Goal: Task Accomplishment & Management: Manage account settings

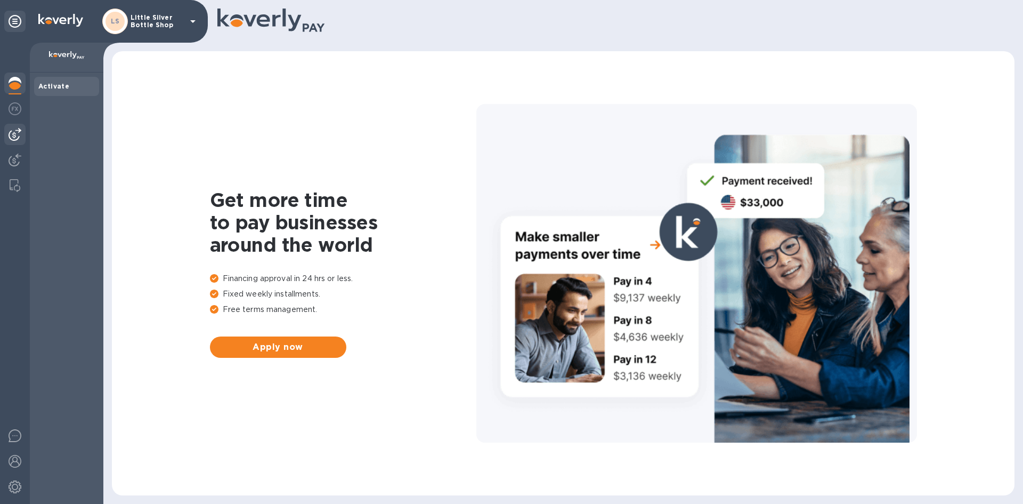
click at [20, 130] on img at bounding box center [15, 134] width 13 height 13
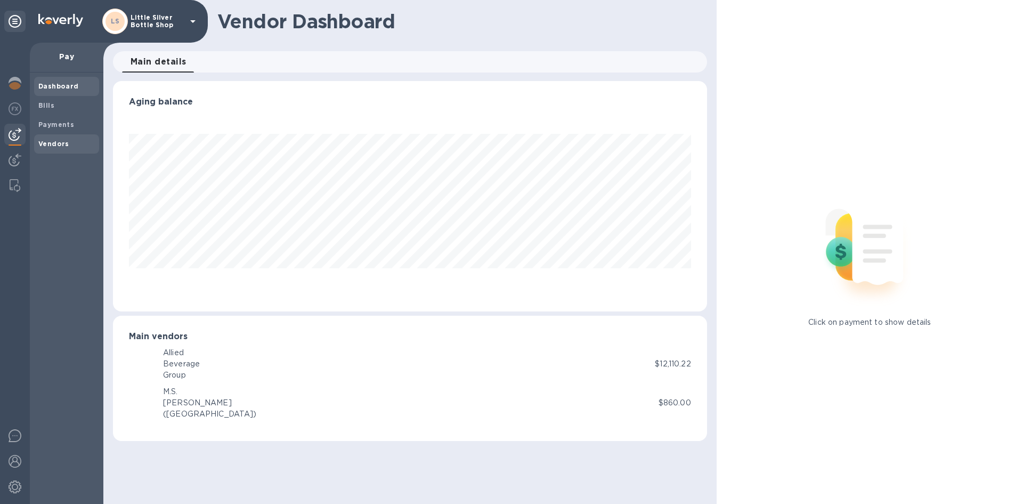
click at [46, 143] on b "Vendors" at bounding box center [53, 144] width 31 height 8
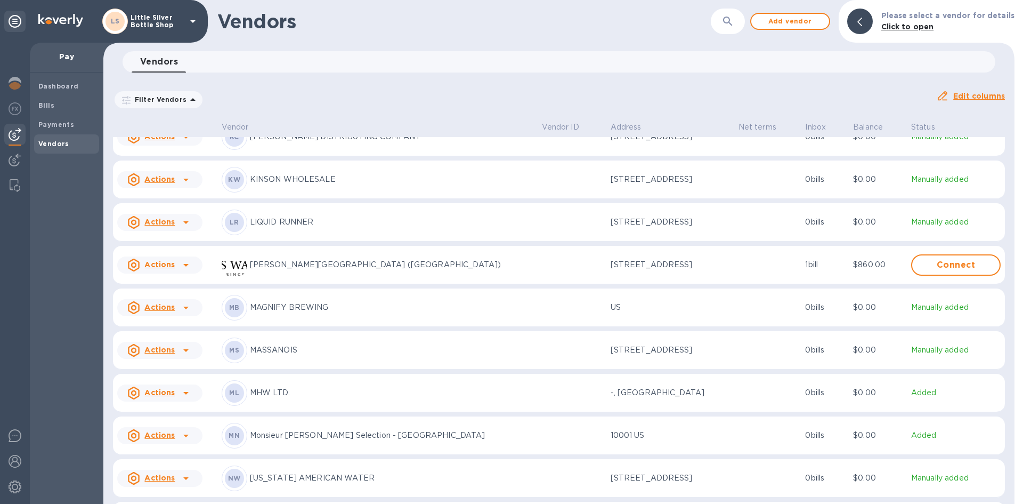
scroll to position [2275, 0]
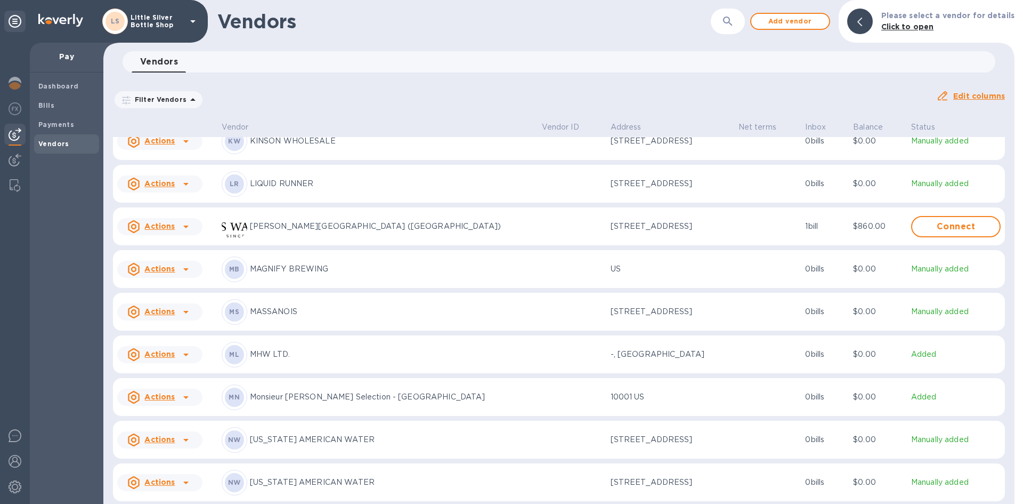
click at [310, 402] on p "Monsieur [PERSON_NAME] Selection - [GEOGRAPHIC_DATA]" at bounding box center [392, 396] width 284 height 11
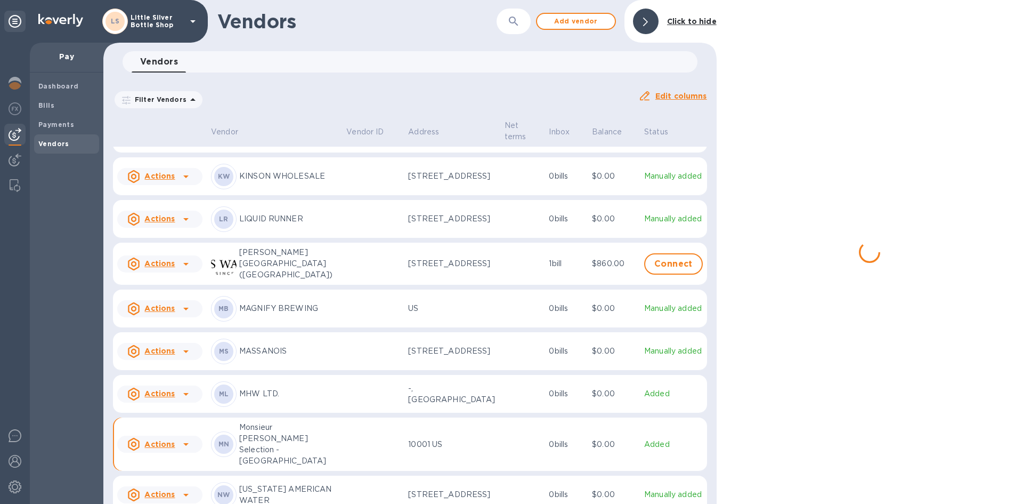
scroll to position [2329, 0]
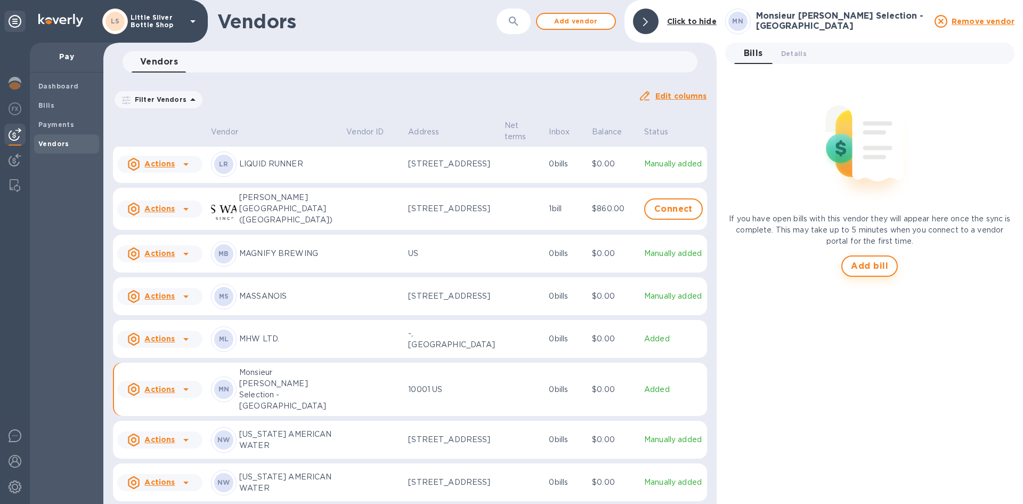
click at [858, 263] on span "Add bill" at bounding box center [869, 266] width 37 height 13
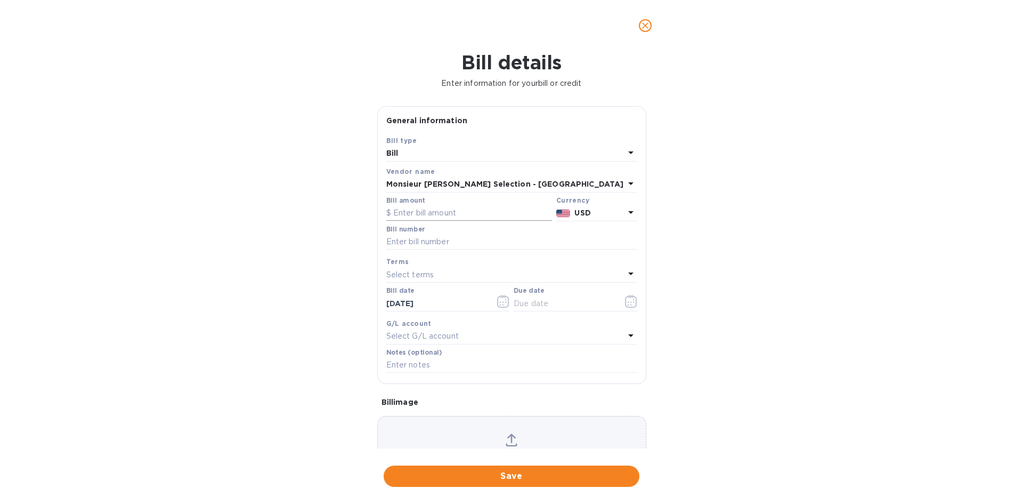
click at [447, 213] on input "text" at bounding box center [469, 213] width 166 height 16
type input "1,029.00"
click at [431, 244] on input "text" at bounding box center [511, 242] width 251 height 16
type input "406523"
click at [433, 273] on p "Select terms" at bounding box center [410, 274] width 48 height 11
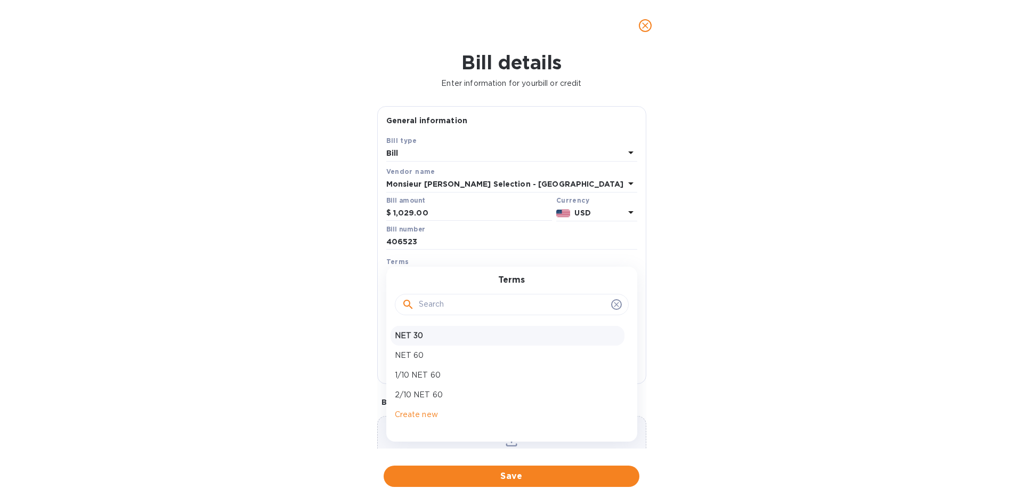
click at [421, 335] on p "NET 30" at bounding box center [507, 335] width 225 height 11
type input "[DATE]"
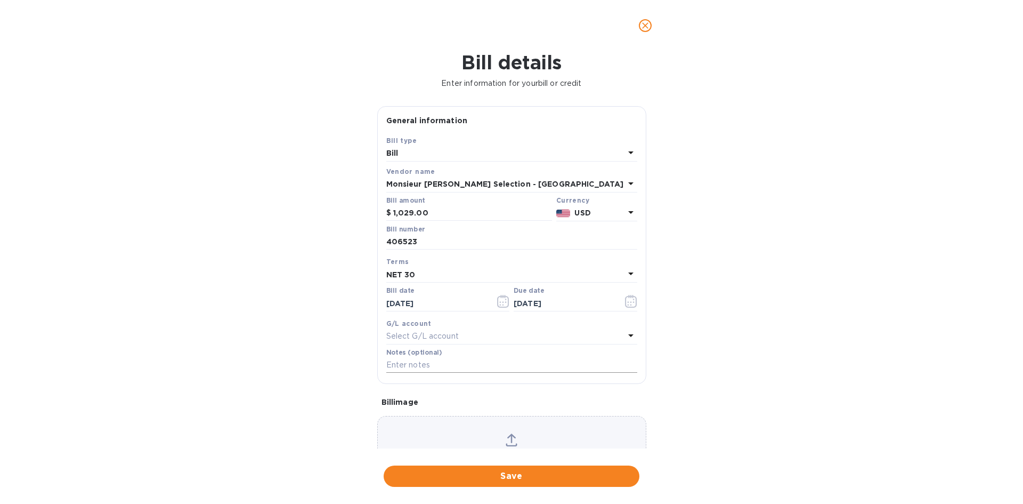
click at [411, 366] on input "text" at bounding box center [511, 365] width 251 height 16
type input "1-29898"
click at [516, 475] on span "Save" at bounding box center [511, 476] width 239 height 13
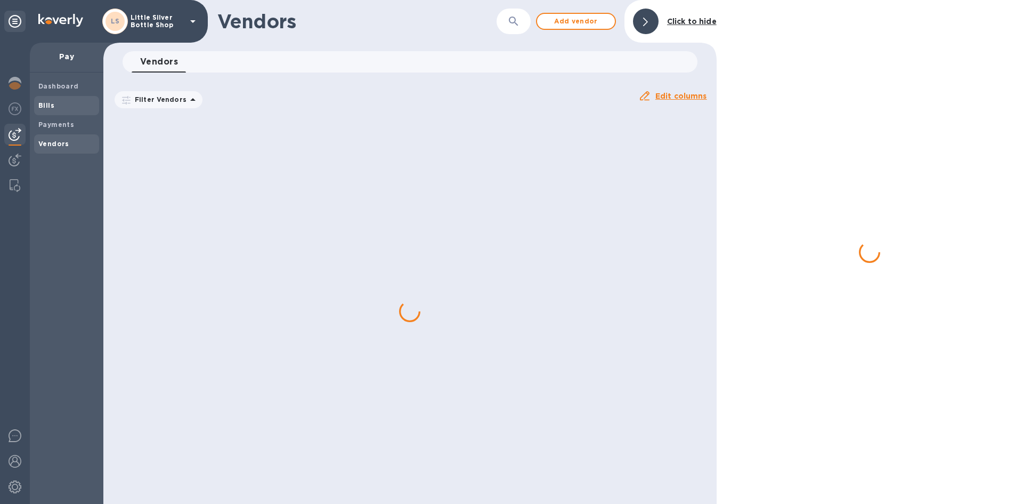
click at [59, 105] on span "Bills" at bounding box center [66, 105] width 56 height 11
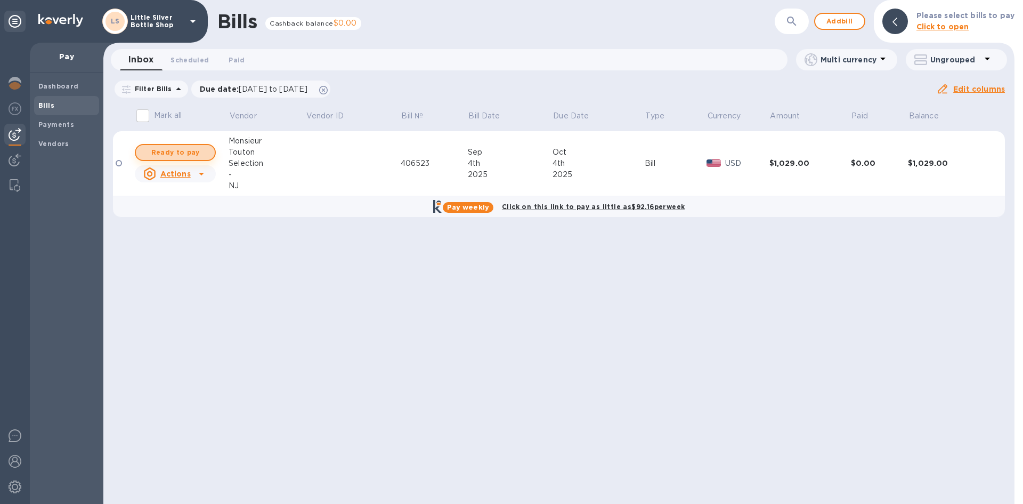
click at [167, 151] on span "Ready to pay" at bounding box center [175, 152] width 62 height 13
checkbox input "true"
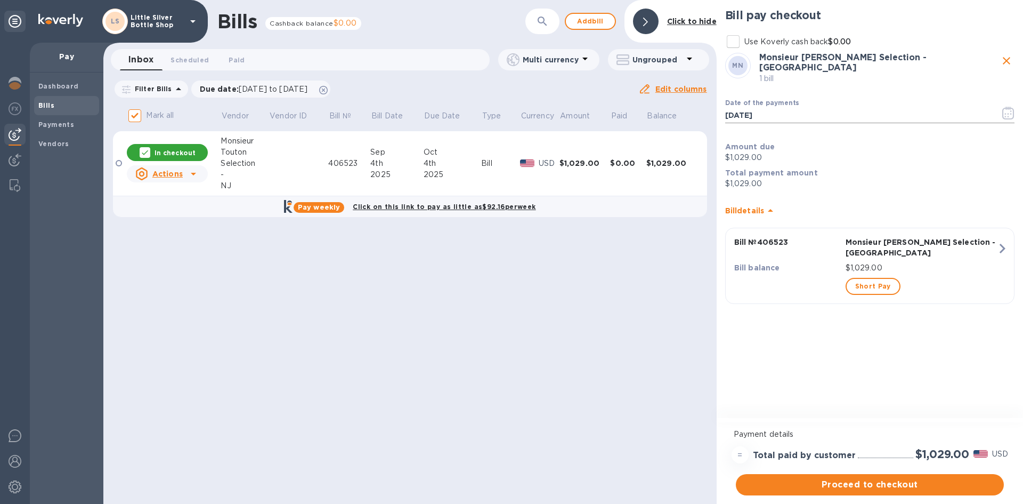
click at [1007, 111] on icon "button" at bounding box center [1008, 113] width 12 height 13
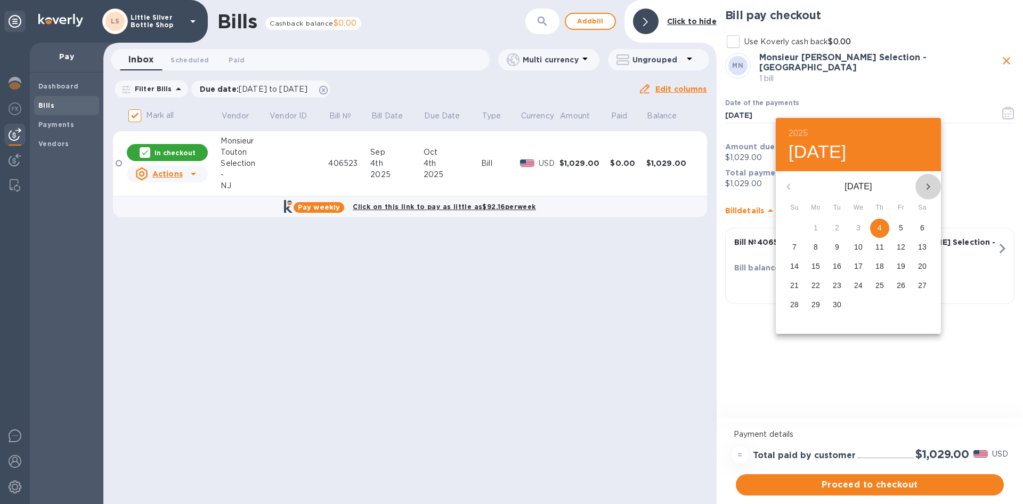
click at [930, 191] on icon "button" at bounding box center [928, 186] width 13 height 13
click at [857, 228] on span "1" at bounding box center [858, 227] width 19 height 11
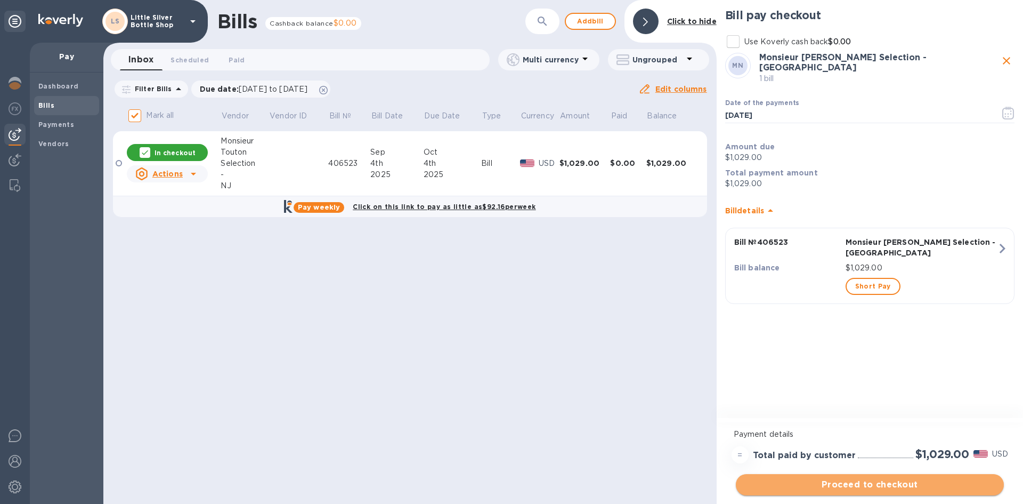
click at [888, 485] on span "Proceed to checkout" at bounding box center [869, 484] width 251 height 13
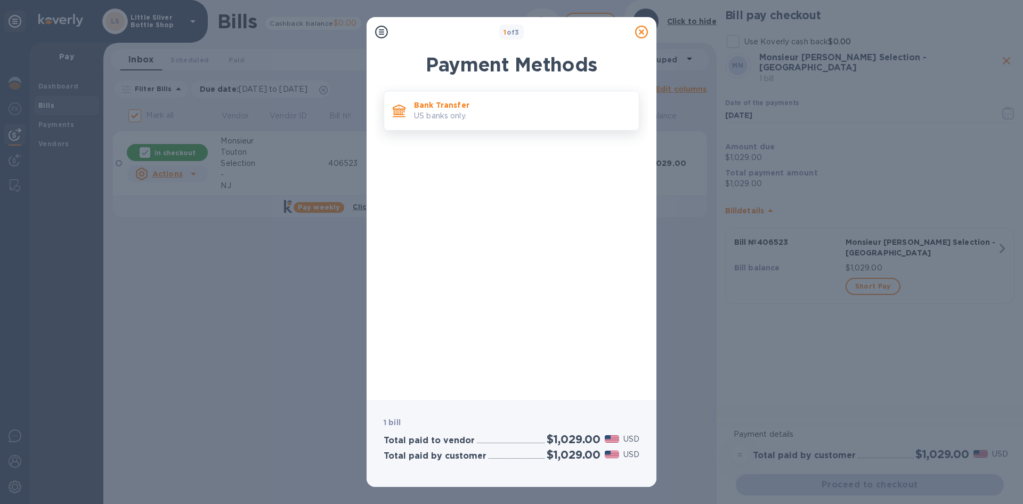
click at [470, 123] on div "Bank Transfer US banks only." at bounding box center [522, 110] width 225 height 30
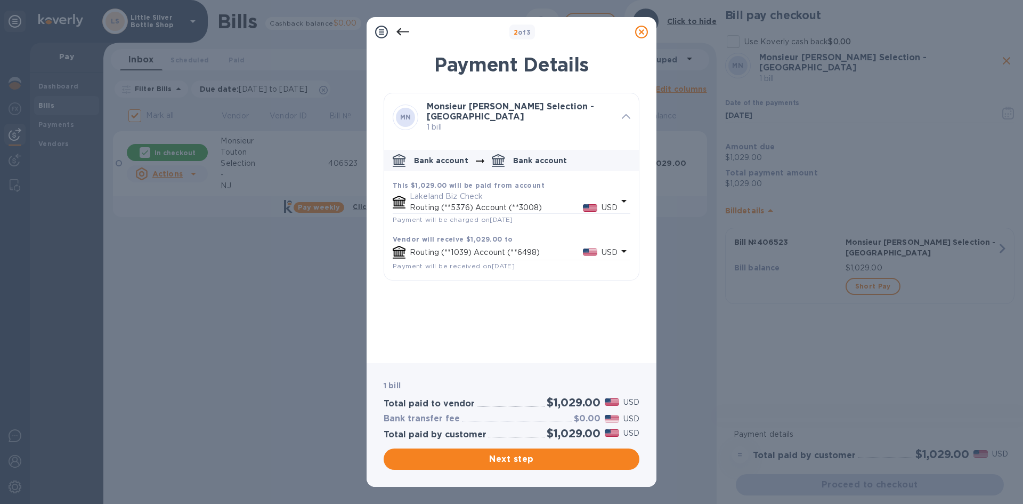
click at [407, 31] on icon at bounding box center [402, 31] width 13 height 7
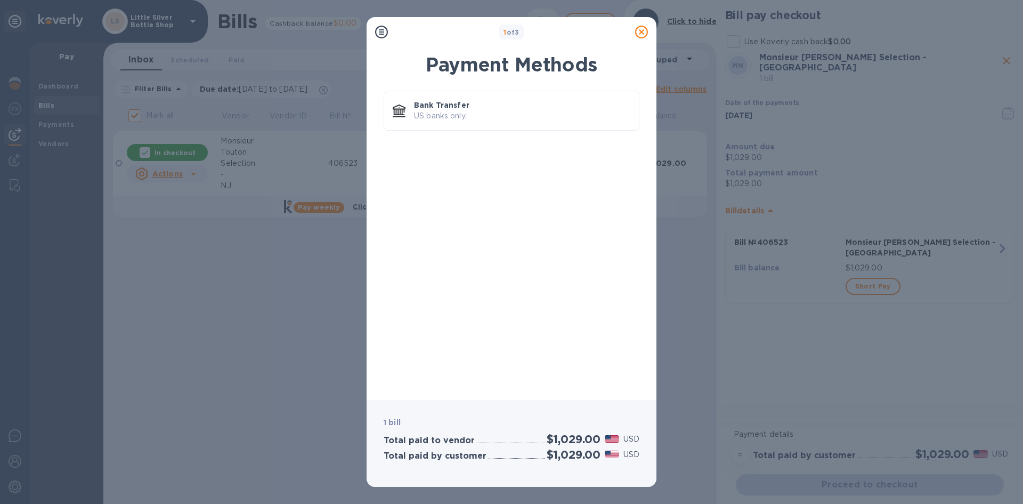
click at [648, 31] on div at bounding box center [641, 31] width 21 height 21
click at [643, 31] on icon at bounding box center [641, 32] width 13 height 13
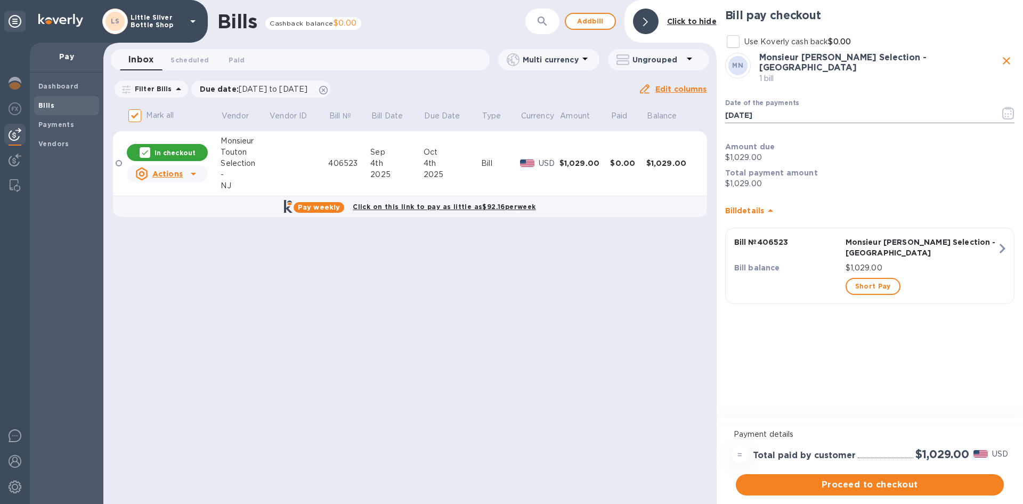
click at [1005, 107] on icon "button" at bounding box center [1008, 113] width 12 height 13
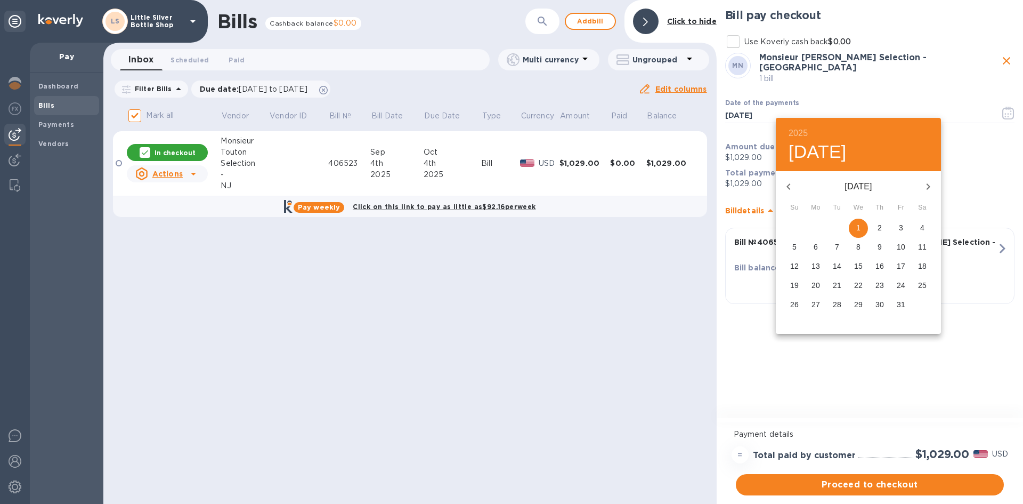
click at [788, 182] on icon "button" at bounding box center [788, 186] width 13 height 13
click at [816, 303] on p "29" at bounding box center [816, 304] width 9 height 11
type input "[DATE]"
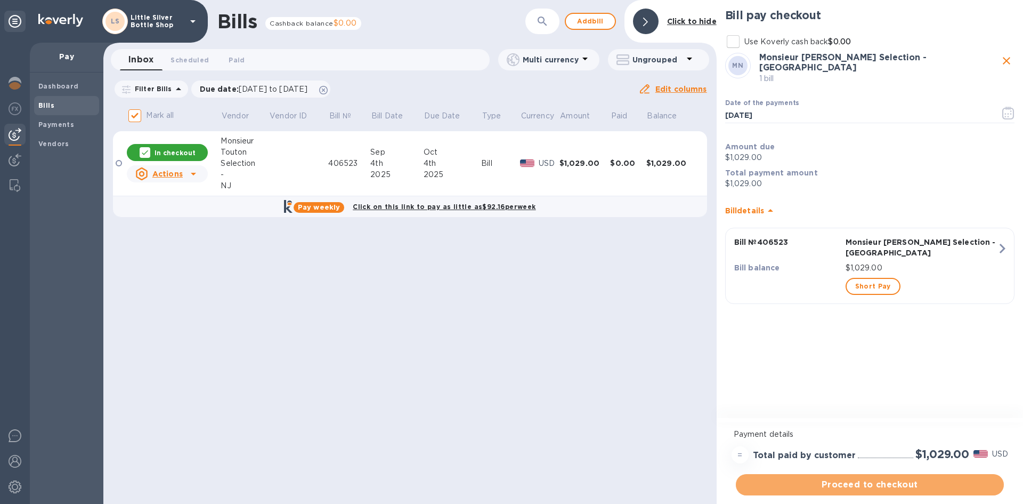
click at [887, 484] on span "Proceed to checkout" at bounding box center [869, 484] width 251 height 13
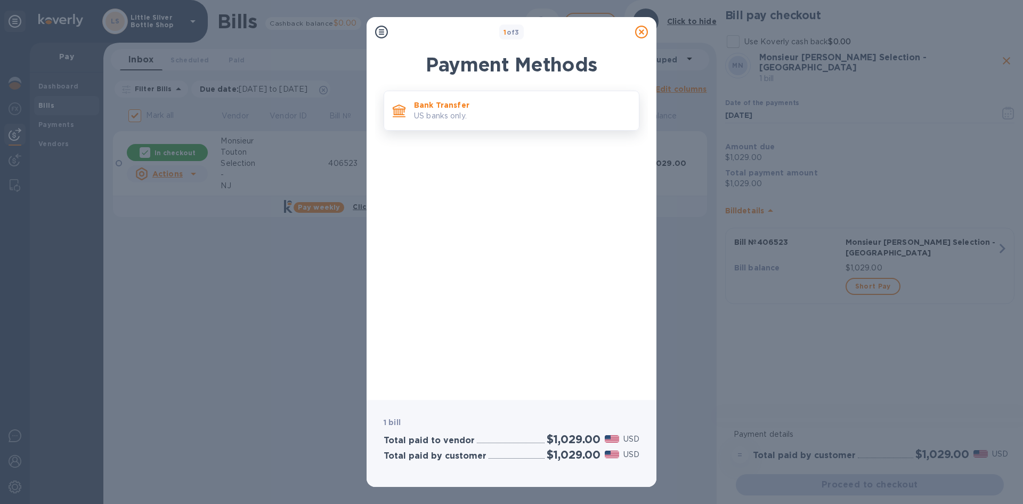
click at [489, 117] on p "US banks only." at bounding box center [522, 115] width 216 height 11
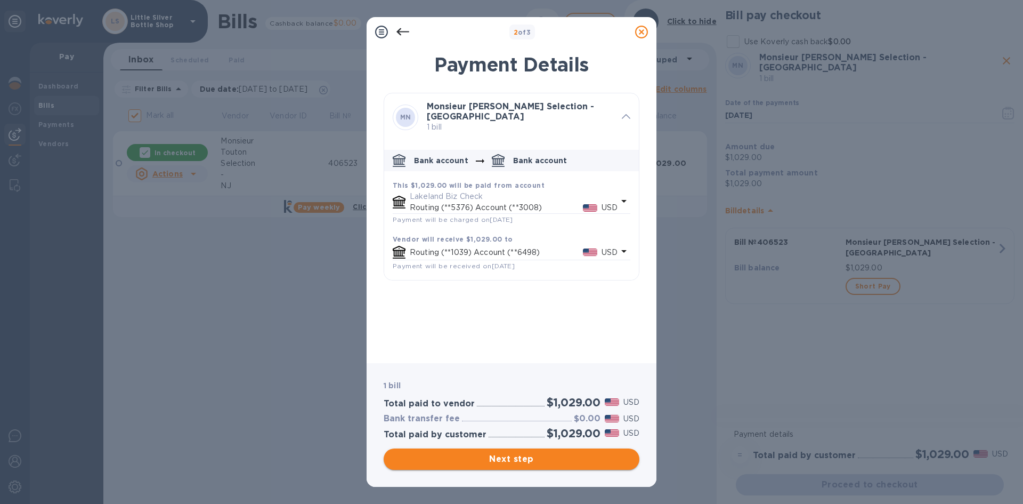
click at [531, 460] on span "Next step" at bounding box center [511, 458] width 239 height 13
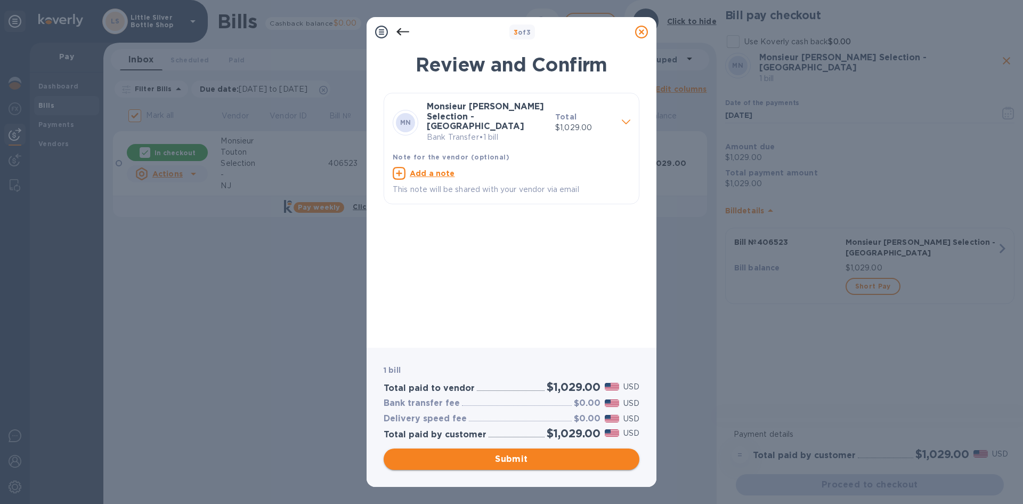
click at [531, 460] on span "Submit" at bounding box center [511, 458] width 239 height 13
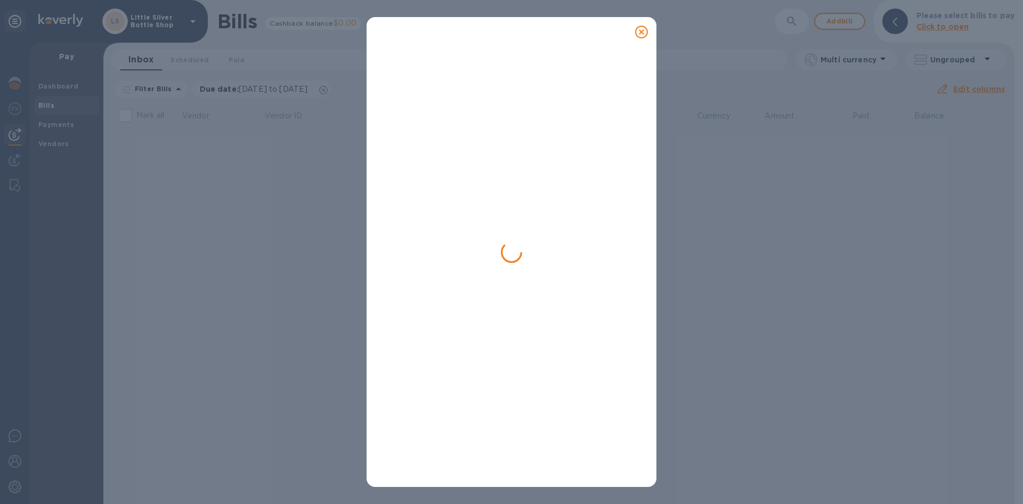
checkbox input "false"
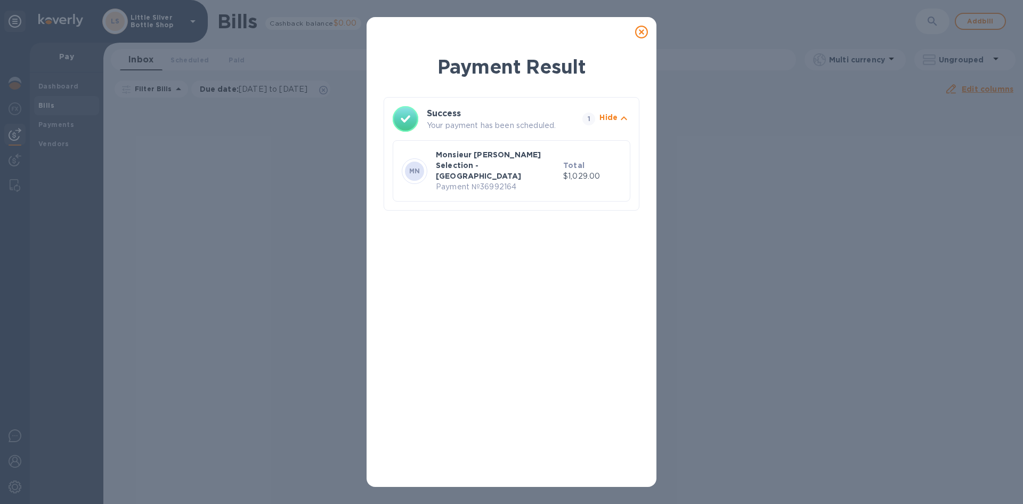
click at [641, 35] on icon at bounding box center [641, 32] width 13 height 13
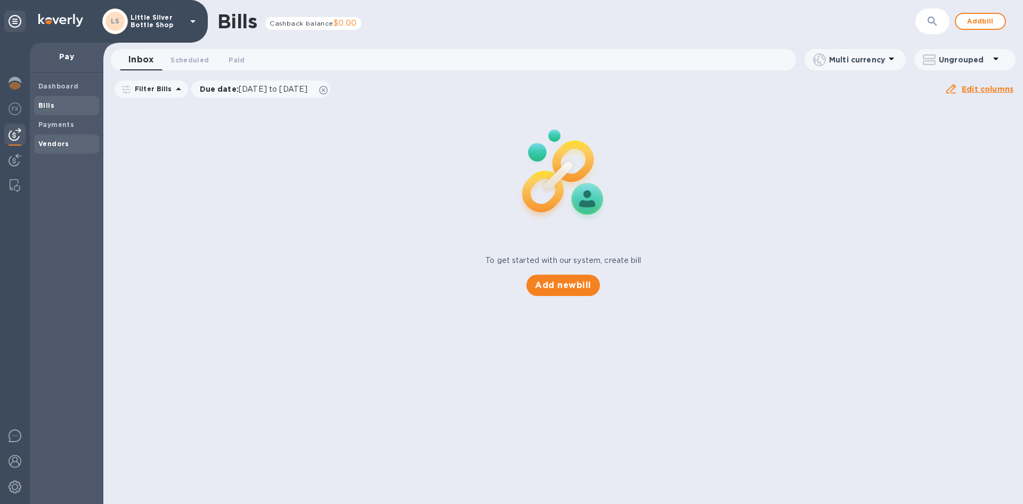
click at [66, 146] on b "Vendors" at bounding box center [53, 144] width 31 height 8
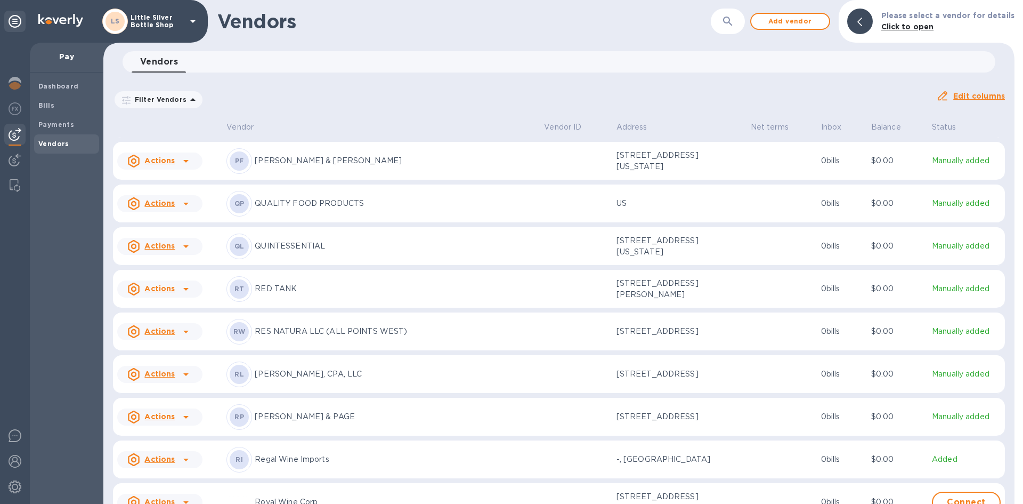
scroll to position [3055, 0]
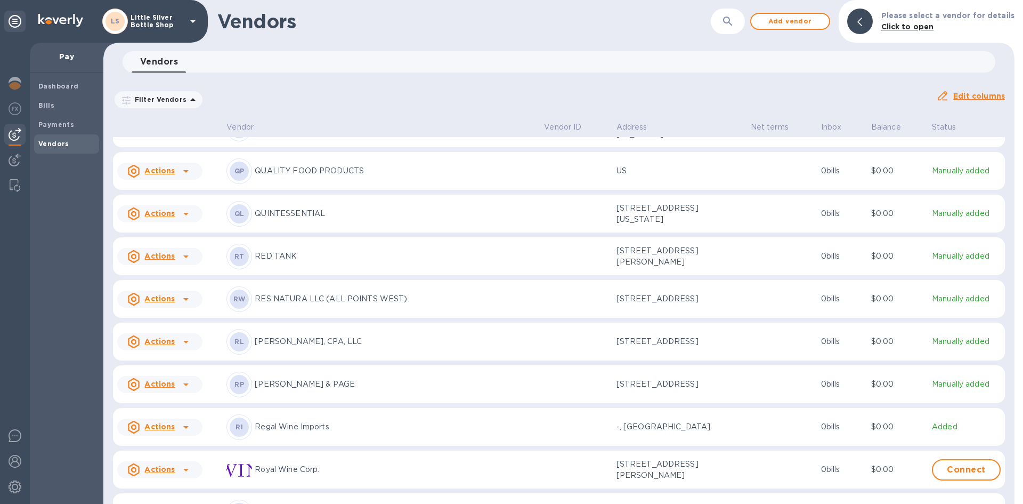
click at [300, 432] on p "Regal Wine Imports" at bounding box center [395, 426] width 281 height 11
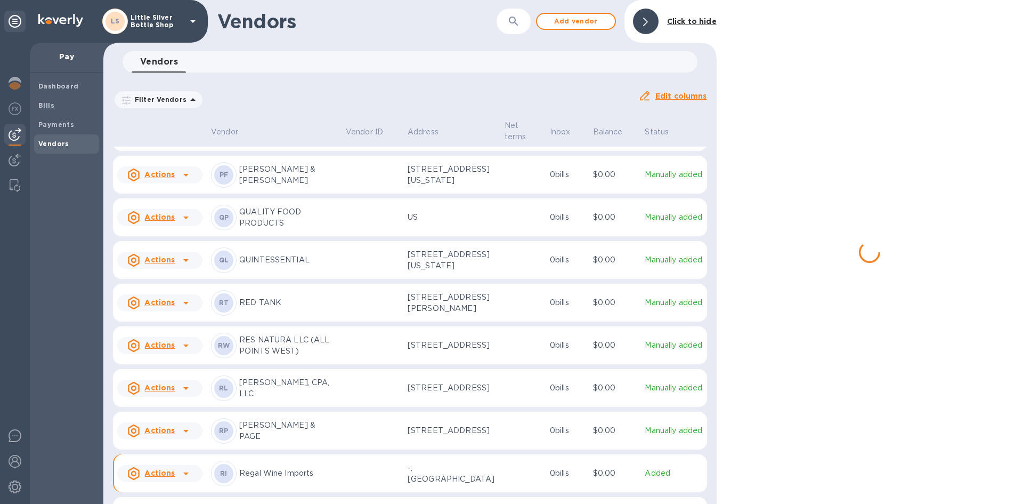
scroll to position [3108, 0]
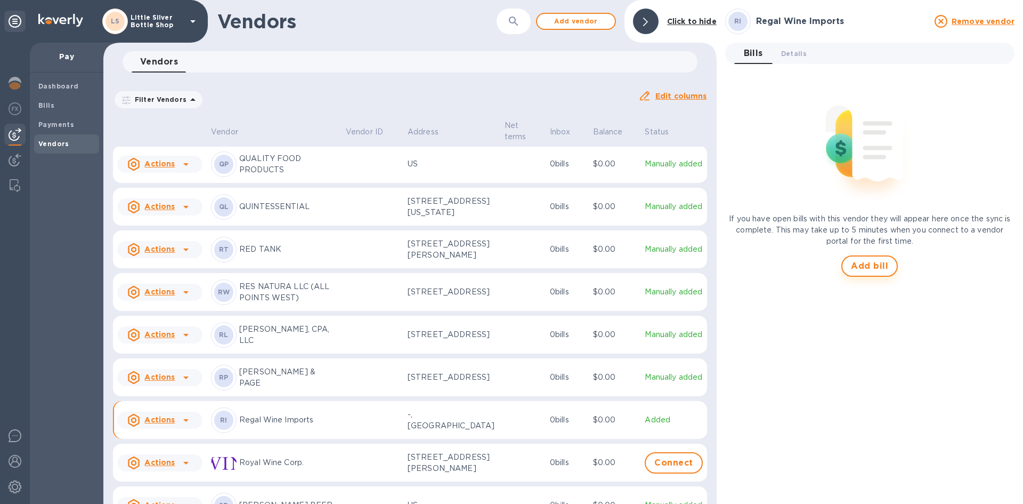
click at [857, 266] on span "Add bill" at bounding box center [869, 266] width 37 height 13
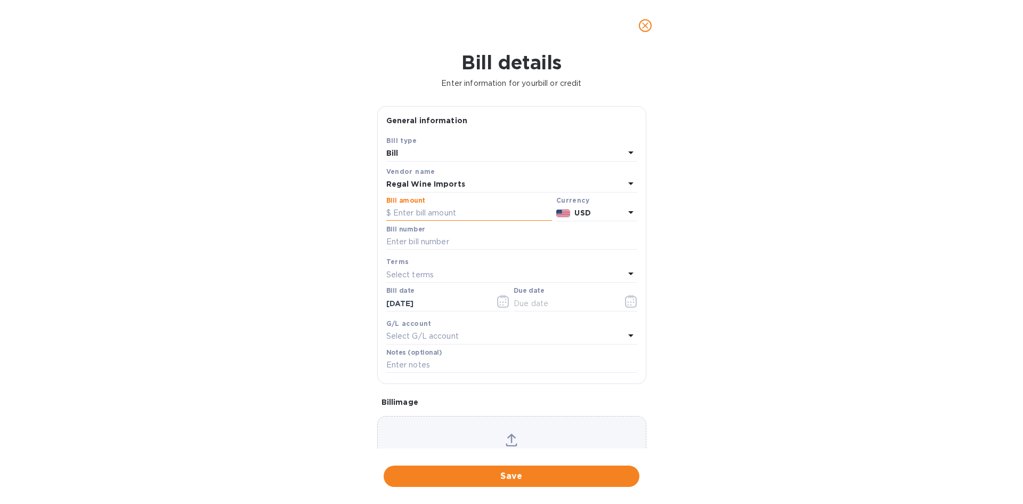
click at [497, 209] on input "text" at bounding box center [469, 213] width 166 height 16
type input "1,568.00"
click at [475, 242] on input "text" at bounding box center [511, 242] width 251 height 16
type input "494763"
click at [391, 274] on p "Select terms" at bounding box center [410, 274] width 48 height 11
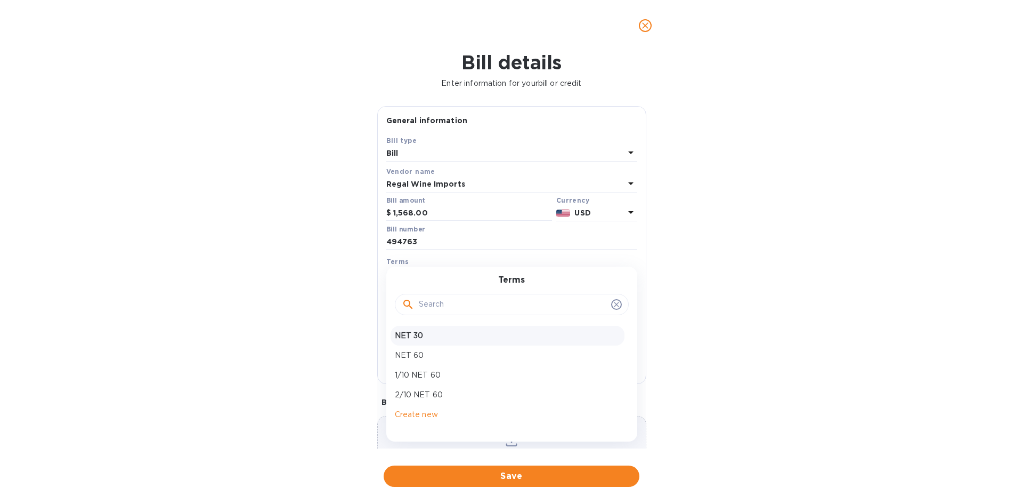
click at [406, 335] on p "NET 30" at bounding box center [507, 335] width 225 height 11
type input "[DATE]"
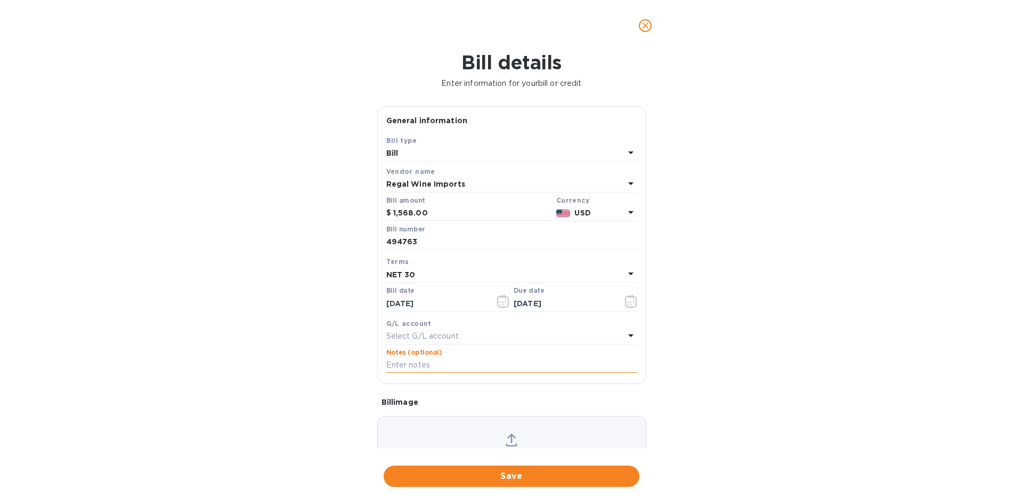
click at [404, 367] on input "text" at bounding box center [511, 365] width 251 height 16
type input "1-29900"
click at [541, 470] on span "Save" at bounding box center [511, 476] width 239 height 13
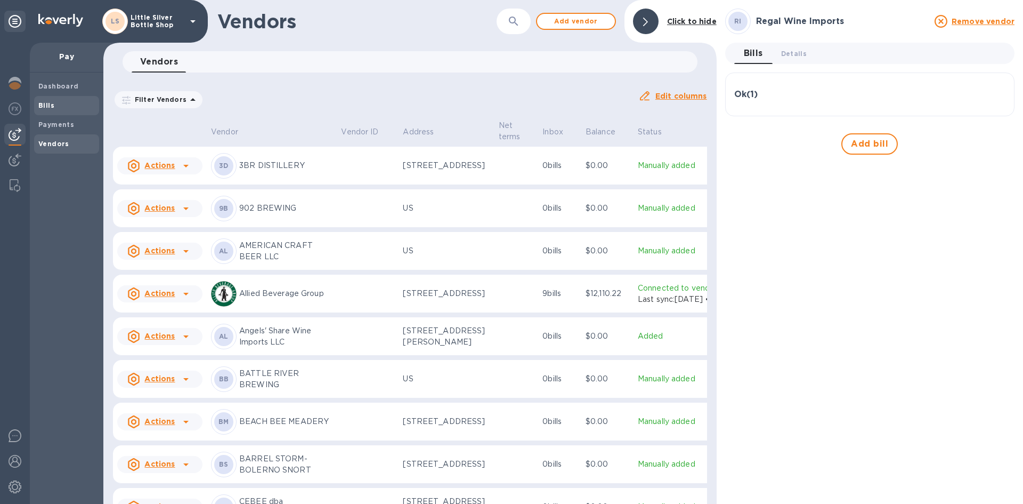
click at [48, 105] on b "Bills" at bounding box center [46, 105] width 16 height 8
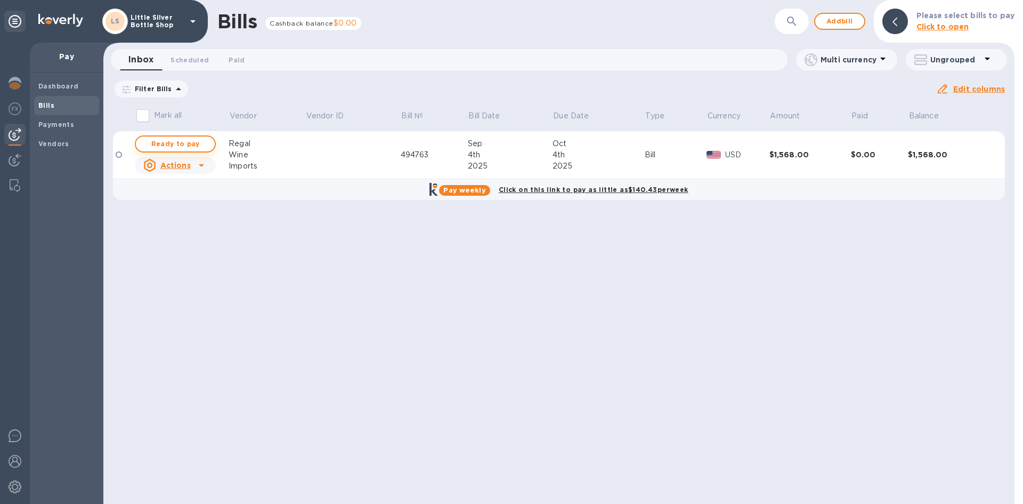
click at [176, 145] on span "Ready to pay" at bounding box center [175, 143] width 62 height 13
checkbox input "true"
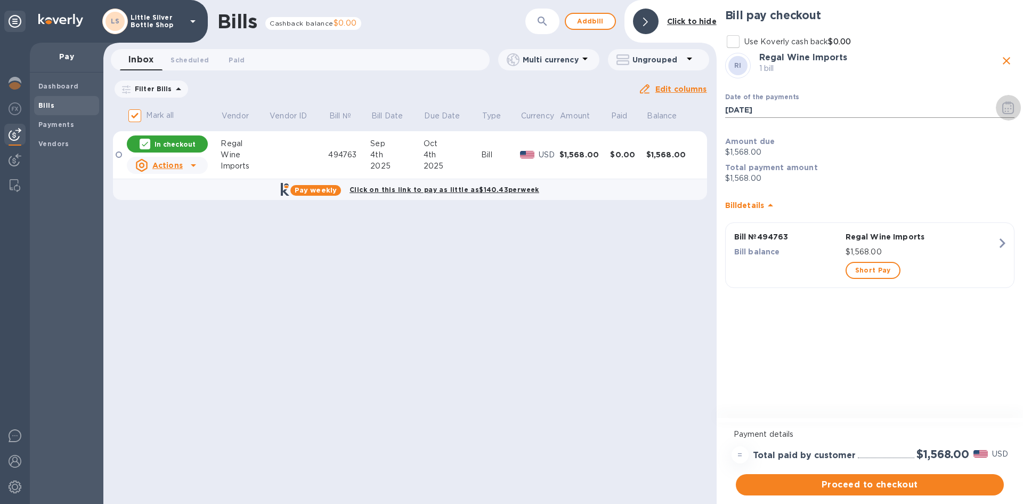
click at [1008, 106] on icon "button" at bounding box center [1008, 107] width 12 height 13
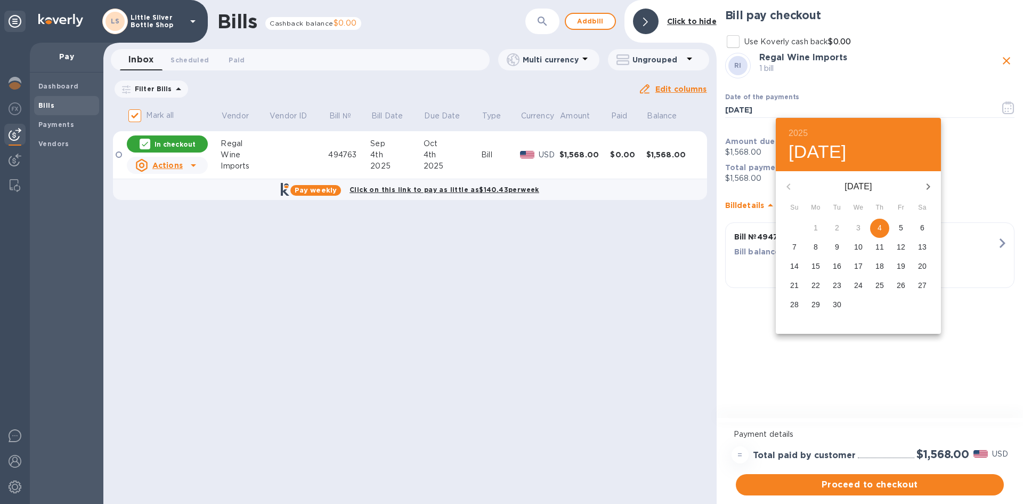
click at [790, 188] on div "[DATE]" at bounding box center [858, 187] width 165 height 26
click at [900, 284] on p "26" at bounding box center [901, 285] width 9 height 11
type input "[DATE]"
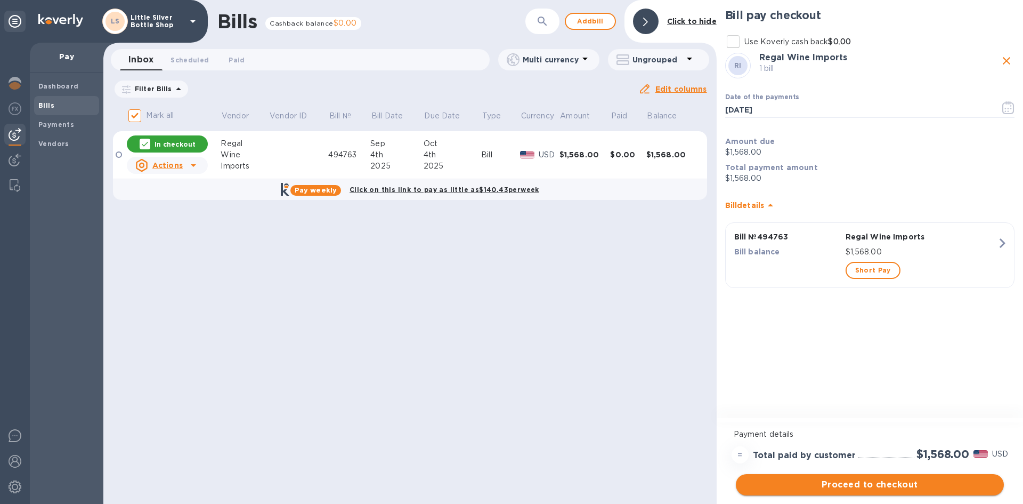
click at [919, 483] on span "Proceed to checkout" at bounding box center [869, 484] width 251 height 13
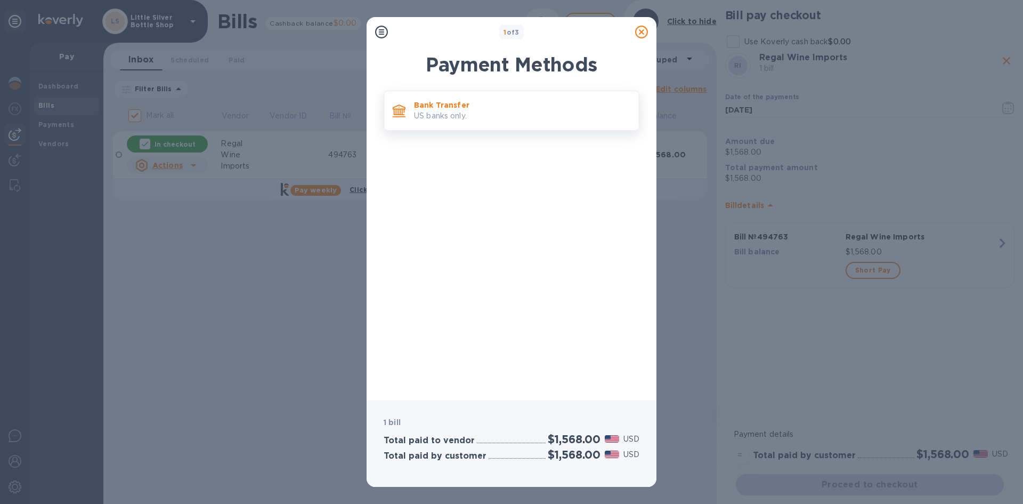
click at [452, 107] on p "Bank Transfer" at bounding box center [522, 105] width 216 height 11
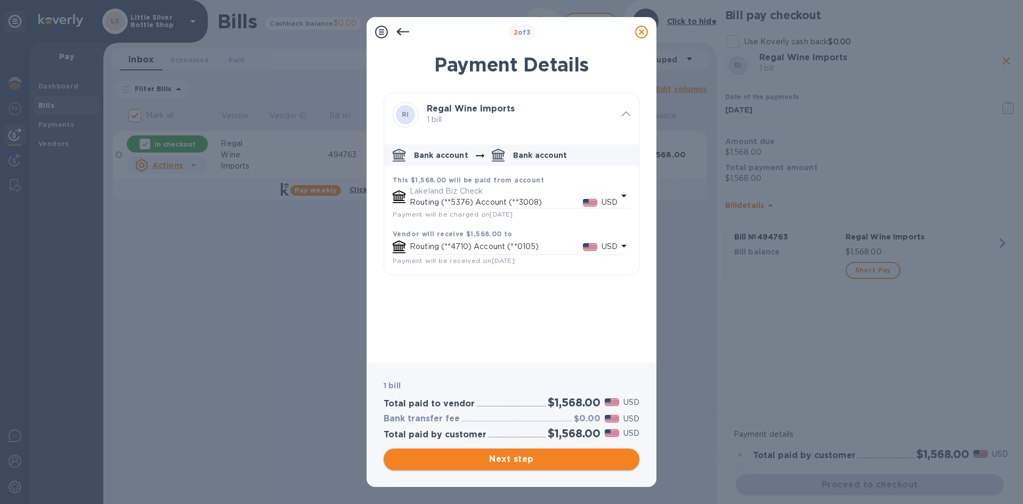
click at [564, 460] on span "Next step" at bounding box center [511, 458] width 239 height 13
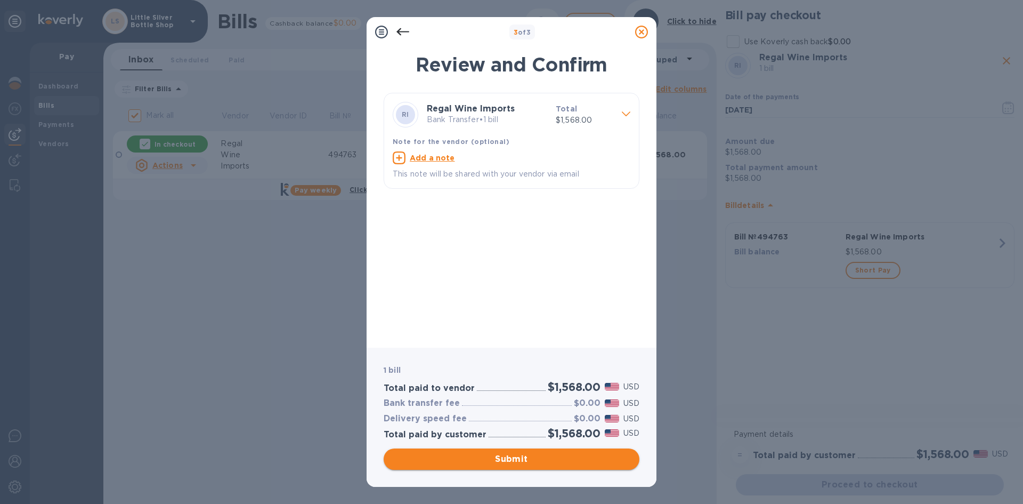
click at [564, 460] on span "Submit" at bounding box center [511, 458] width 239 height 13
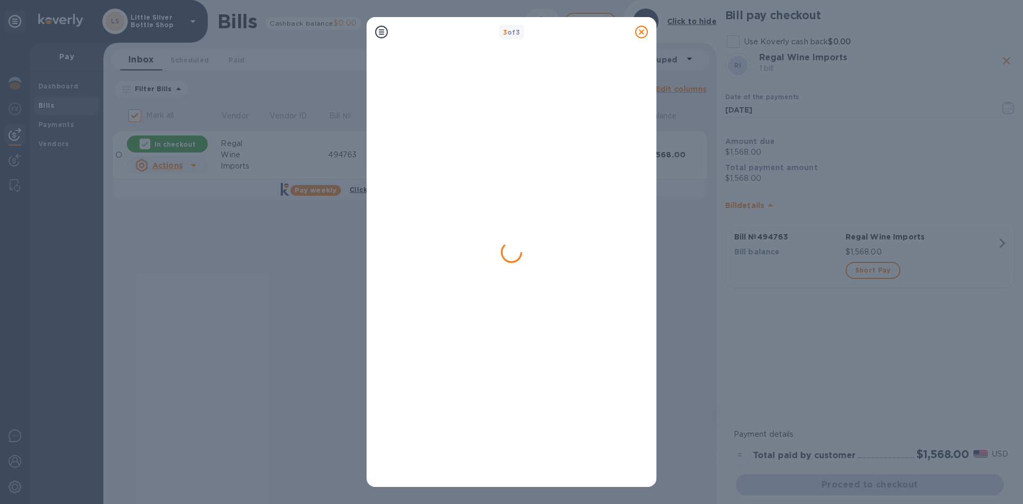
checkbox input "false"
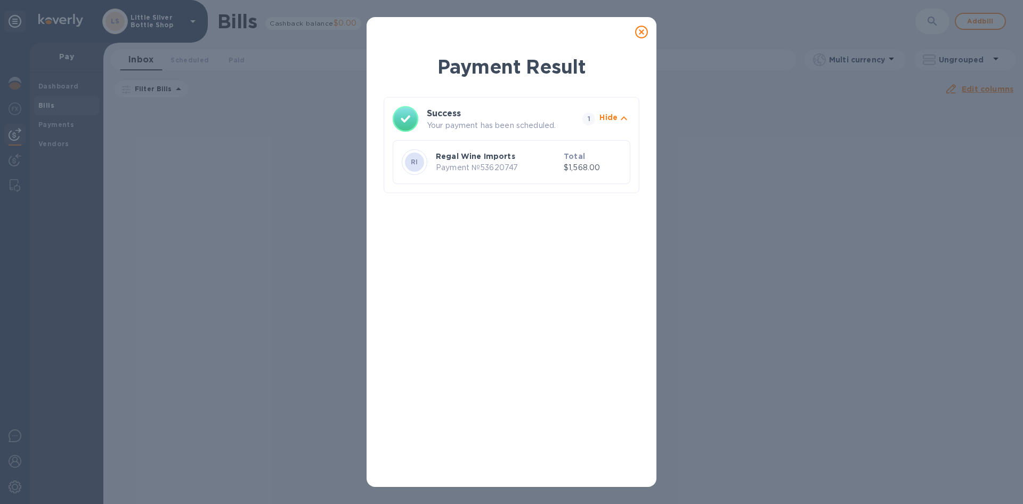
click at [641, 30] on icon at bounding box center [641, 32] width 13 height 13
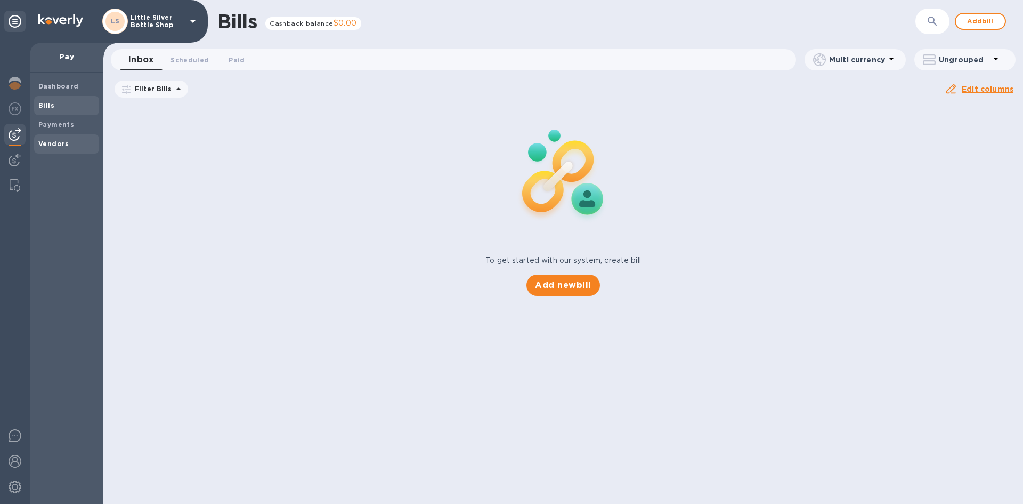
click at [67, 147] on span "Vendors" at bounding box center [66, 144] width 56 height 11
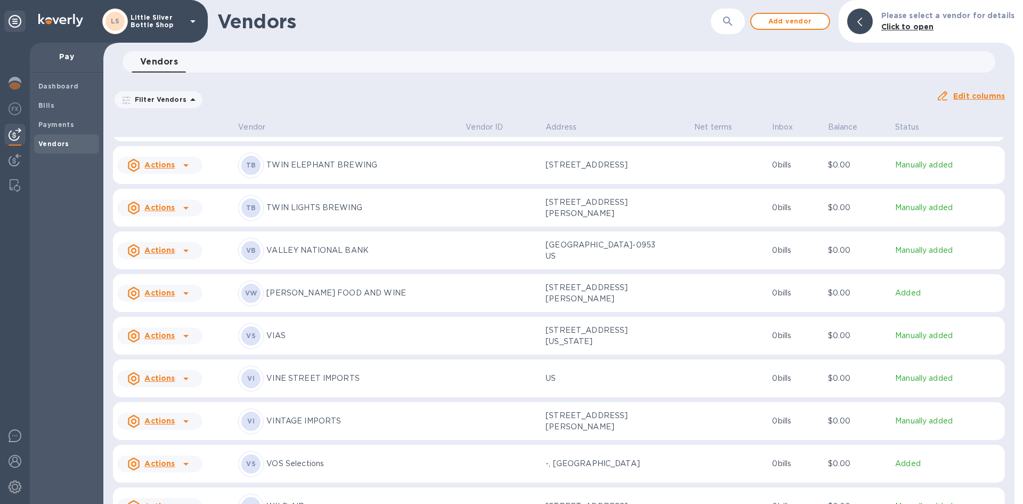
scroll to position [4249, 0]
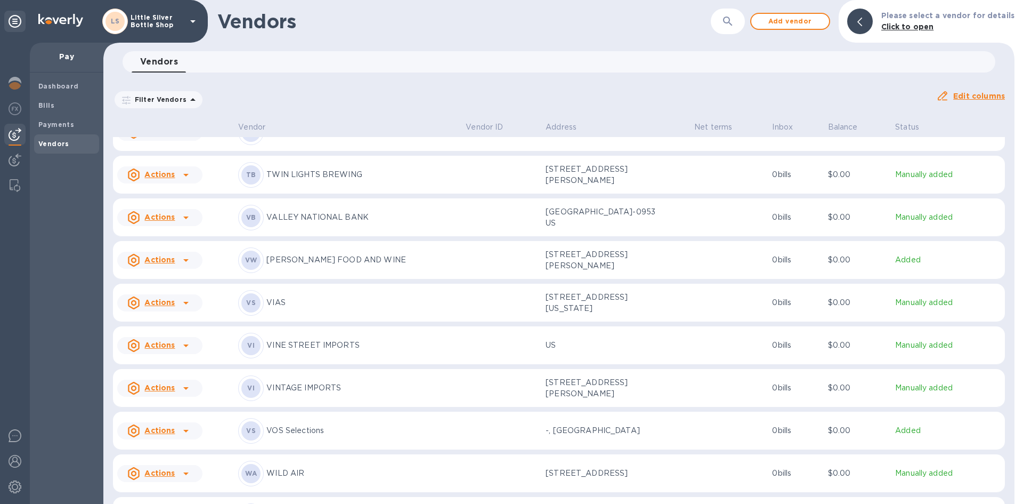
click at [306, 389] on p "VINTAGE IMPORTS" at bounding box center [361, 387] width 191 height 11
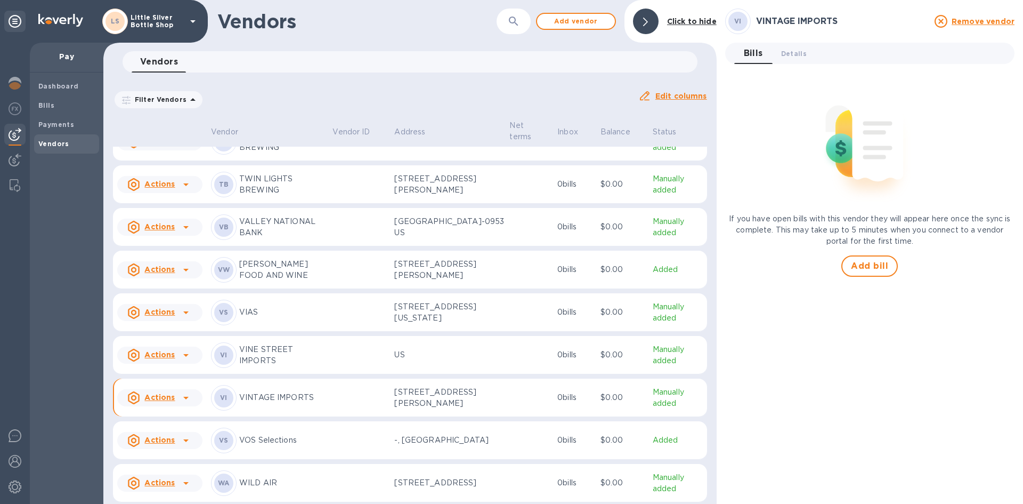
scroll to position [4282, 0]
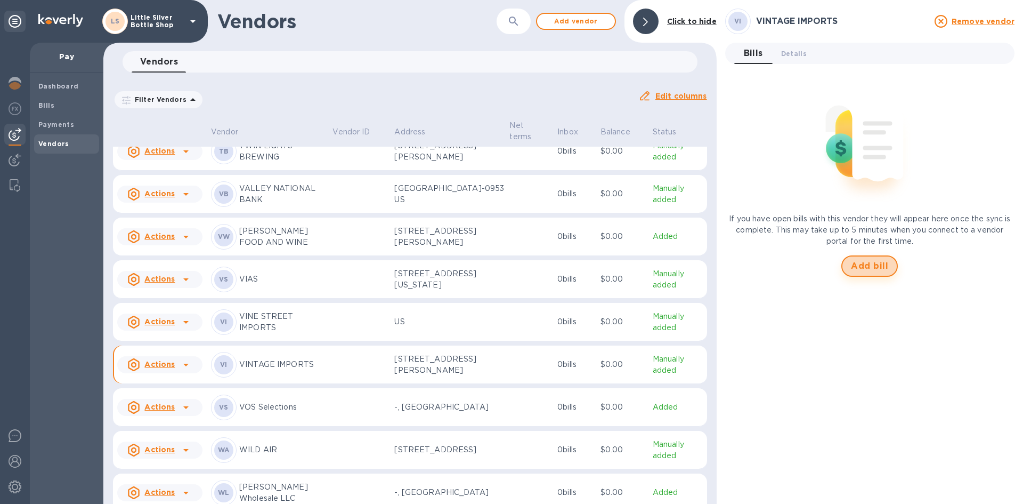
click at [861, 268] on span "Add bill" at bounding box center [869, 266] width 37 height 13
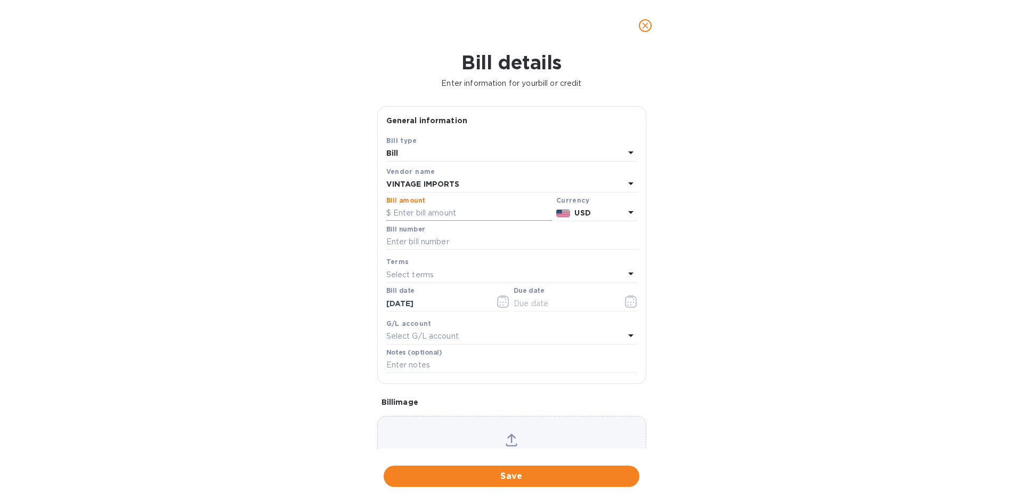
click at [429, 212] on input "text" at bounding box center [469, 213] width 166 height 16
type input "600.00"
click at [415, 244] on input "text" at bounding box center [511, 242] width 251 height 16
type input "142898"
click at [422, 276] on p "Select terms" at bounding box center [410, 274] width 48 height 11
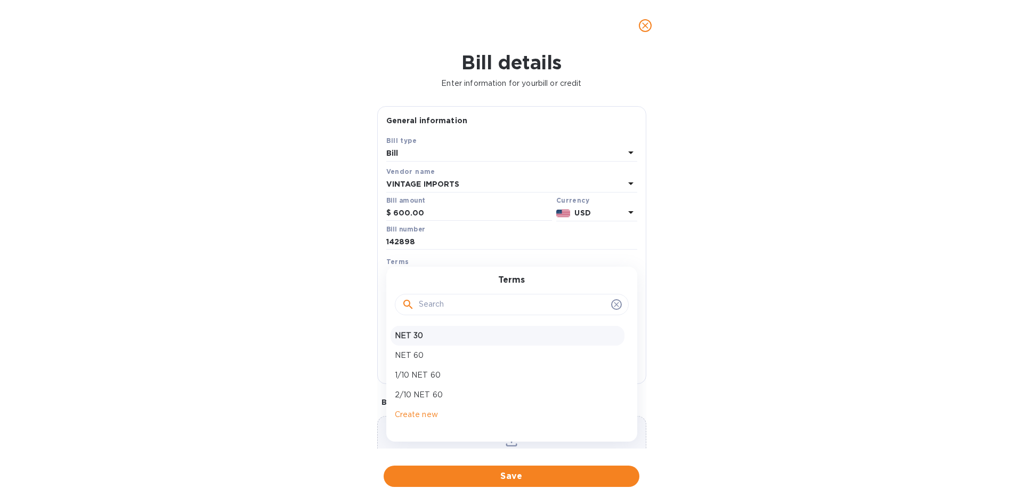
click at [416, 335] on p "NET 30" at bounding box center [507, 335] width 225 height 11
type input "[DATE]"
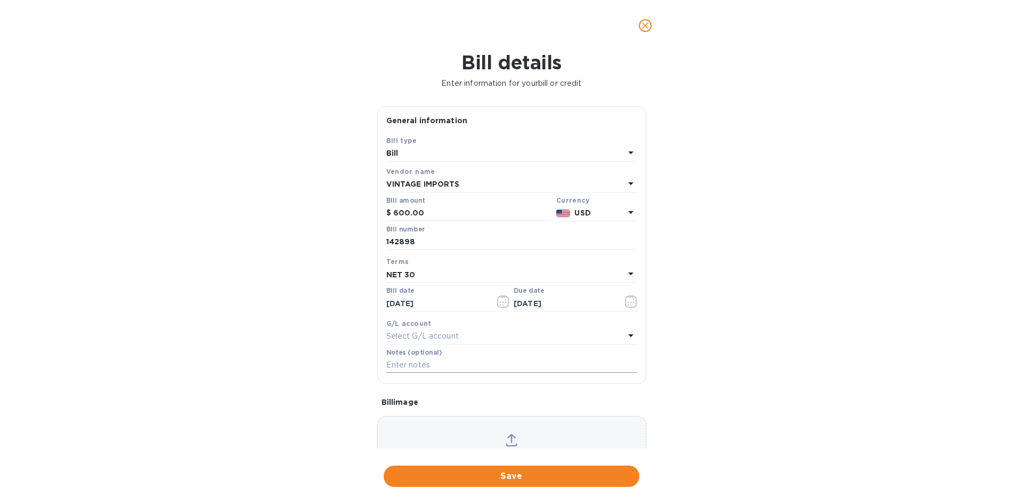
click at [415, 362] on input "text" at bounding box center [511, 365] width 251 height 16
type input "1-29913"
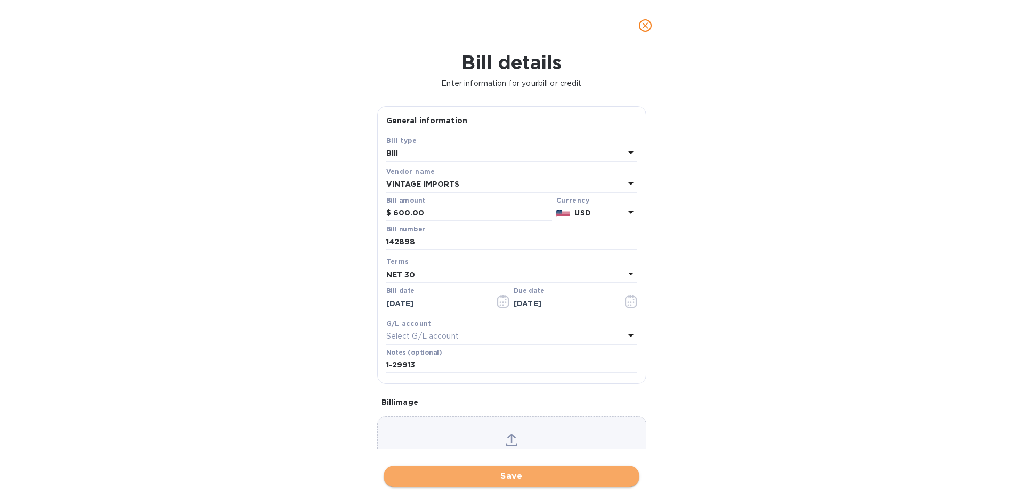
click at [548, 476] on span "Save" at bounding box center [511, 476] width 239 height 13
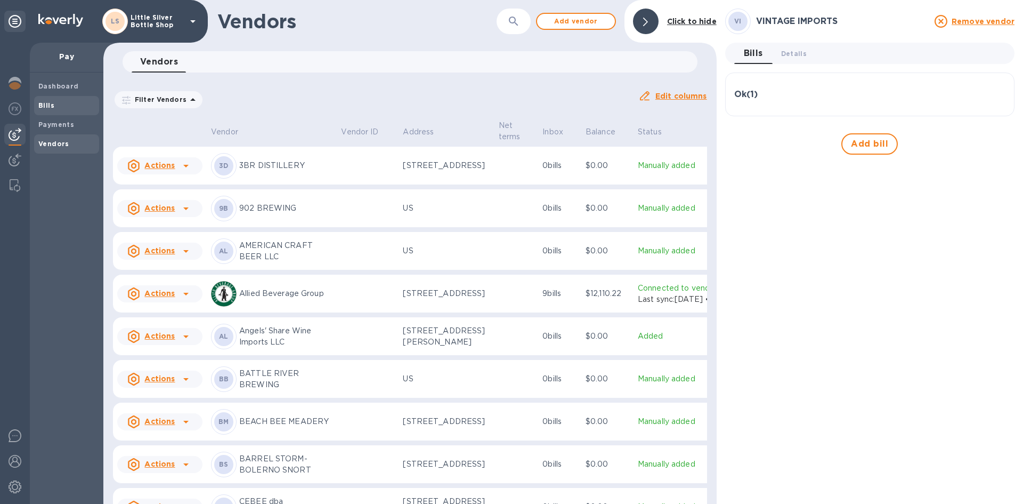
click at [68, 109] on span "Bills" at bounding box center [66, 105] width 56 height 11
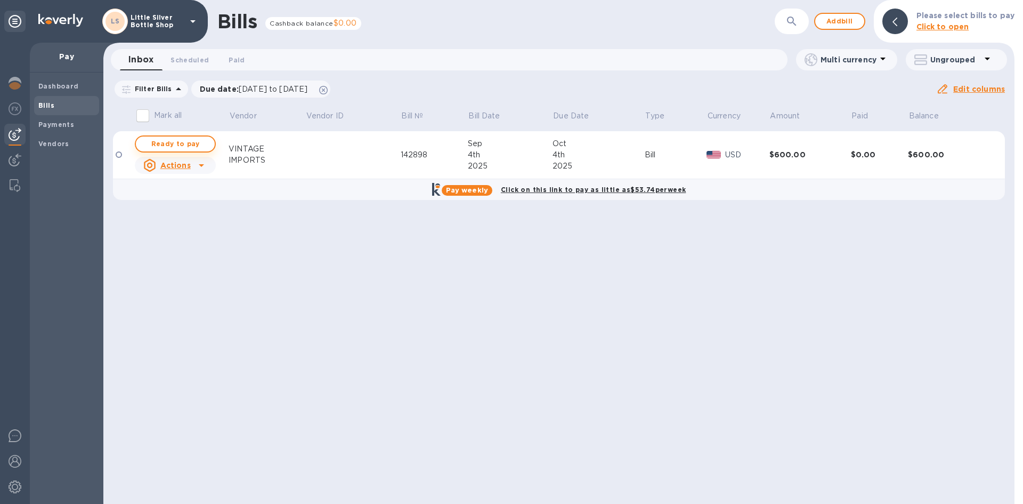
click at [195, 143] on span "Ready to pay" at bounding box center [175, 143] width 62 height 13
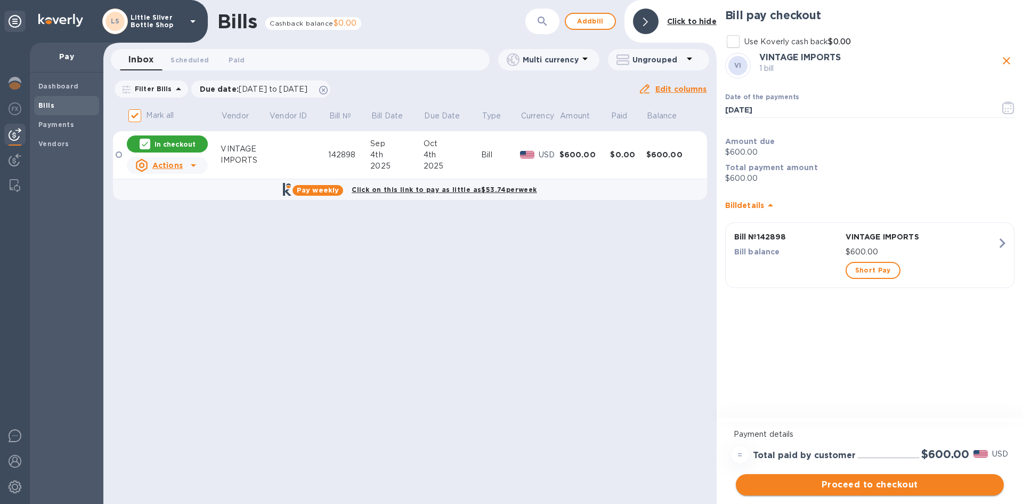
click at [951, 487] on span "Proceed to checkout" at bounding box center [869, 484] width 251 height 13
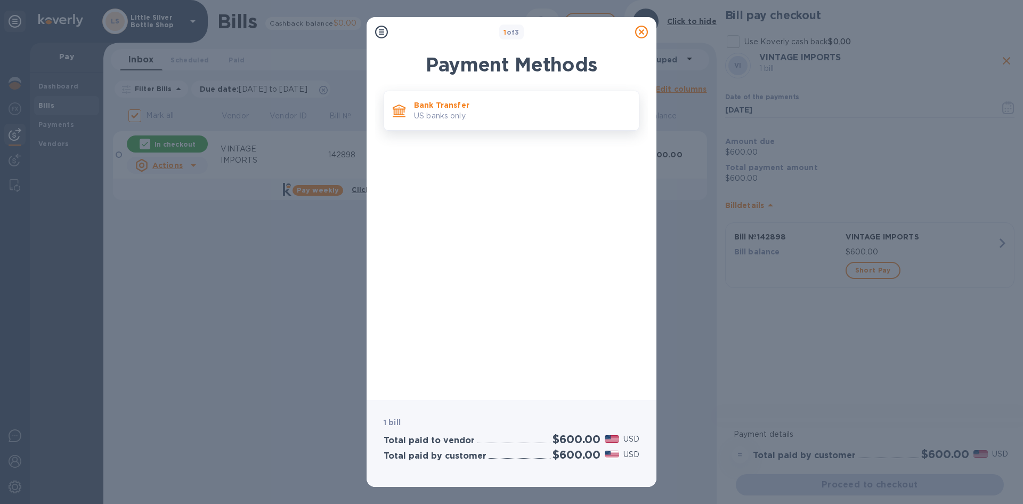
click at [515, 112] on p "US banks only." at bounding box center [522, 115] width 216 height 11
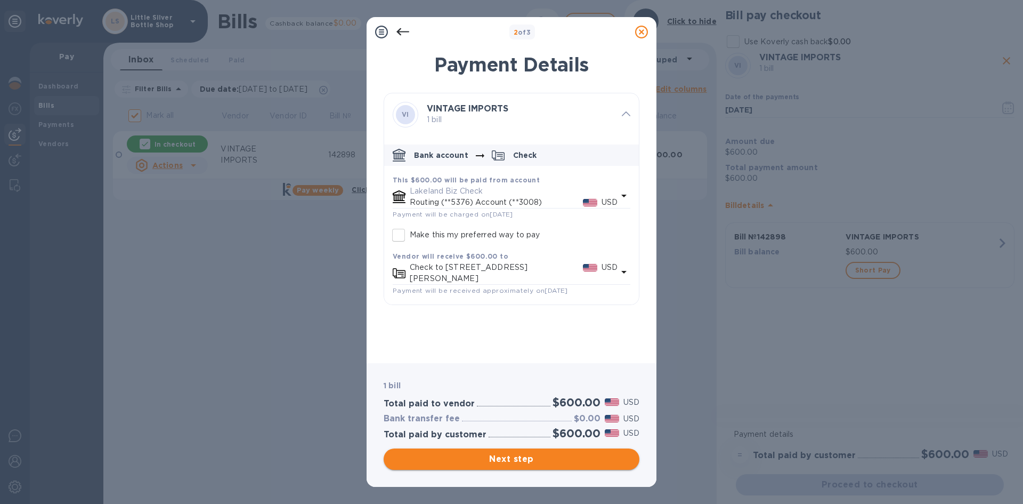
click at [569, 456] on span "Next step" at bounding box center [511, 458] width 239 height 13
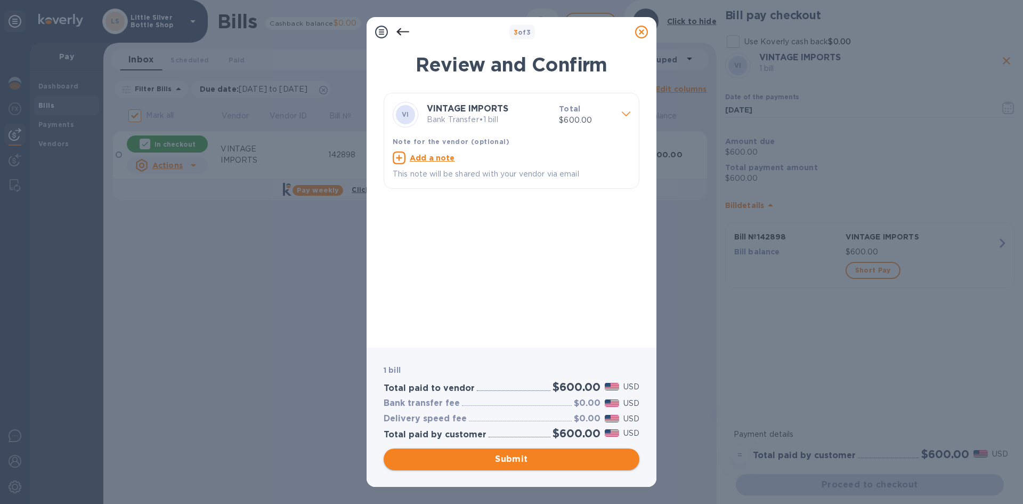
click at [569, 456] on span "Submit" at bounding box center [511, 458] width 239 height 13
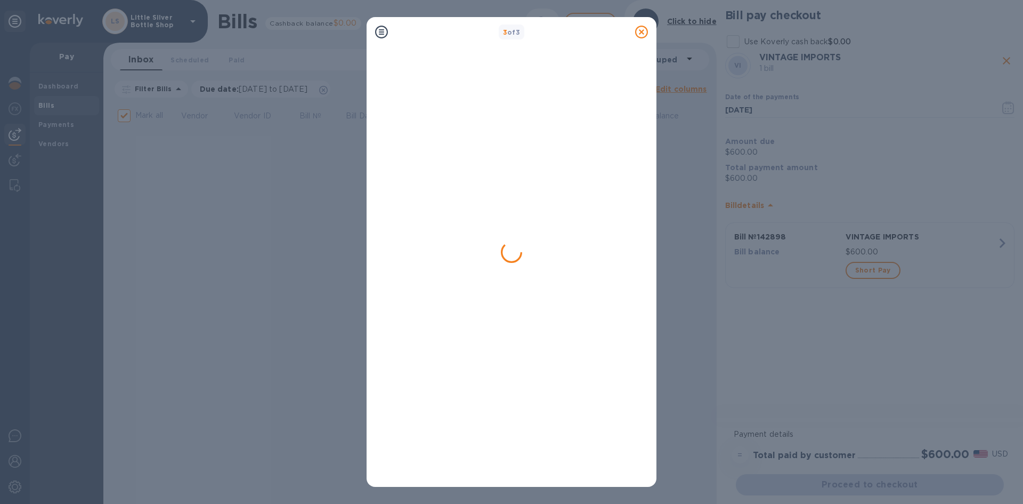
checkbox input "false"
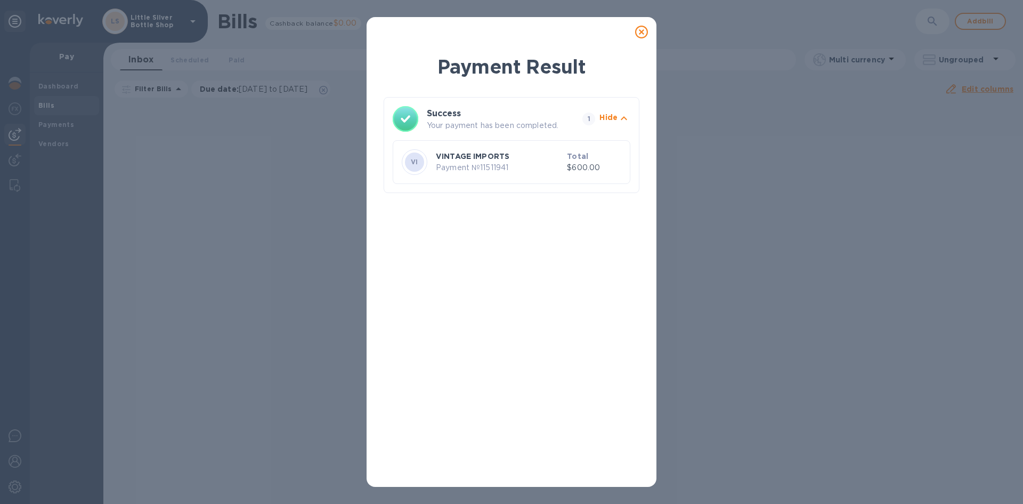
click at [641, 30] on icon at bounding box center [641, 32] width 13 height 13
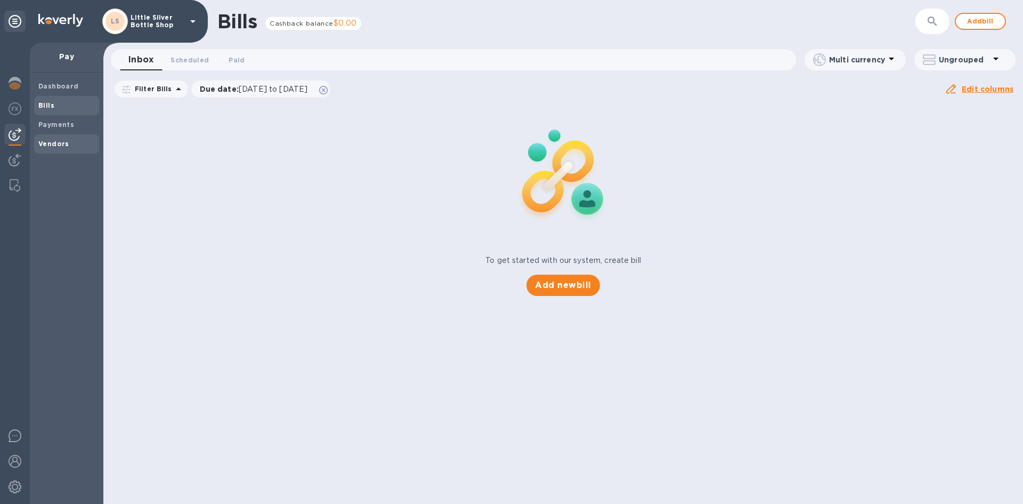
click at [63, 148] on span "Vendors" at bounding box center [53, 144] width 31 height 11
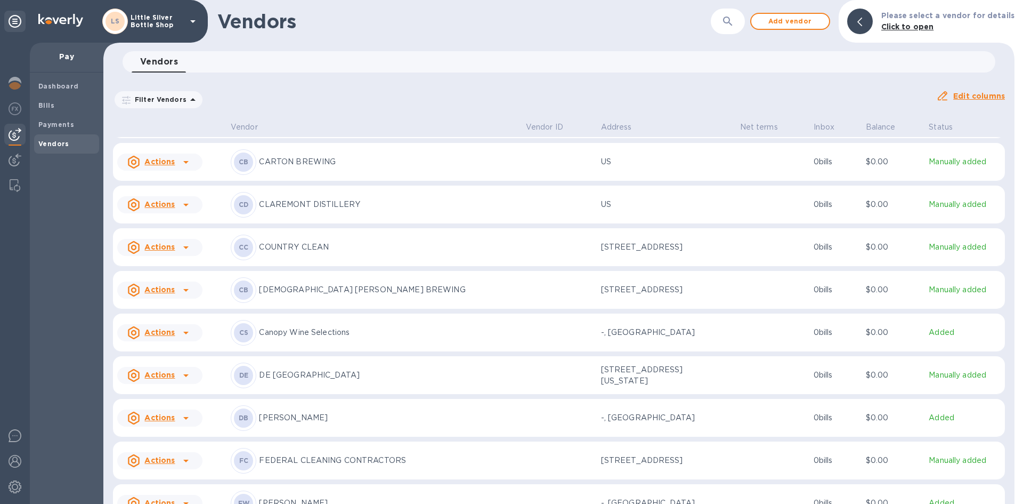
scroll to position [789, 0]
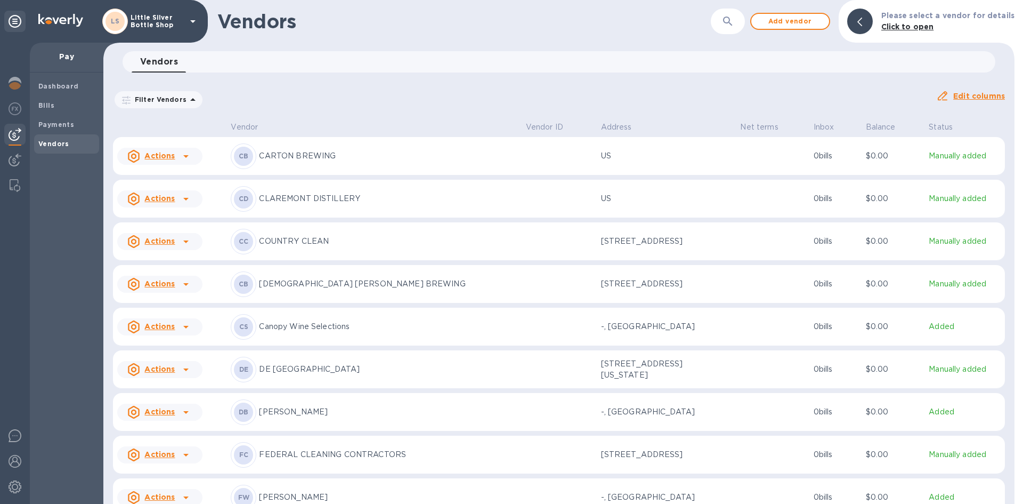
click at [292, 414] on p "[PERSON_NAME]" at bounding box center [388, 411] width 258 height 11
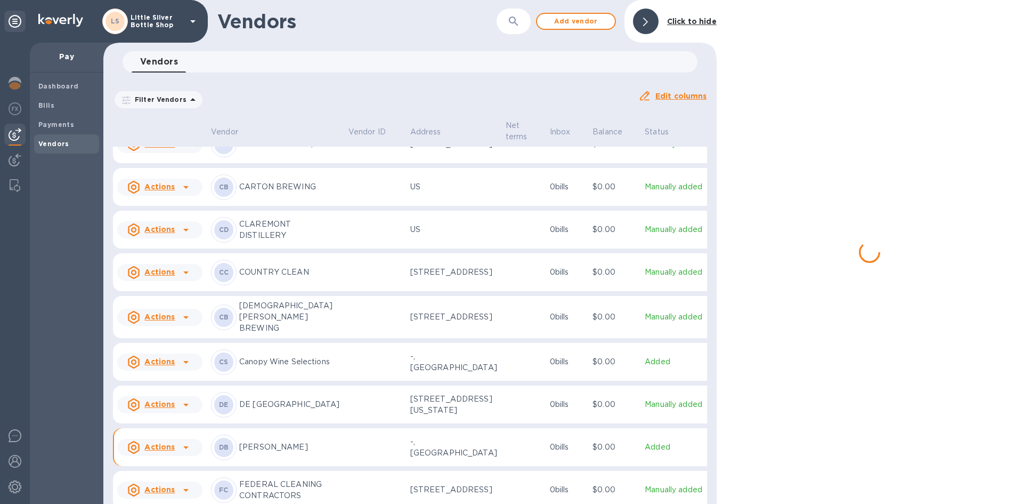
scroll to position [888, 0]
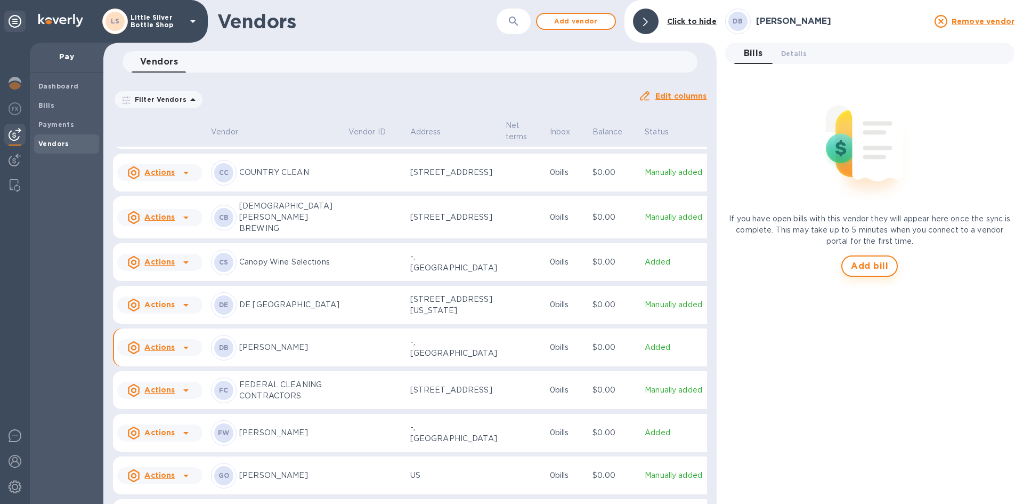
click at [865, 266] on span "Add bill" at bounding box center [869, 266] width 37 height 13
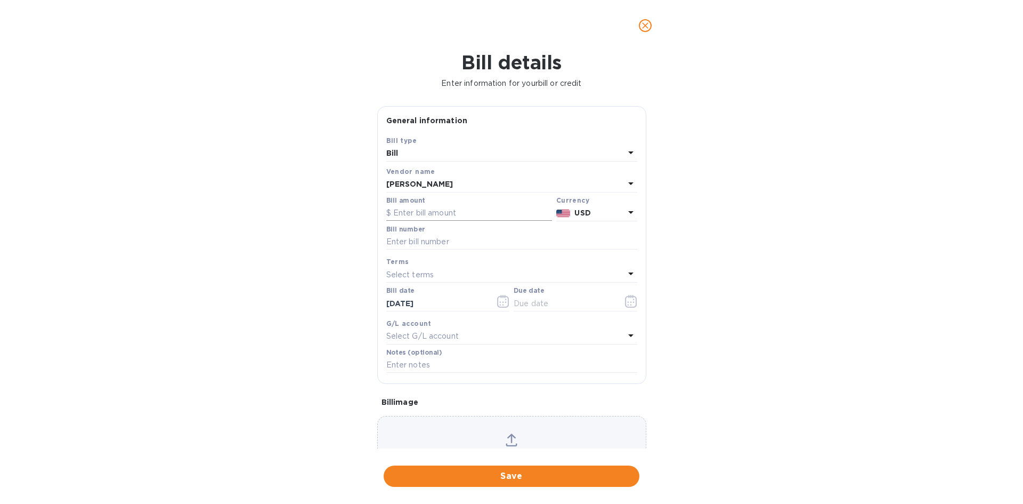
click at [488, 214] on input "text" at bounding box center [469, 213] width 166 height 16
type input "2,292.00"
click at [457, 246] on input "text" at bounding box center [511, 242] width 251 height 16
type input "600047"
click at [408, 273] on p "Select terms" at bounding box center [410, 274] width 48 height 11
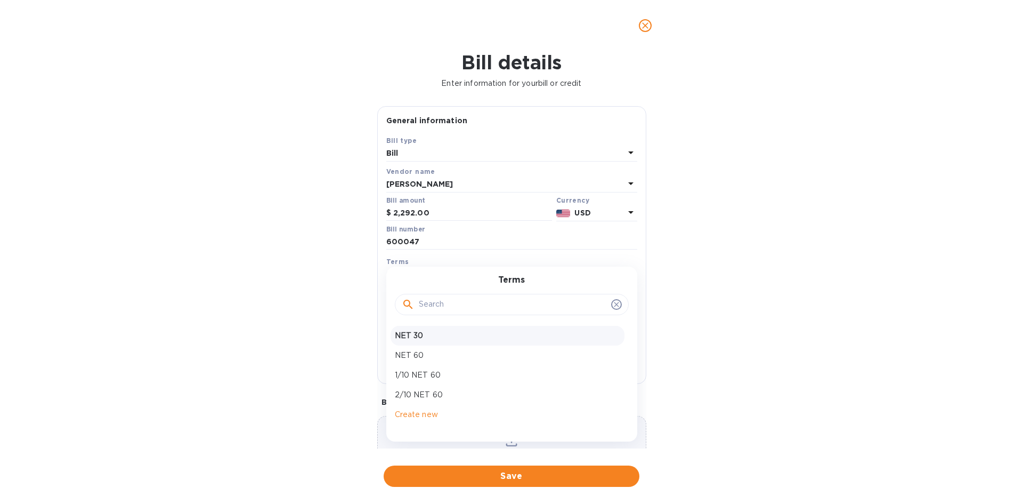
click at [408, 334] on p "NET 30" at bounding box center [507, 335] width 225 height 11
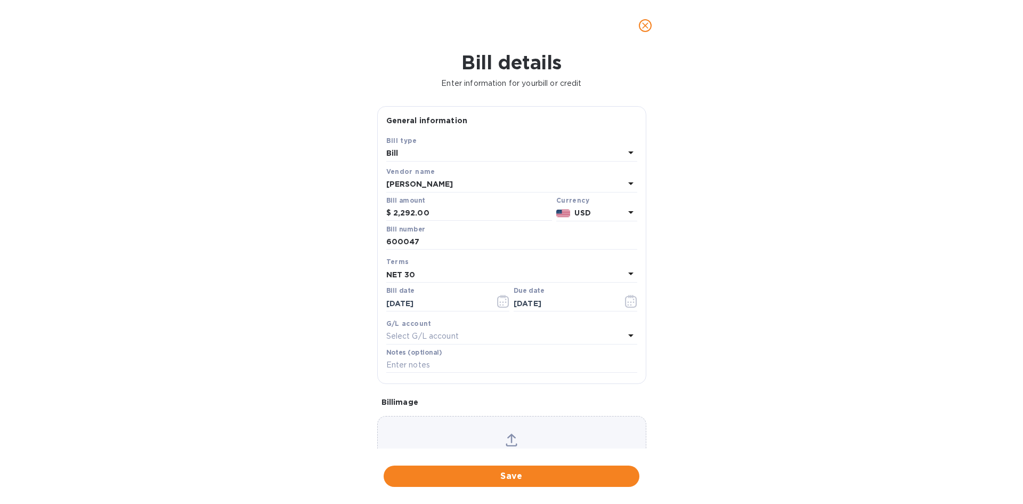
type input "[DATE]"
click at [408, 368] on input "text" at bounding box center [511, 365] width 251 height 16
type input "1-29890"
click at [560, 475] on span "Save" at bounding box center [511, 476] width 239 height 13
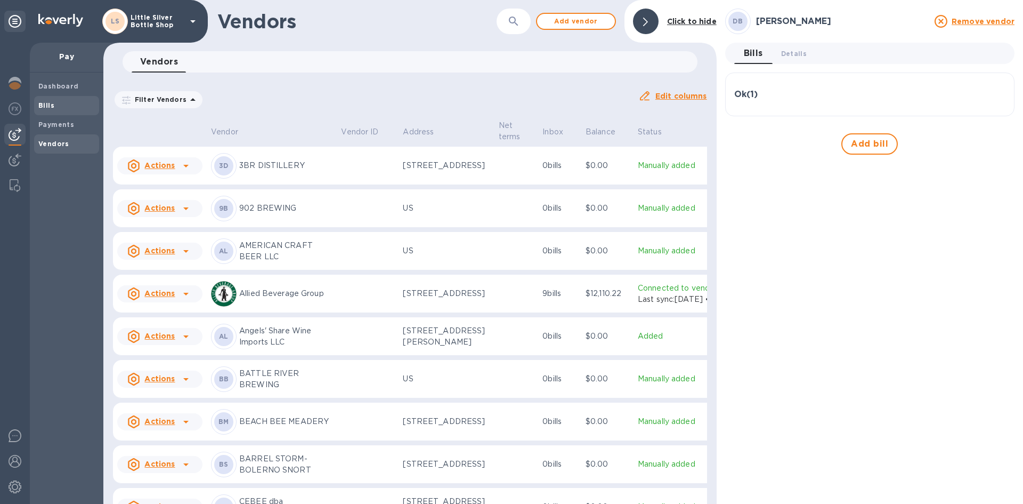
click at [72, 108] on span "Bills" at bounding box center [66, 105] width 56 height 11
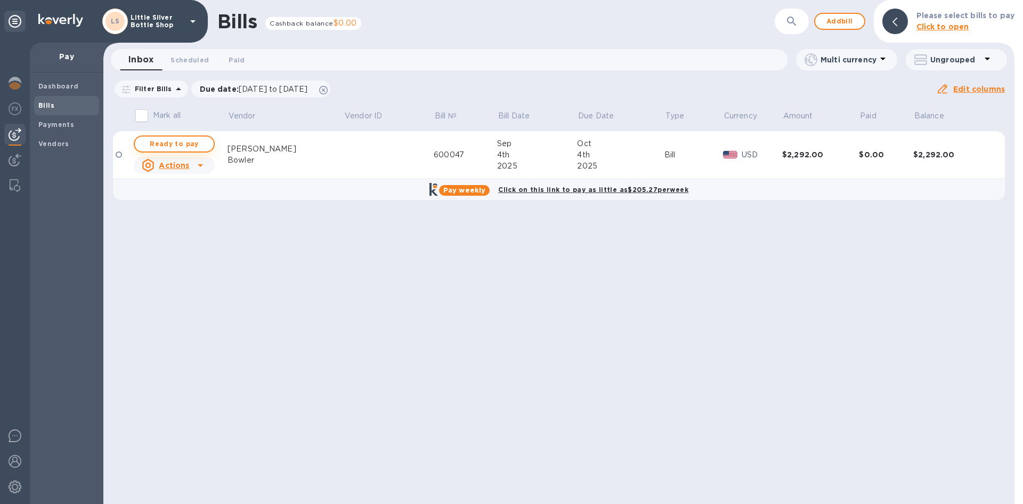
click at [190, 143] on span "Ready to pay" at bounding box center [174, 143] width 62 height 13
checkbox input "true"
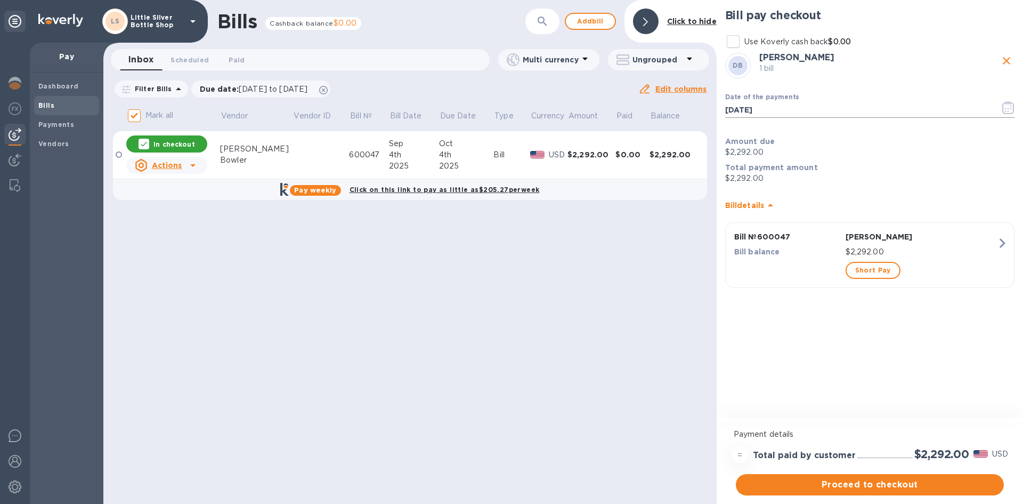
click at [1006, 105] on icon "button" at bounding box center [1008, 107] width 12 height 13
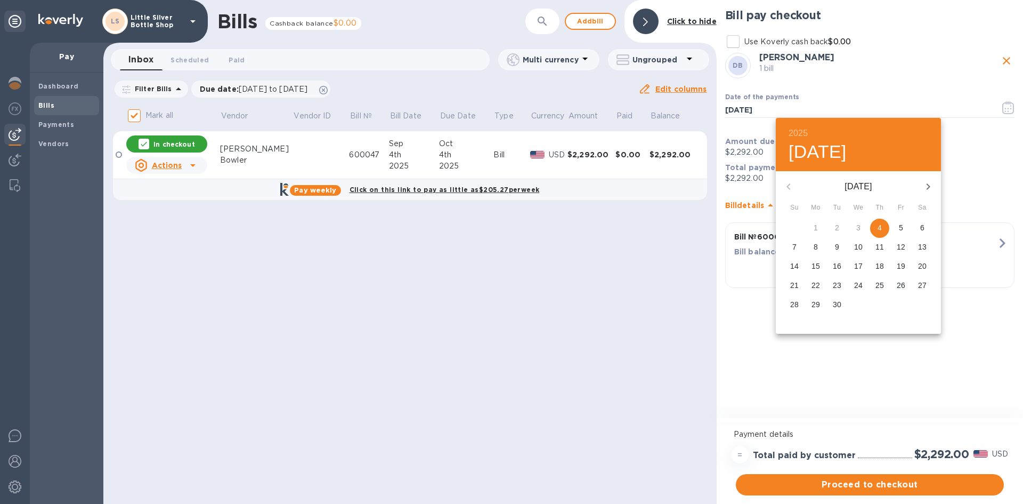
click at [816, 305] on p "29" at bounding box center [816, 304] width 9 height 11
type input "[DATE]"
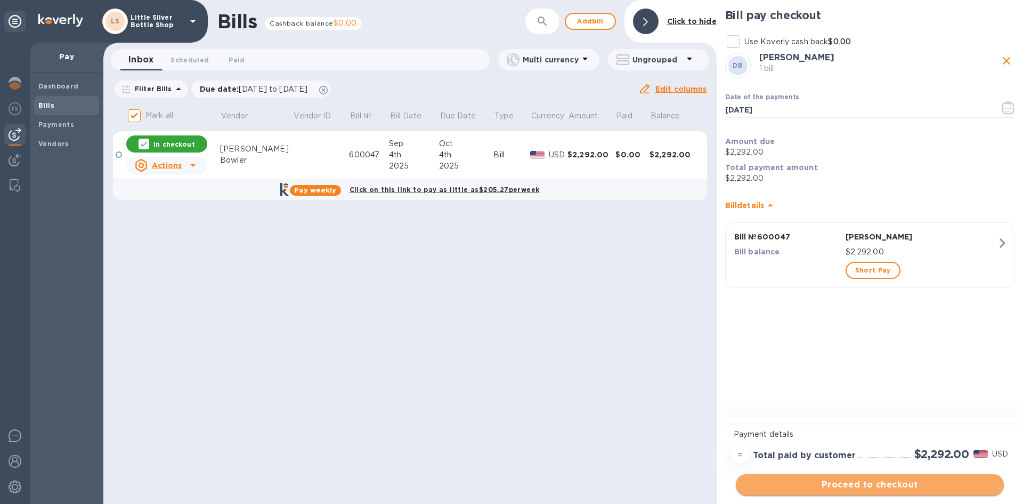
click at [933, 485] on span "Proceed to checkout" at bounding box center [869, 484] width 251 height 13
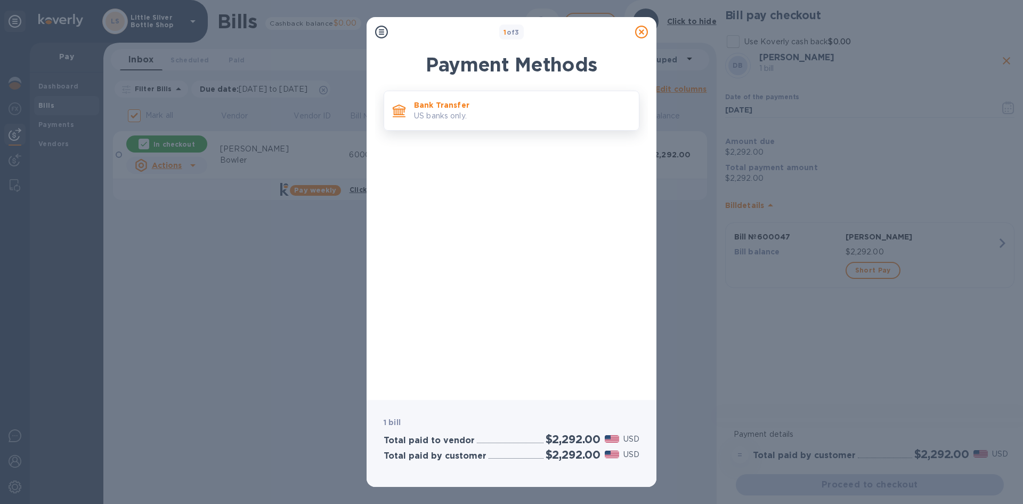
click at [567, 111] on p "US banks only." at bounding box center [522, 115] width 216 height 11
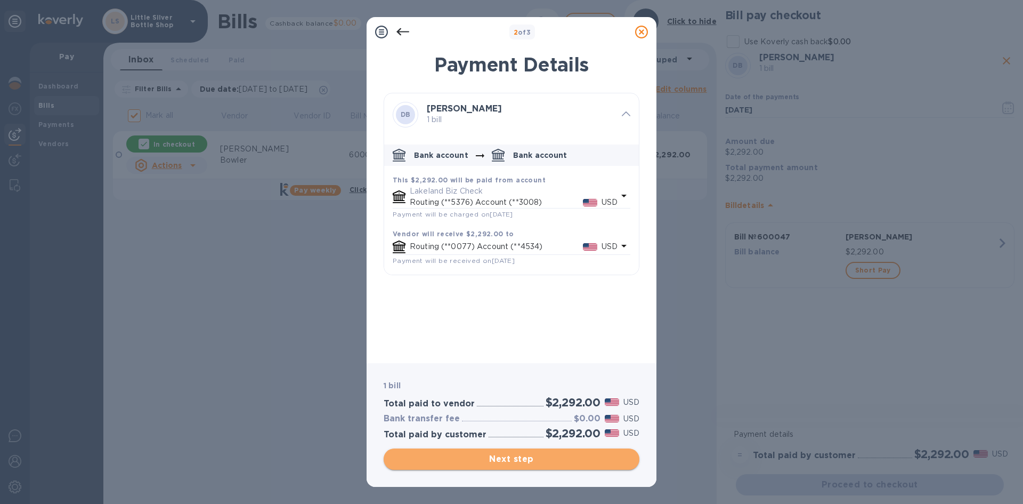
click at [588, 463] on span "Next step" at bounding box center [511, 458] width 239 height 13
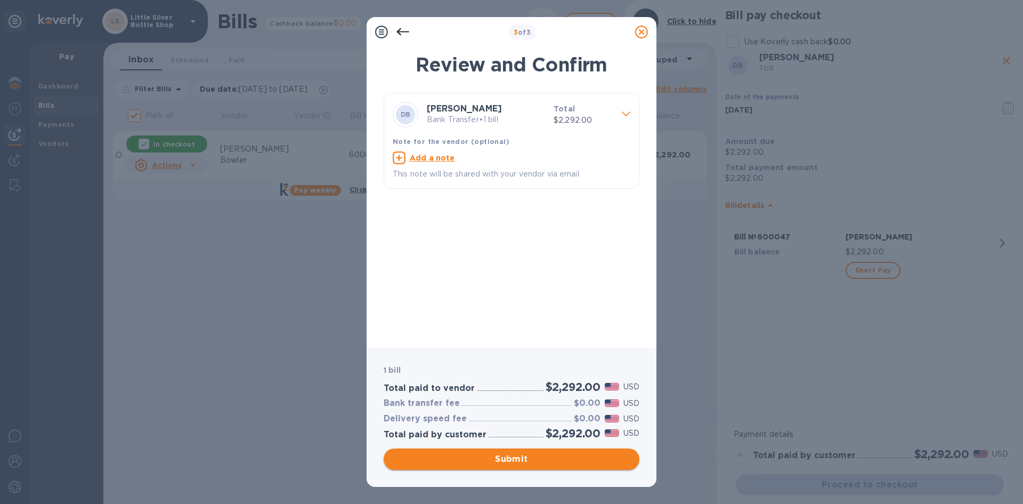
click at [594, 464] on span "Submit" at bounding box center [511, 458] width 239 height 13
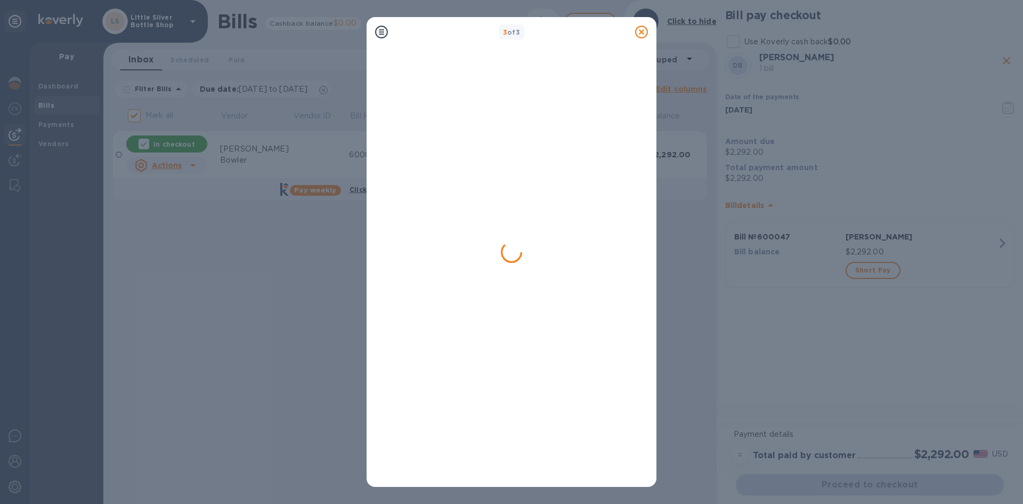
checkbox input "false"
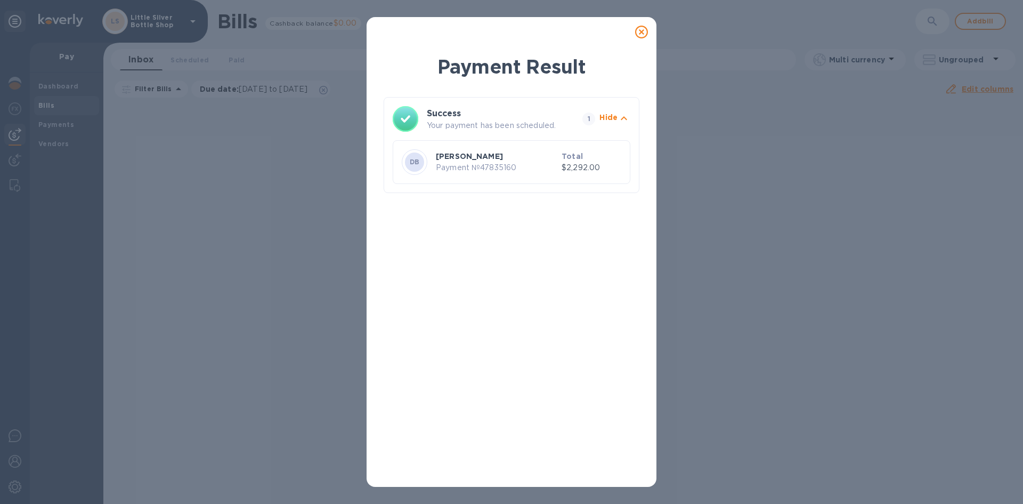
click at [640, 32] on icon at bounding box center [641, 32] width 13 height 13
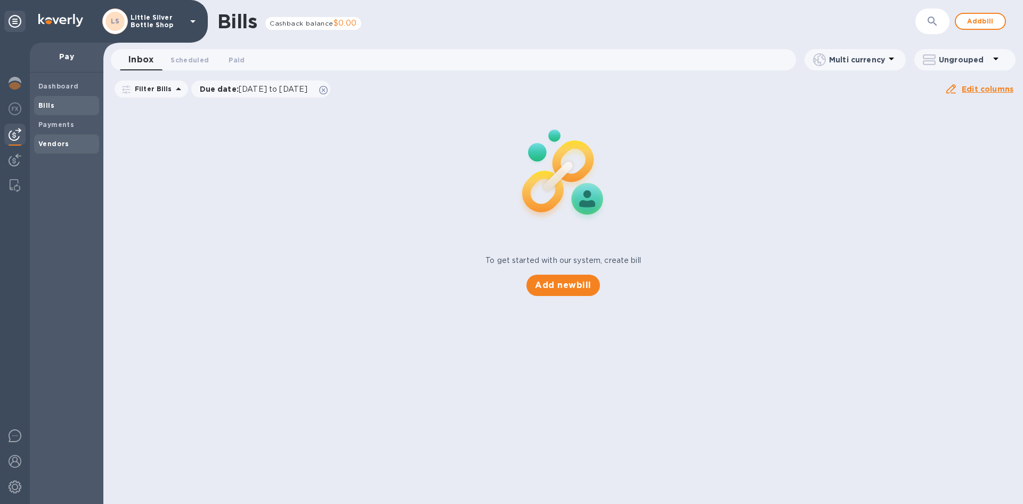
click at [66, 142] on b "Vendors" at bounding box center [53, 144] width 31 height 8
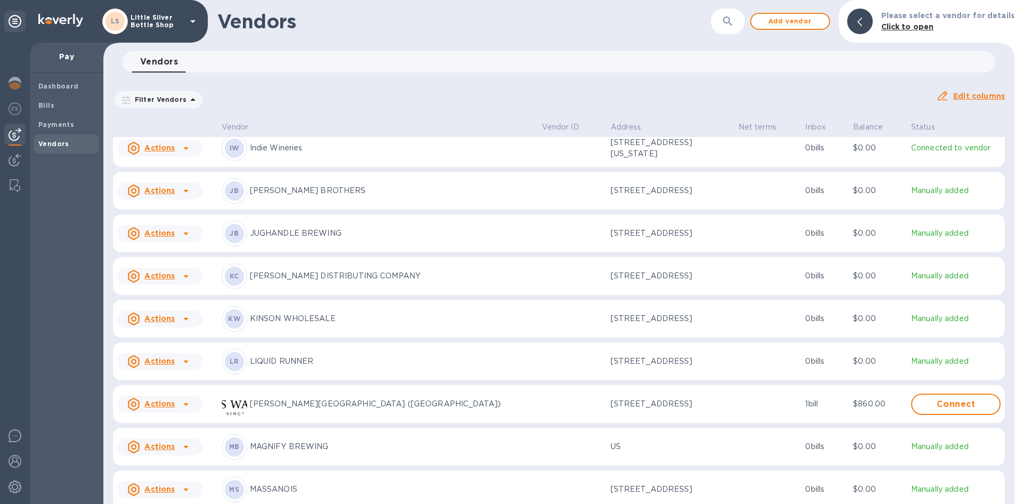
scroll to position [2349, 0]
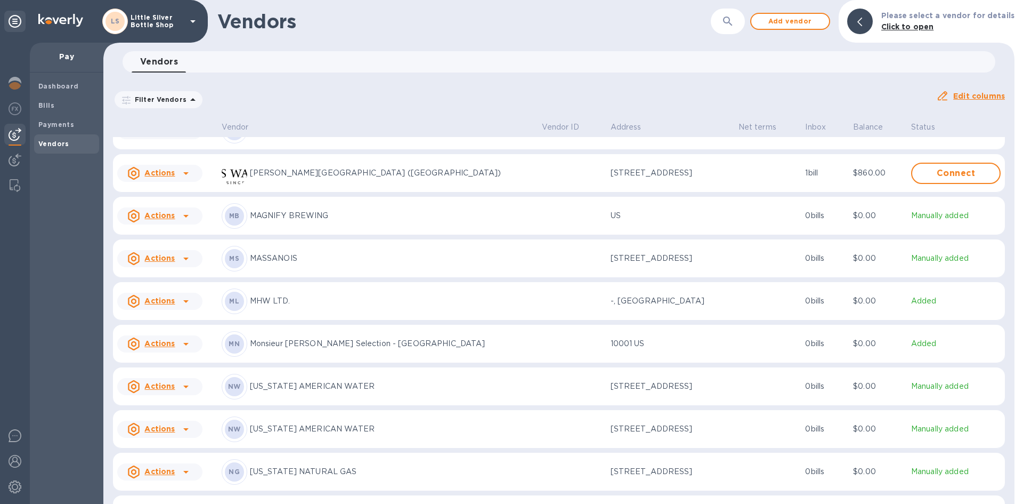
click at [304, 264] on p "MASSANOIS" at bounding box center [392, 258] width 284 height 11
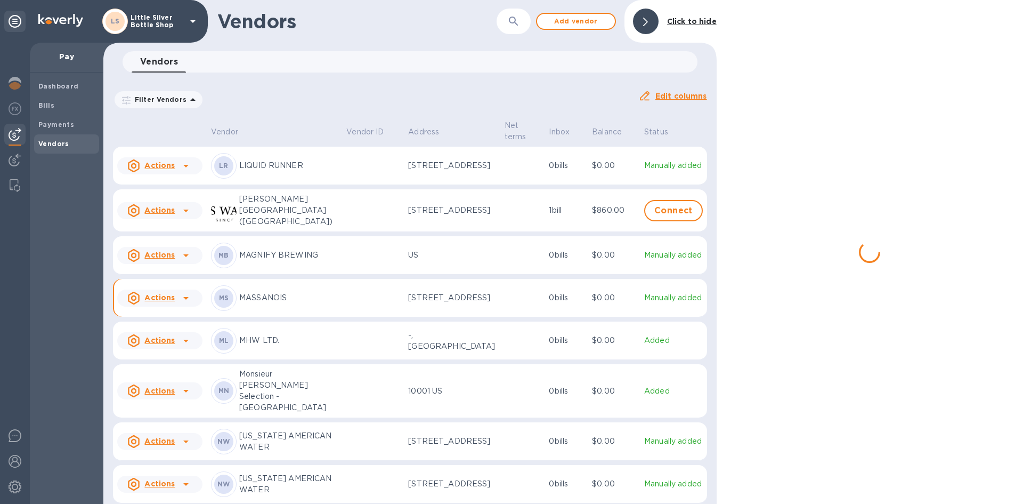
scroll to position [2393, 0]
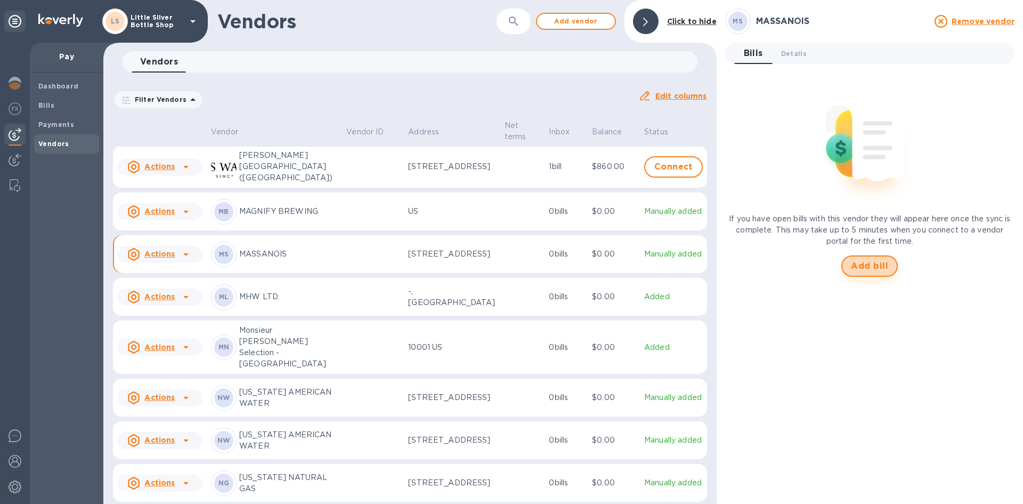
click at [873, 263] on span "Add bill" at bounding box center [869, 266] width 37 height 13
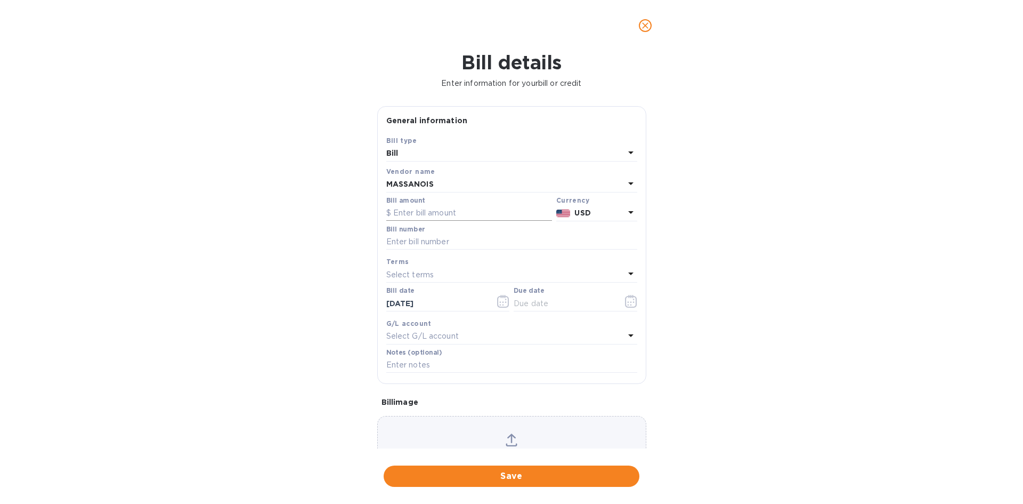
click at [470, 219] on input "text" at bounding box center [469, 213] width 166 height 16
type input "800.00"
click at [419, 238] on input "text" at bounding box center [511, 242] width 251 height 16
type input "282911"
click at [409, 273] on p "Select terms" at bounding box center [410, 274] width 48 height 11
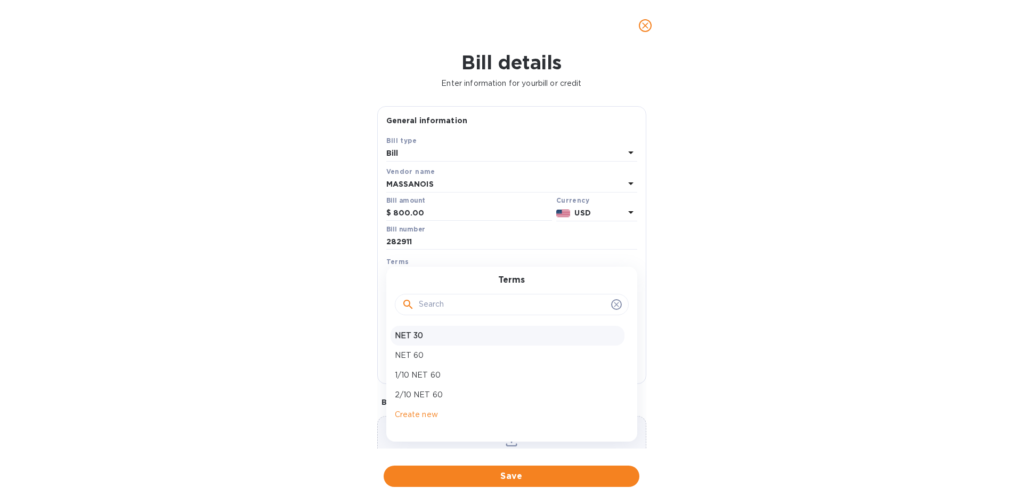
click at [418, 339] on p "NET 30" at bounding box center [507, 335] width 225 height 11
type input "[DATE]"
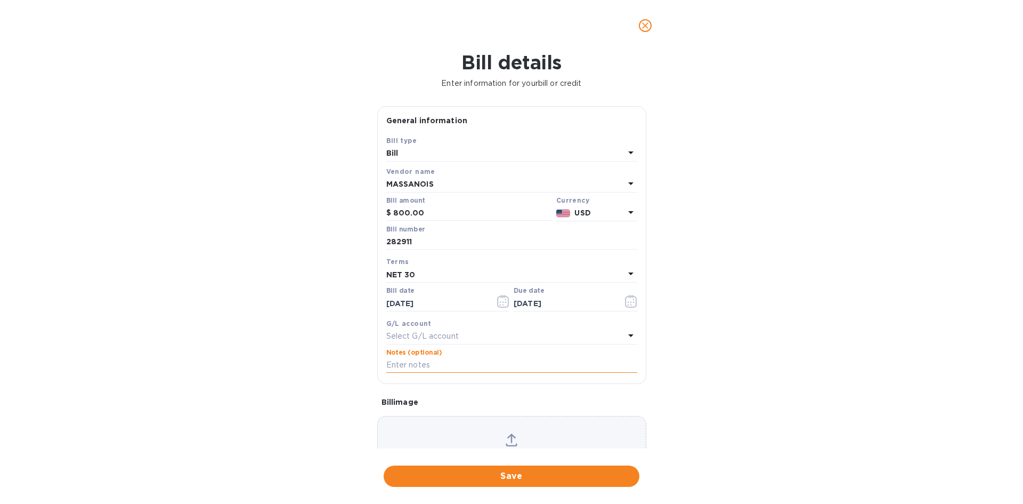
click at [410, 364] on input "text" at bounding box center [511, 365] width 251 height 16
type input "1-29897"
click at [536, 471] on span "Save" at bounding box center [511, 476] width 239 height 13
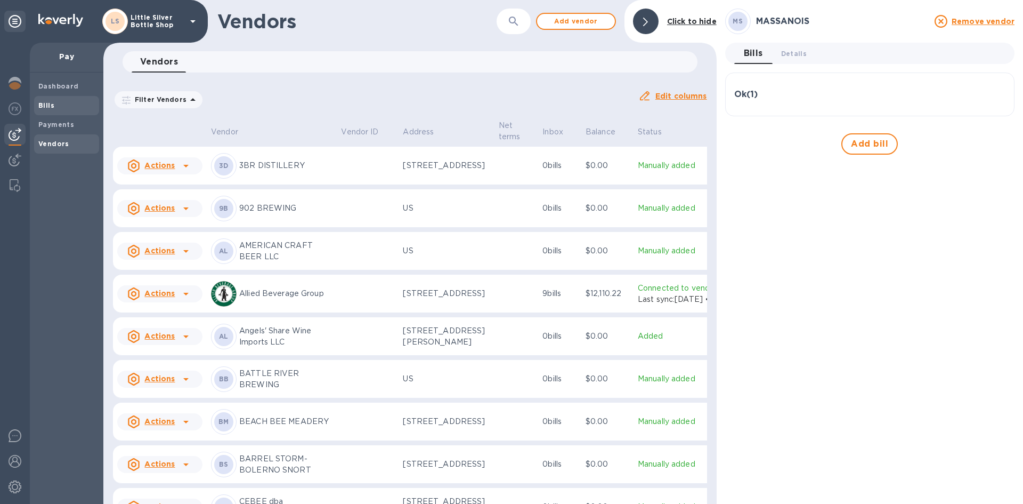
click at [65, 108] on span "Bills" at bounding box center [66, 105] width 56 height 11
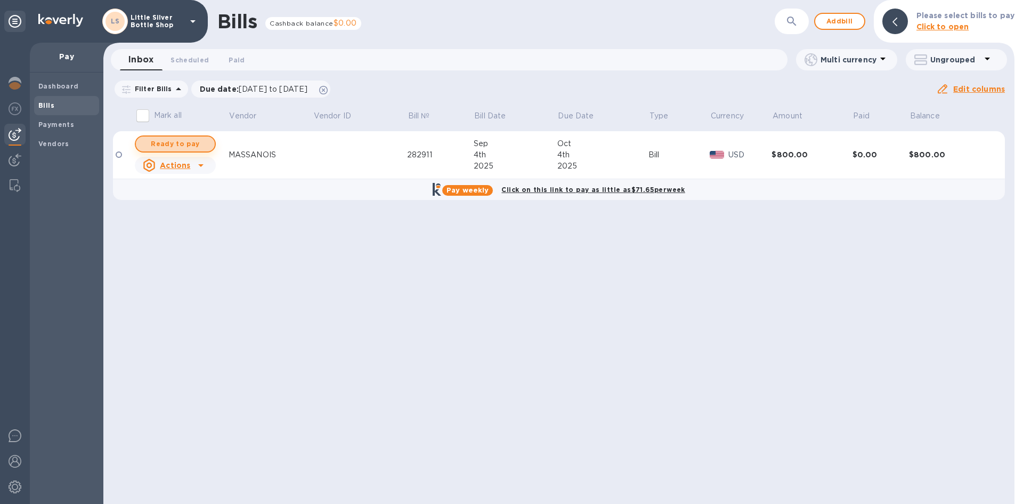
click at [177, 142] on span "Ready to pay" at bounding box center [175, 143] width 62 height 13
checkbox input "true"
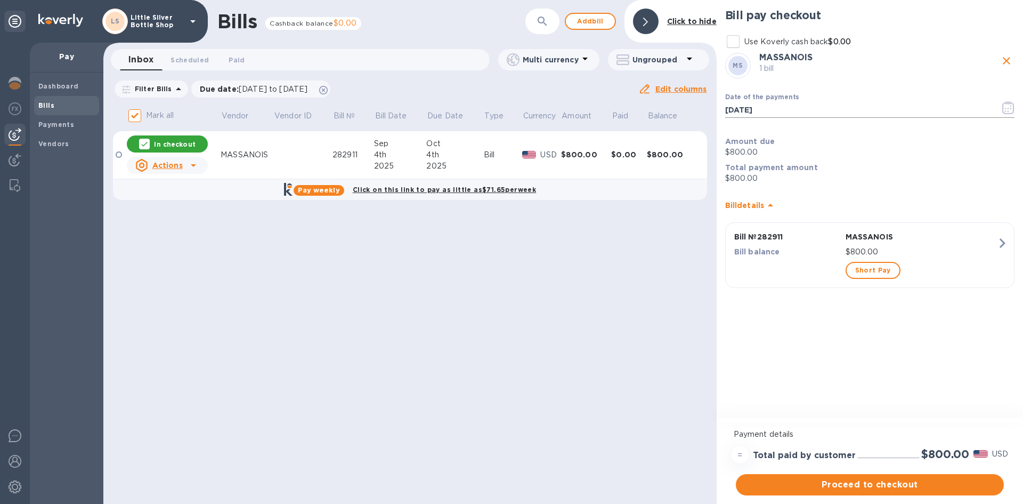
click at [1008, 106] on icon "button" at bounding box center [1008, 107] width 12 height 13
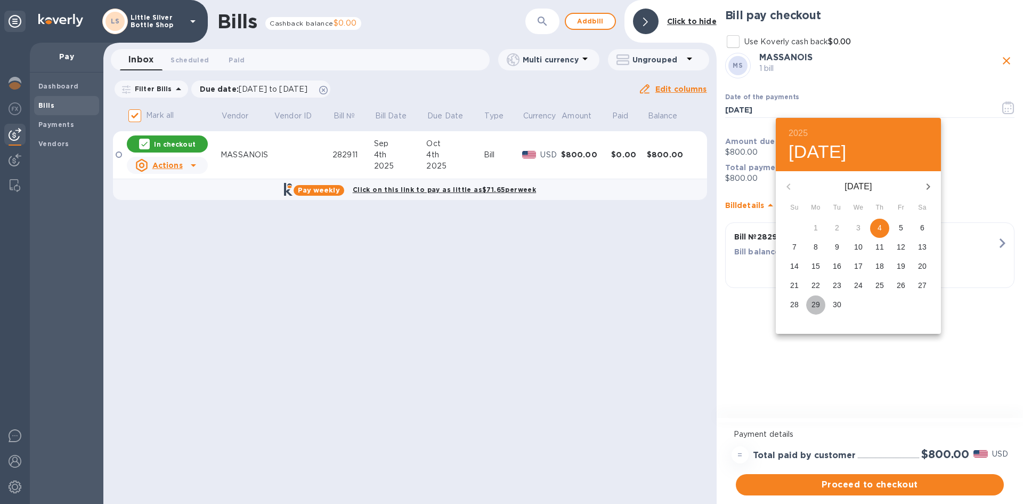
click at [814, 305] on p "29" at bounding box center [816, 304] width 9 height 11
type input "[DATE]"
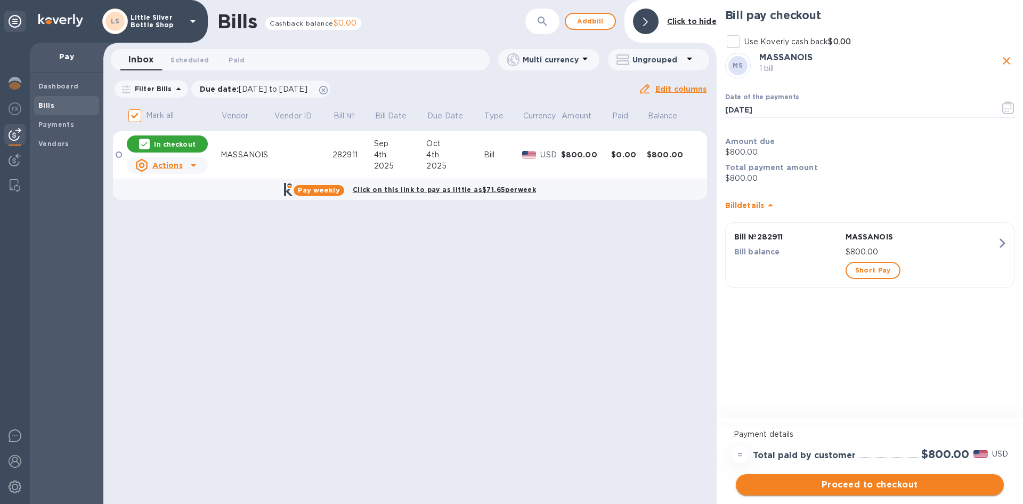
click at [867, 485] on span "Proceed to checkout" at bounding box center [869, 484] width 251 height 13
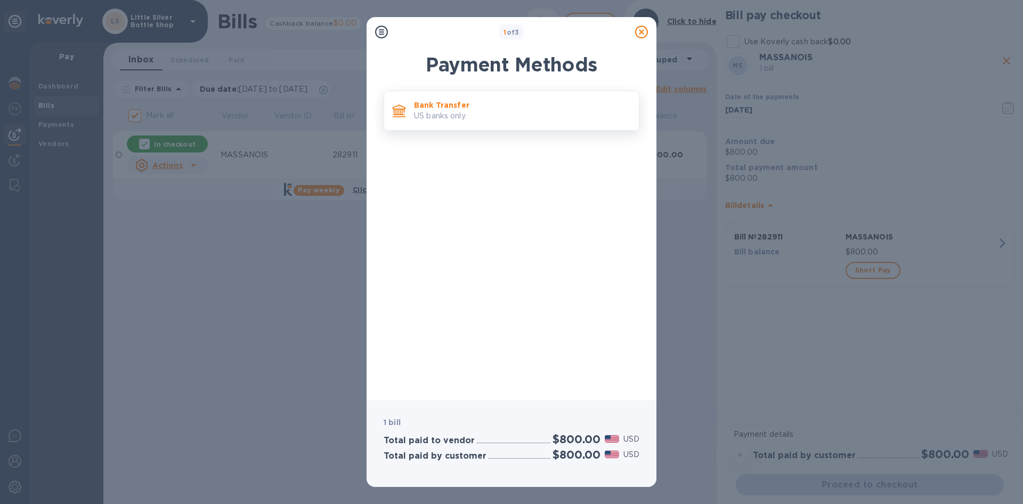
click at [500, 115] on p "US banks only." at bounding box center [522, 115] width 216 height 11
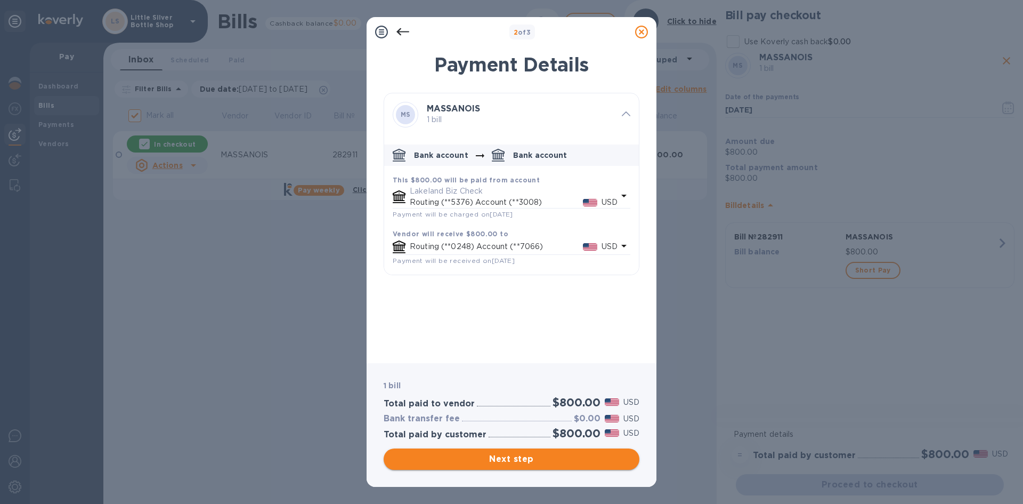
click at [529, 459] on span "Next step" at bounding box center [511, 458] width 239 height 13
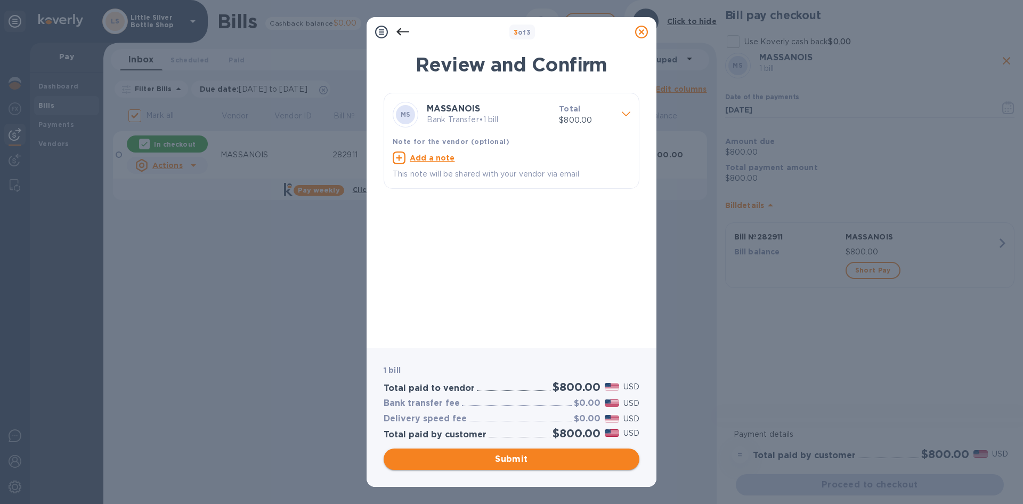
click at [529, 458] on span "Submit" at bounding box center [511, 458] width 239 height 13
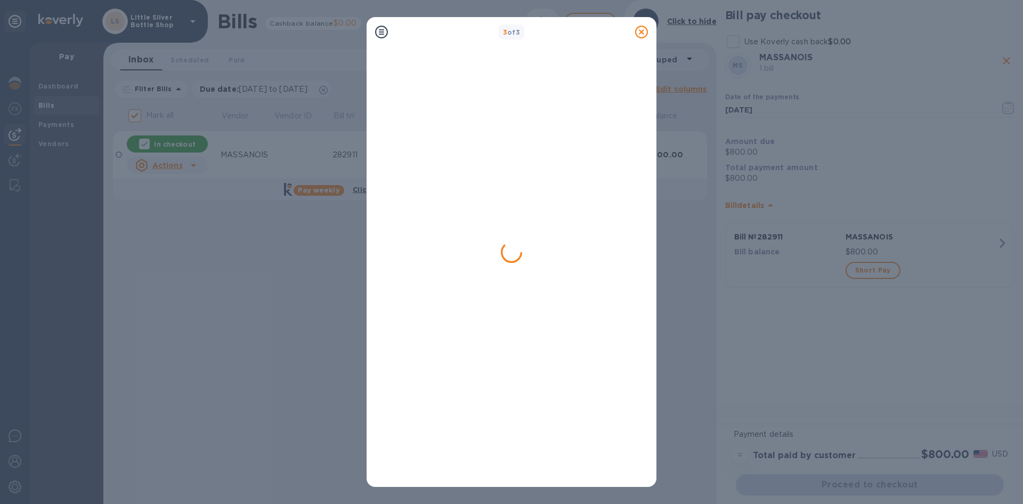
checkbox input "false"
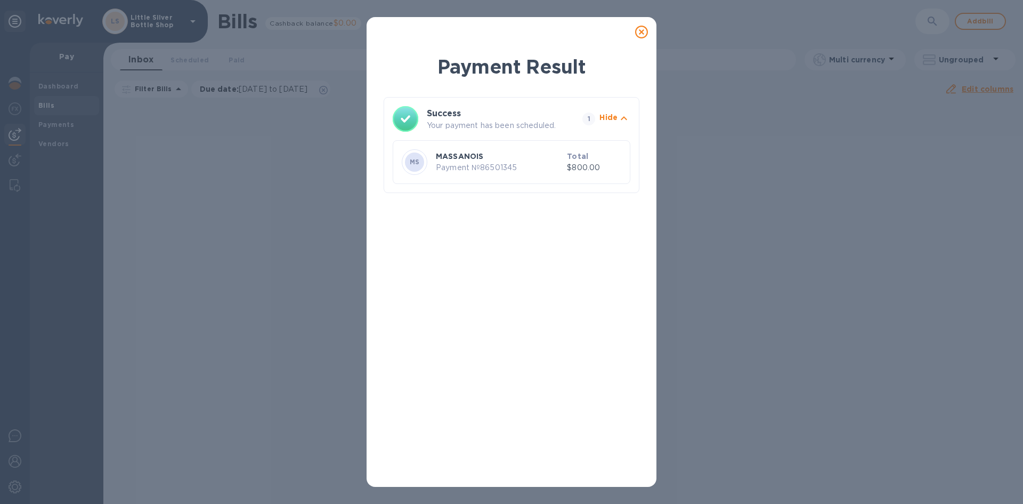
click at [642, 33] on icon at bounding box center [641, 32] width 13 height 13
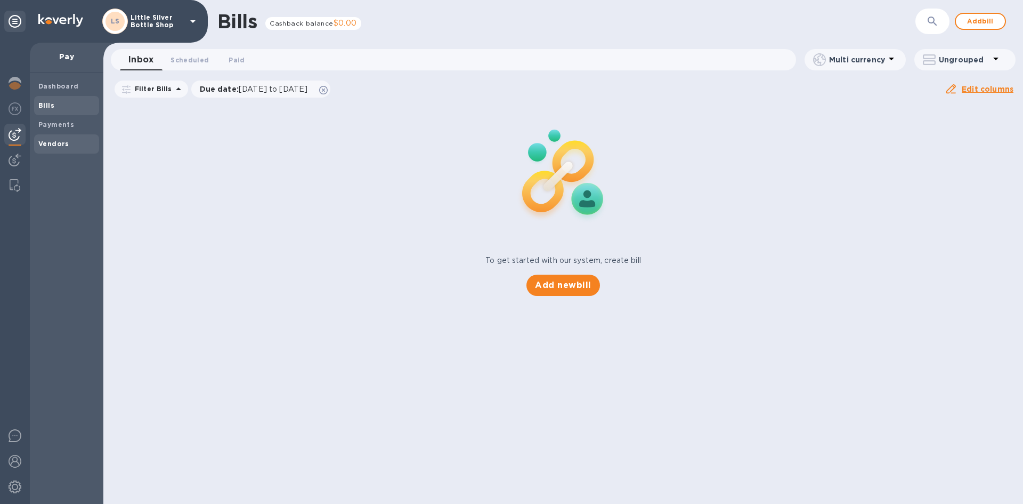
click at [50, 143] on b "Vendors" at bounding box center [53, 144] width 31 height 8
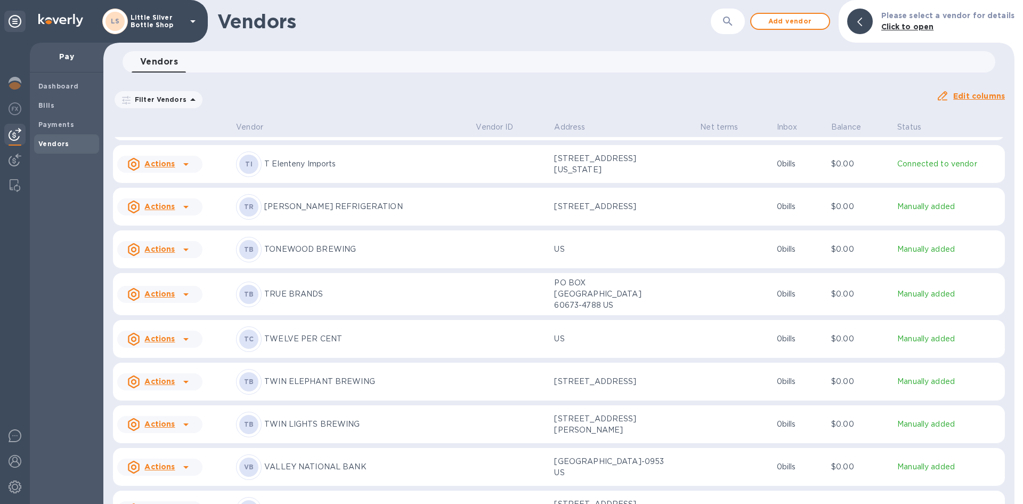
scroll to position [4196, 0]
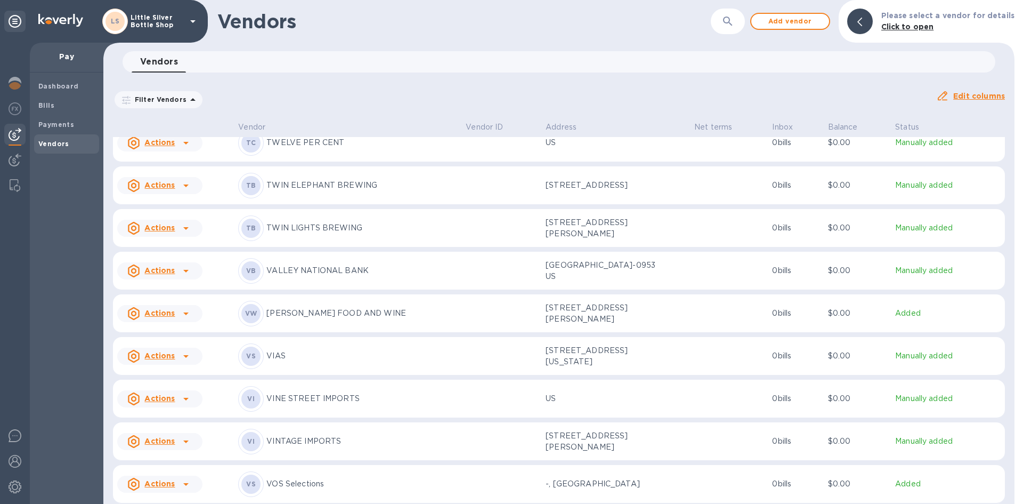
click at [302, 398] on p "VINE STREET IMPORTS" at bounding box center [361, 398] width 191 height 11
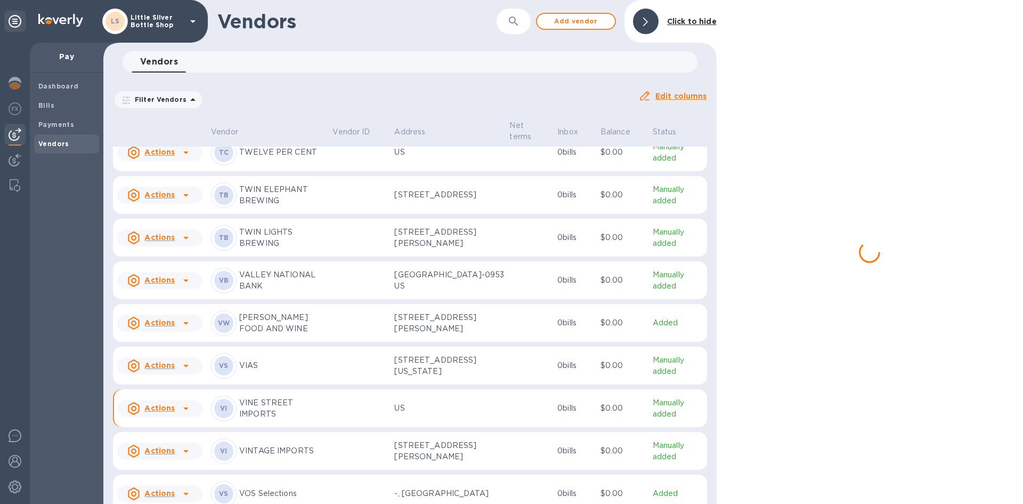
scroll to position [4227, 0]
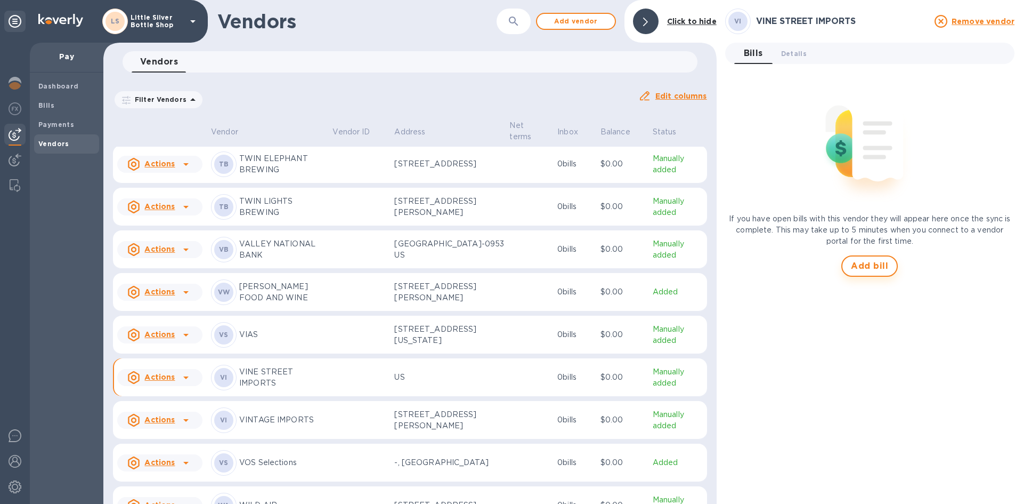
click at [861, 259] on button "Add bill" at bounding box center [869, 265] width 56 height 21
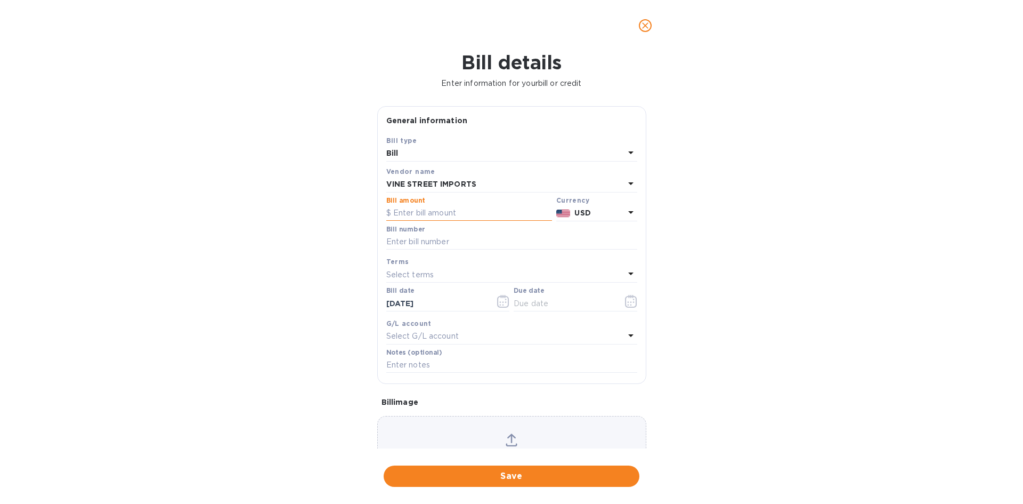
click at [450, 211] on input "text" at bounding box center [469, 213] width 166 height 16
type input "660.00"
click at [404, 241] on input "text" at bounding box center [511, 242] width 251 height 16
type input "7653"
click at [404, 276] on p "Select terms" at bounding box center [410, 274] width 48 height 11
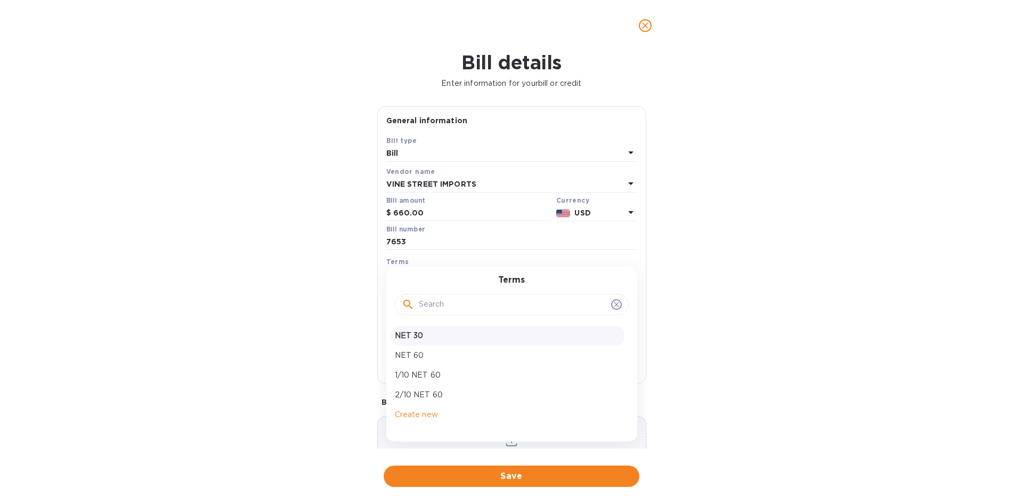
click at [406, 333] on p "NET 30" at bounding box center [507, 335] width 225 height 11
type input "[DATE]"
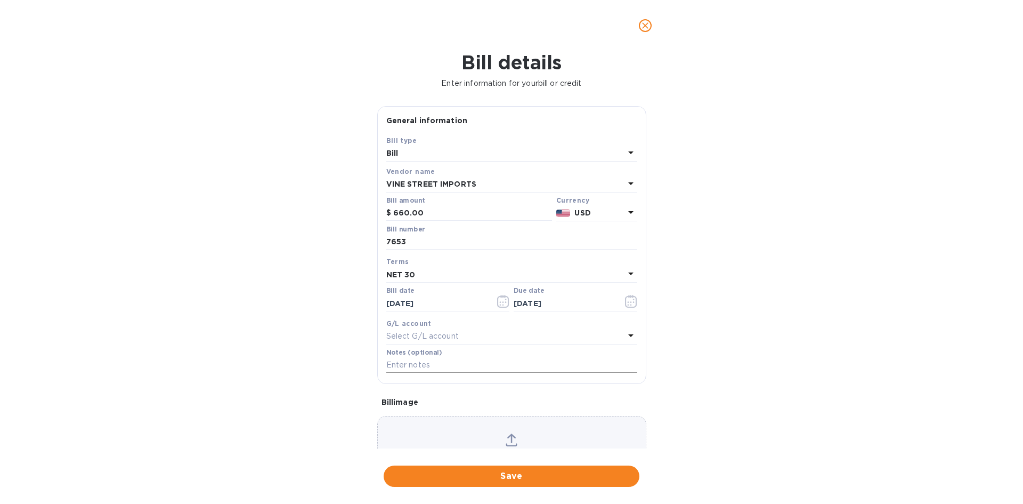
click at [404, 362] on input "text" at bounding box center [511, 365] width 251 height 16
type input "1-29902"
click at [553, 473] on span "Save" at bounding box center [511, 476] width 239 height 13
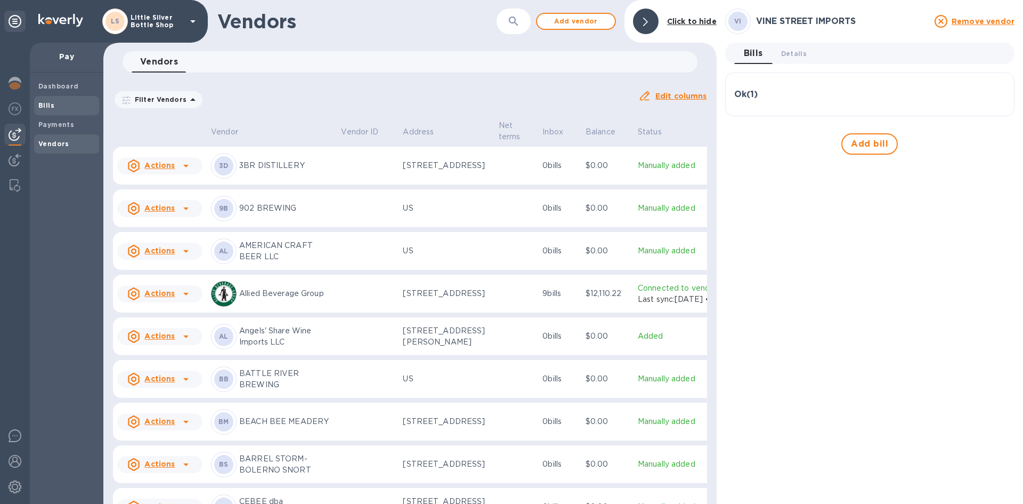
click at [54, 109] on span "Bills" at bounding box center [66, 105] width 56 height 11
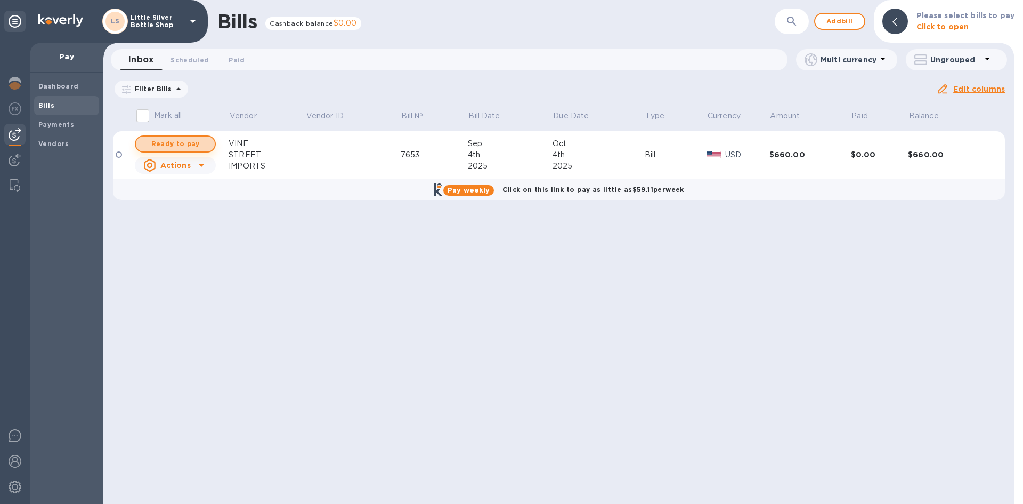
click at [175, 144] on span "Ready to pay" at bounding box center [175, 143] width 62 height 13
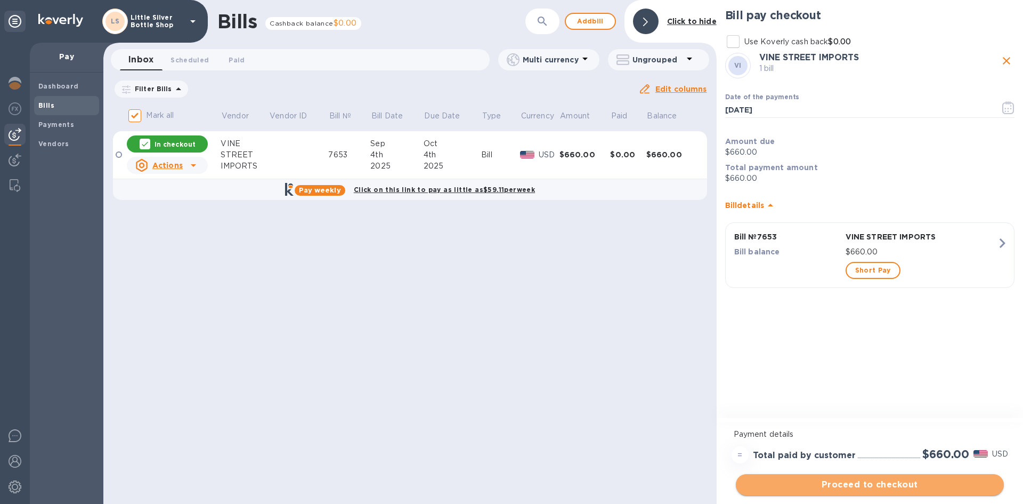
click at [937, 485] on span "Proceed to checkout" at bounding box center [869, 484] width 251 height 13
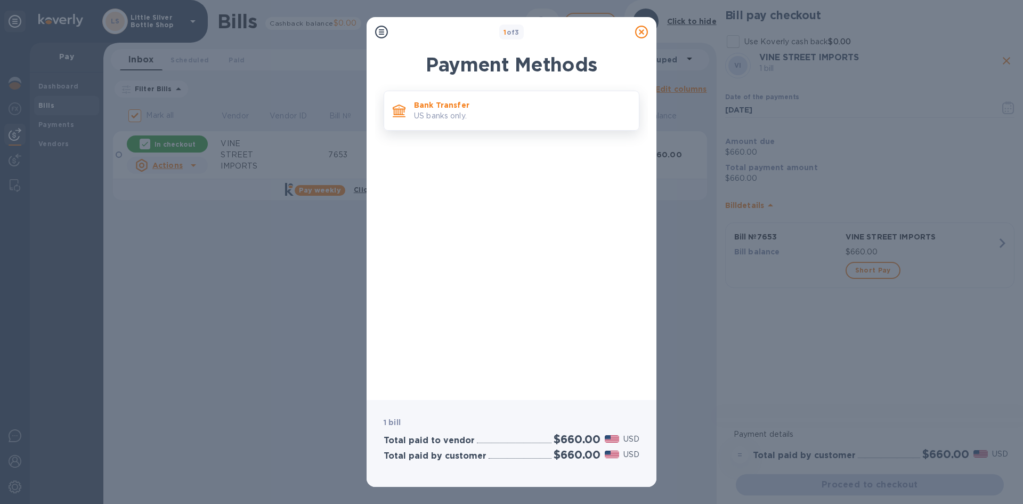
click at [569, 118] on p "US banks only." at bounding box center [522, 115] width 216 height 11
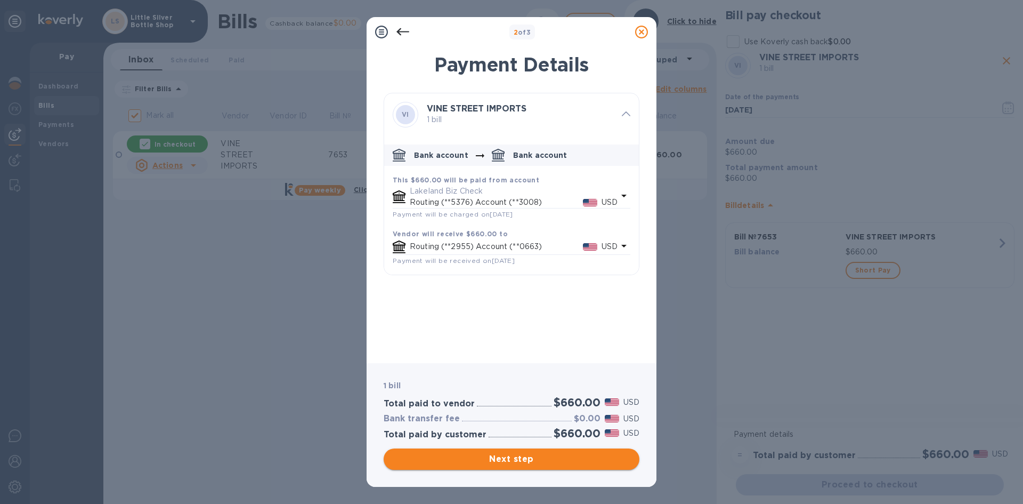
click at [543, 456] on span "Next step" at bounding box center [511, 458] width 239 height 13
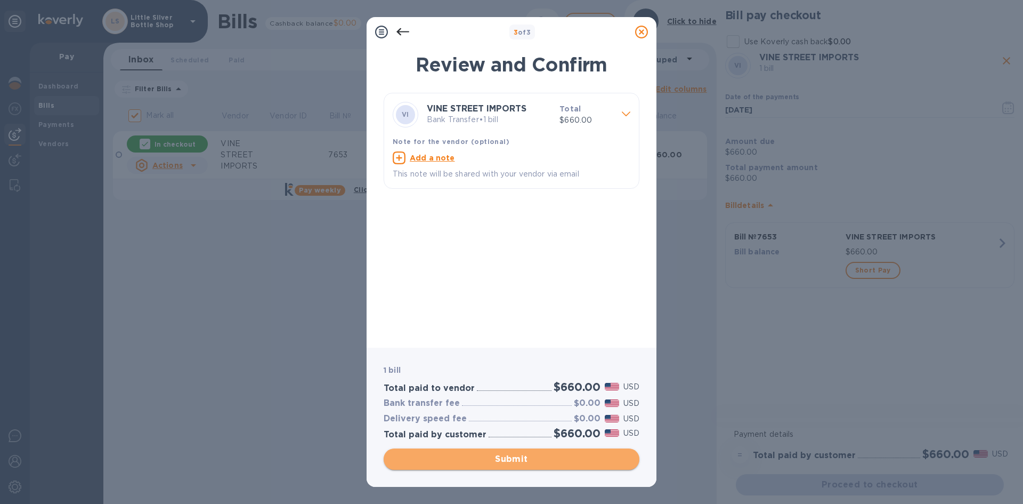
click at [543, 456] on span "Submit" at bounding box center [511, 458] width 239 height 13
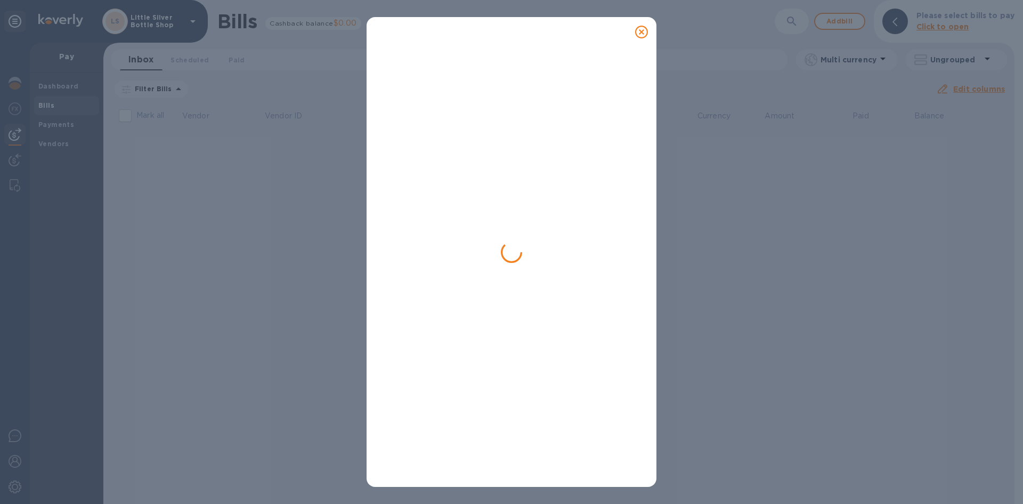
checkbox input "false"
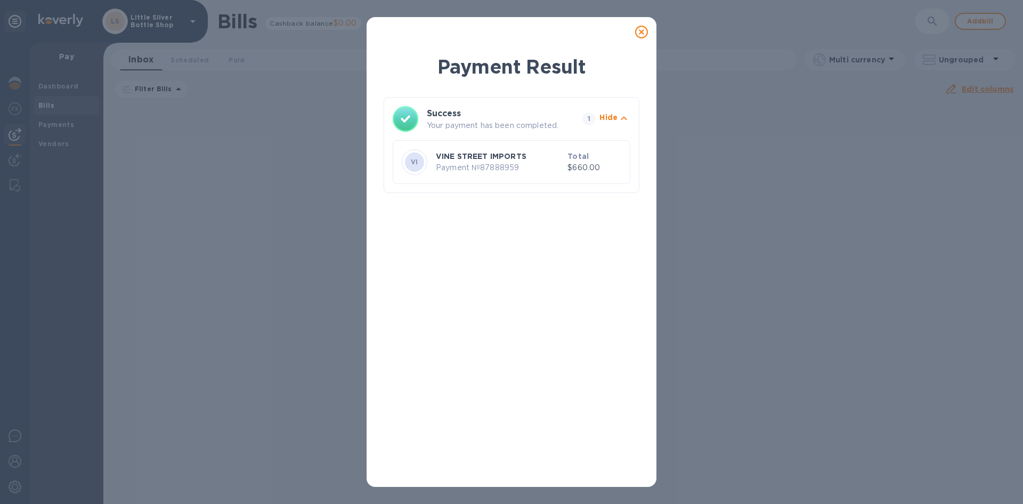
click at [637, 30] on icon at bounding box center [641, 32] width 13 height 13
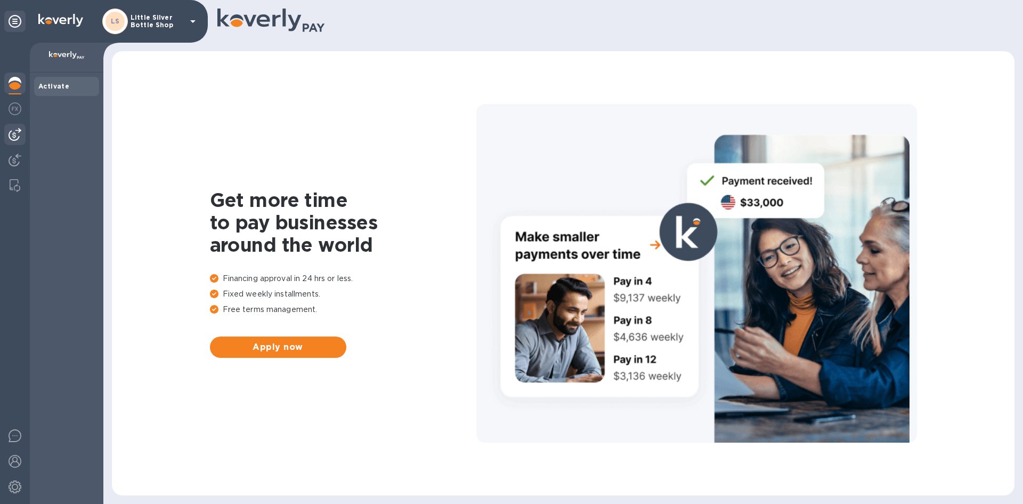
click at [17, 135] on img at bounding box center [15, 134] width 13 height 13
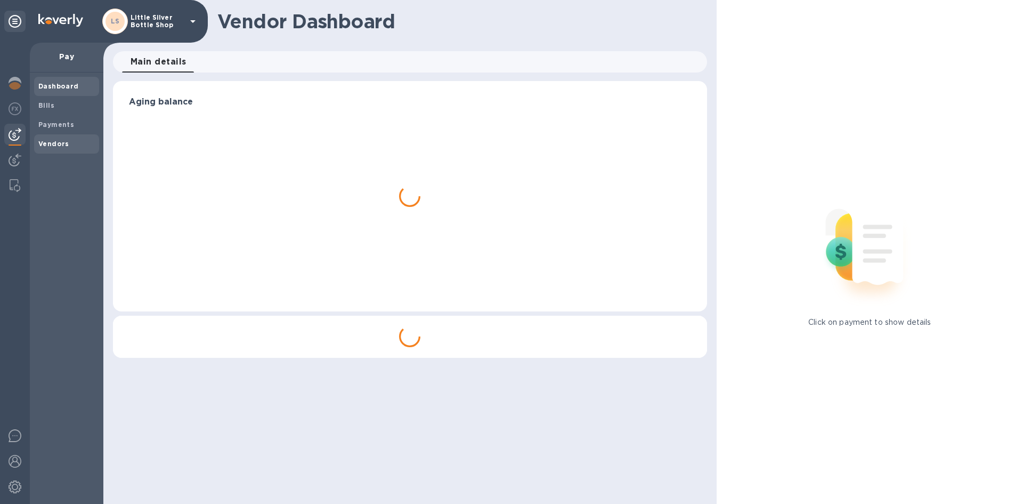
click at [46, 143] on b "Vendors" at bounding box center [53, 144] width 31 height 8
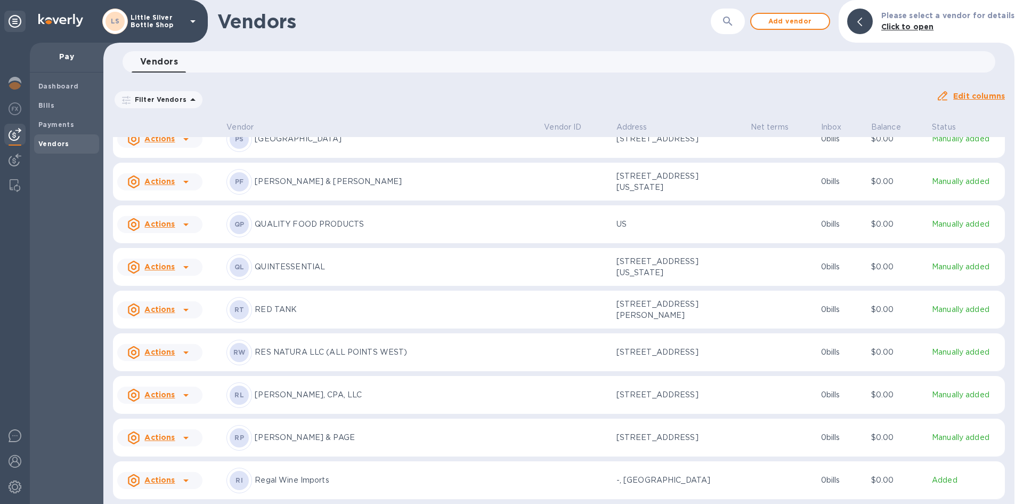
scroll to position [3055, 0]
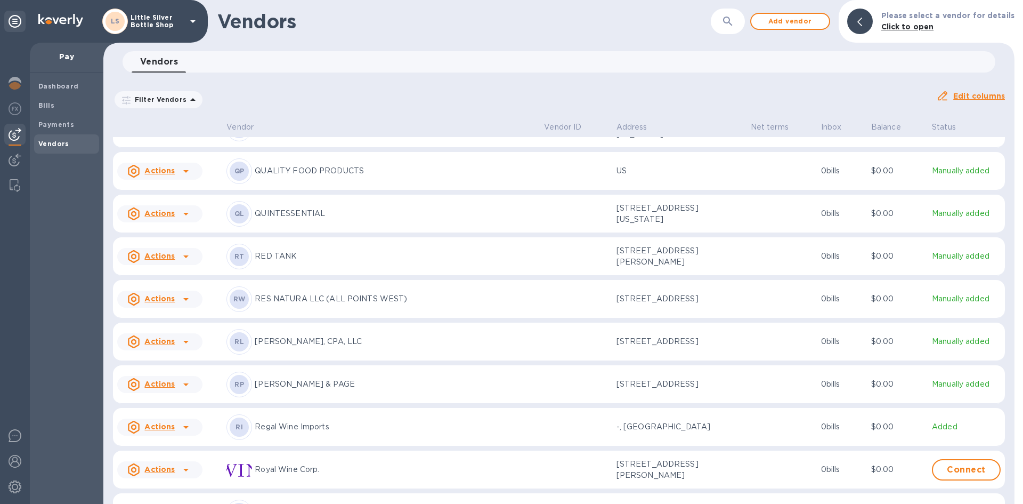
click at [302, 432] on p "Regal Wine Imports" at bounding box center [395, 426] width 281 height 11
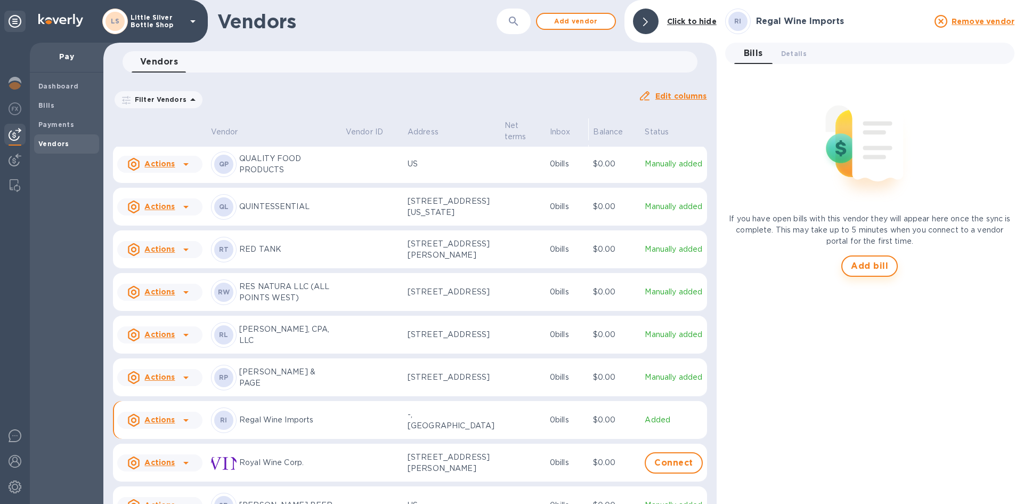
click at [867, 266] on span "Add bill" at bounding box center [869, 266] width 37 height 13
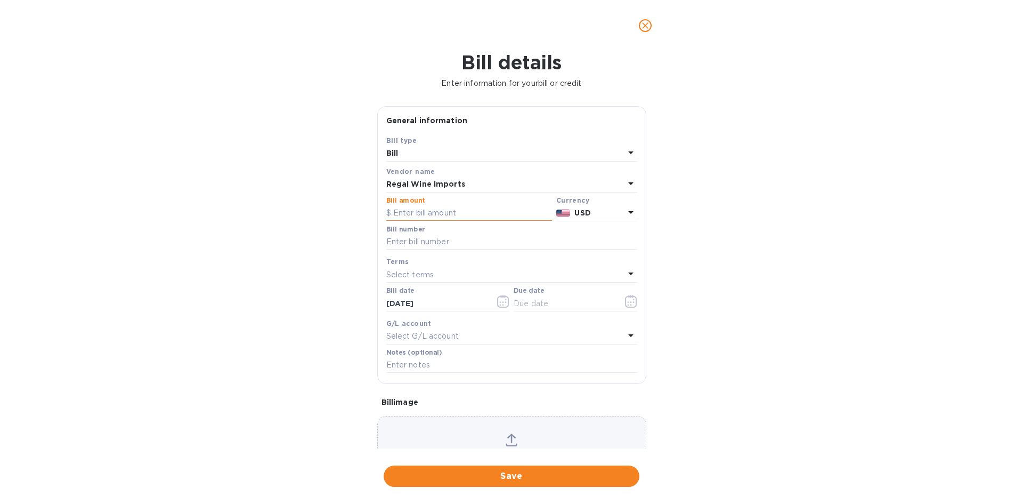
click at [455, 216] on input "text" at bounding box center [469, 213] width 166 height 16
type input "2,124.00"
click at [455, 242] on input "text" at bounding box center [511, 242] width 251 height 16
type input "494764"
click at [438, 271] on div "Select terms" at bounding box center [505, 274] width 238 height 15
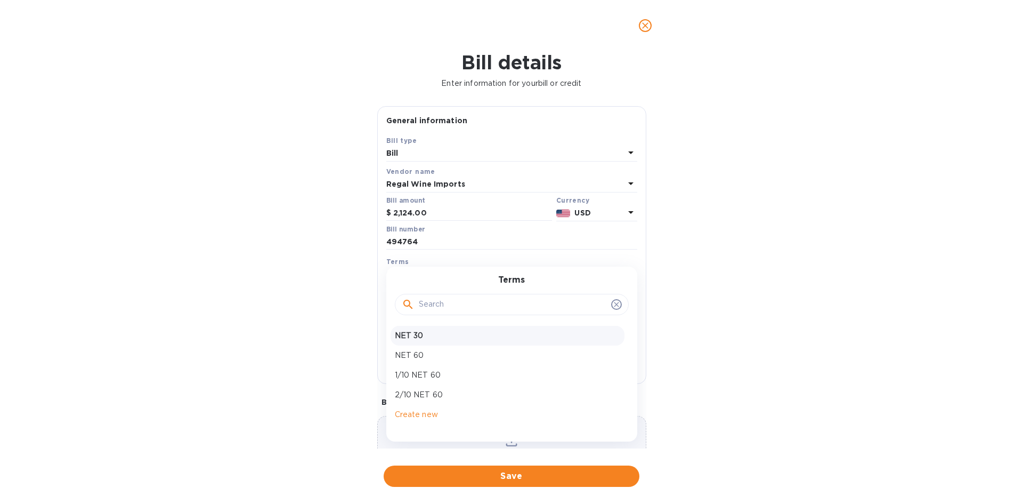
click at [415, 338] on p "NET 30" at bounding box center [507, 335] width 225 height 11
type input "[DATE]"
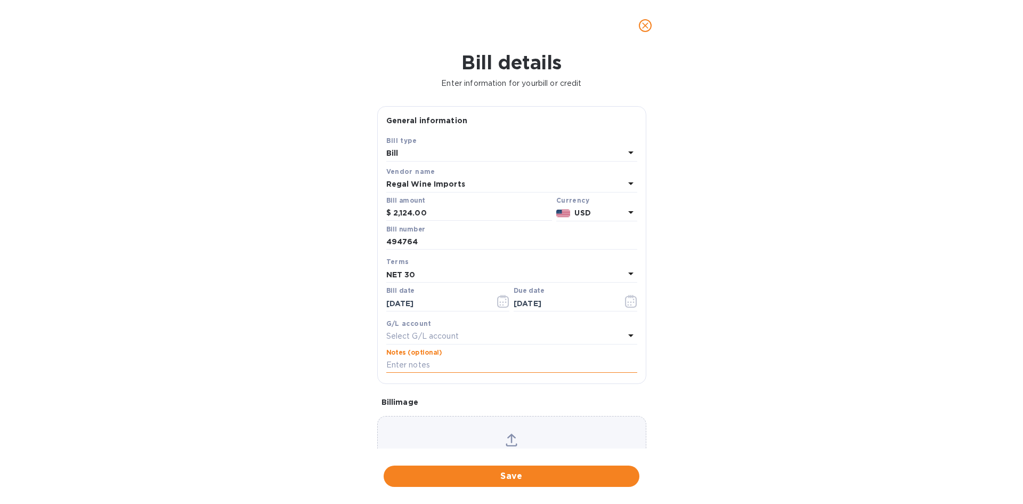
click at [427, 371] on input "text" at bounding box center [511, 365] width 251 height 16
type input "1"
drag, startPoint x: 418, startPoint y: 242, endPoint x: 347, endPoint y: 242, distance: 70.3
click at [347, 242] on div "Bill details Enter information for your bill or credit General information Save…" at bounding box center [511, 277] width 1023 height 452
drag, startPoint x: 430, startPoint y: 210, endPoint x: 365, endPoint y: 211, distance: 64.5
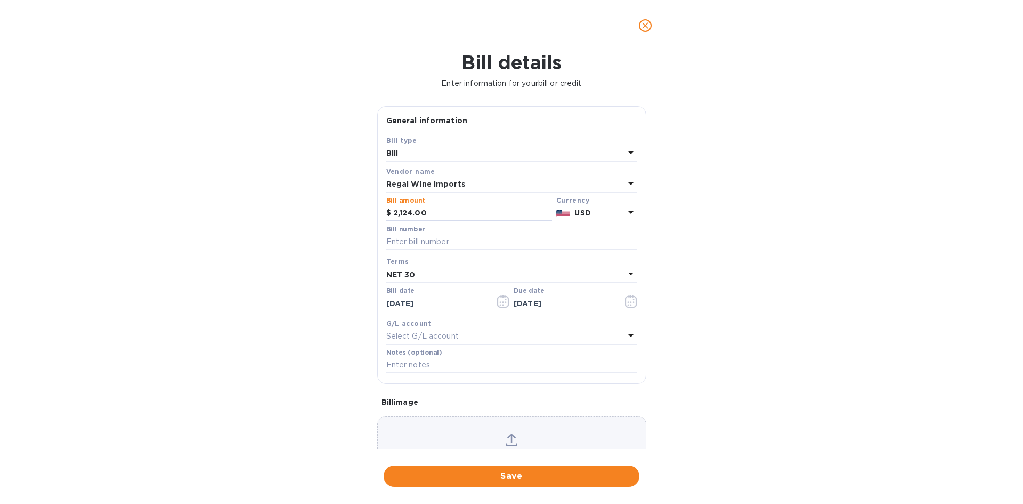
click at [365, 211] on div "Bill details Enter information for your bill or credit General information Save…" at bounding box center [511, 277] width 1023 height 452
click at [644, 24] on icon "close" at bounding box center [645, 25] width 6 height 6
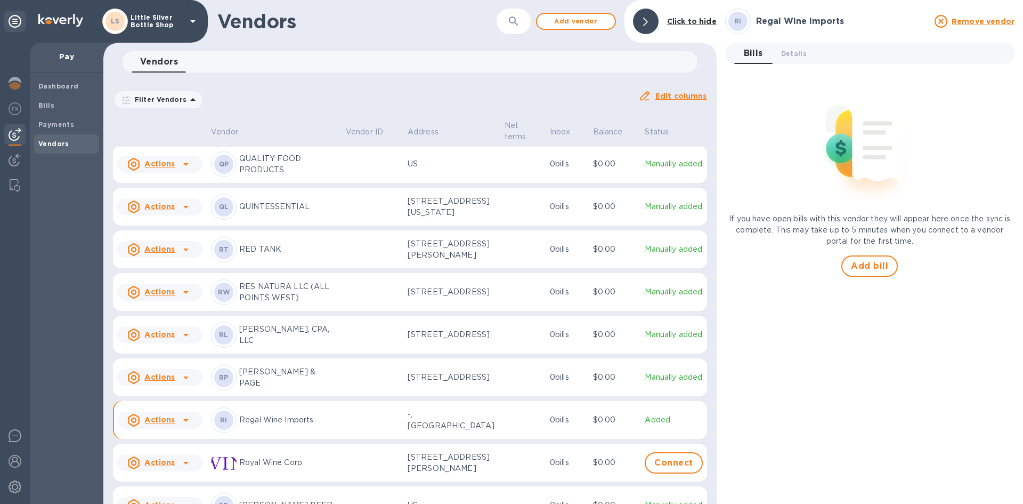
click at [193, 20] on icon at bounding box center [193, 21] width 13 height 13
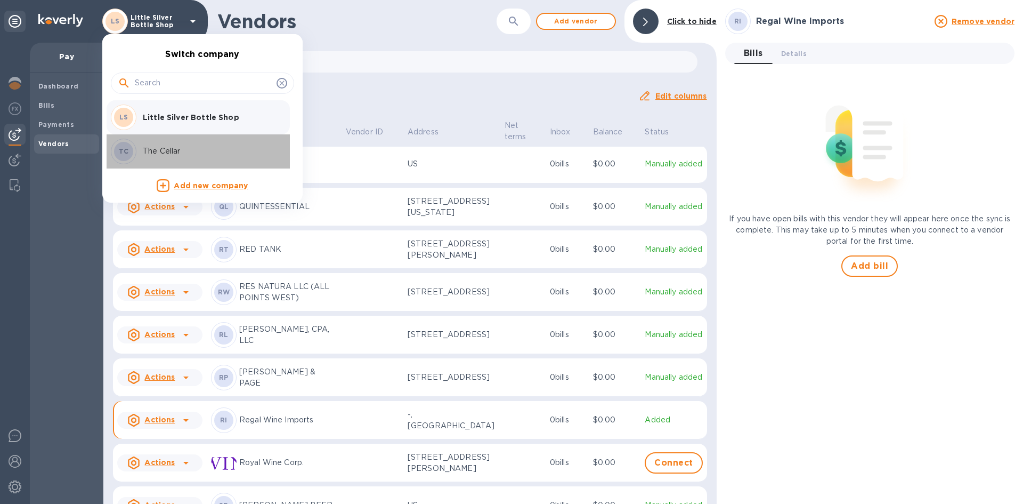
click at [173, 149] on p "The Cellar" at bounding box center [210, 150] width 134 height 11
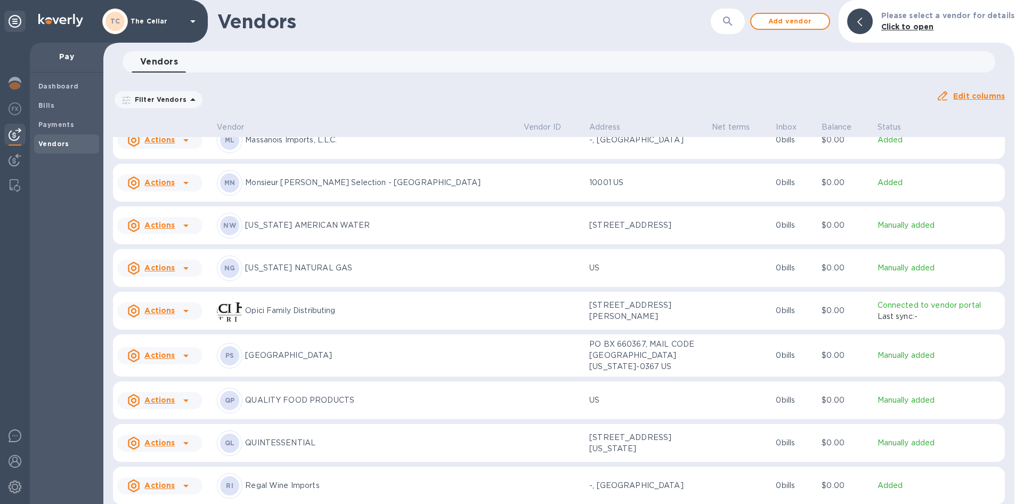
scroll to position [1241, 0]
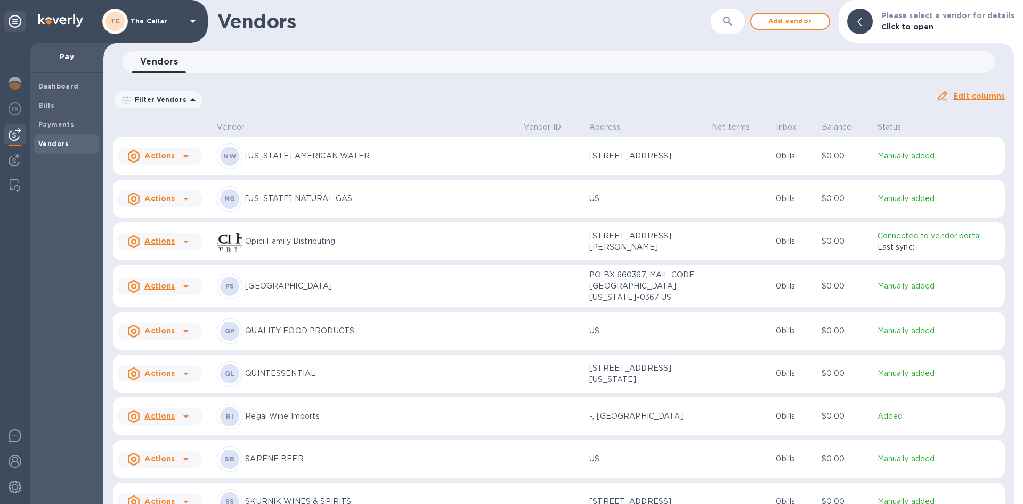
click at [298, 420] on p "Regal Wine Imports" at bounding box center [380, 415] width 270 height 11
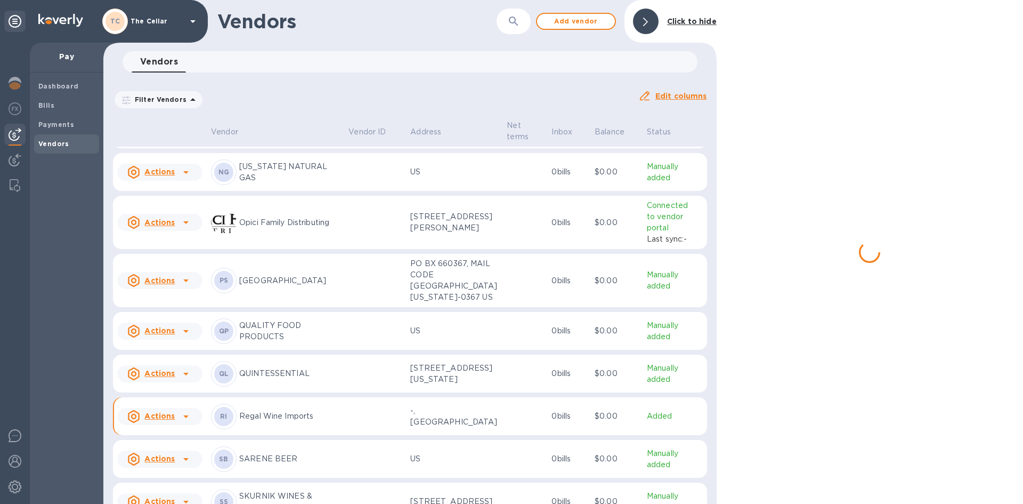
scroll to position [1302, 0]
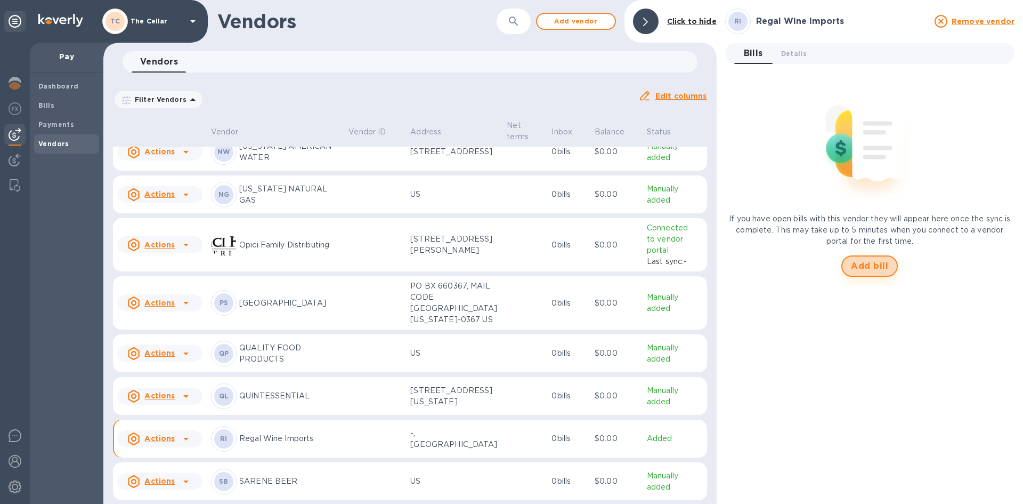
click at [871, 268] on span "Add bill" at bounding box center [869, 266] width 37 height 13
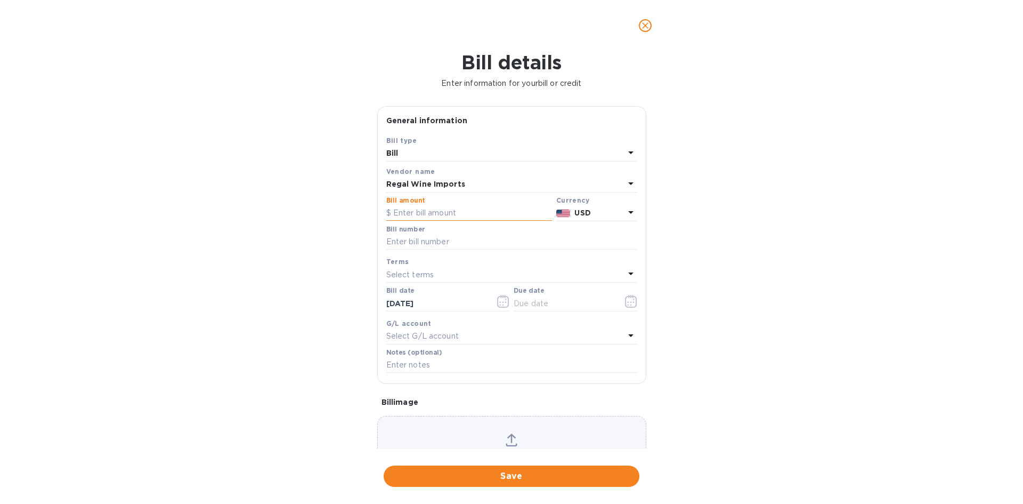
click at [461, 213] on input "text" at bounding box center [469, 213] width 166 height 16
type input "2,124.00"
click at [454, 237] on input "text" at bounding box center [511, 242] width 251 height 16
type input "494764"
click at [409, 276] on p "Select terms" at bounding box center [410, 274] width 48 height 11
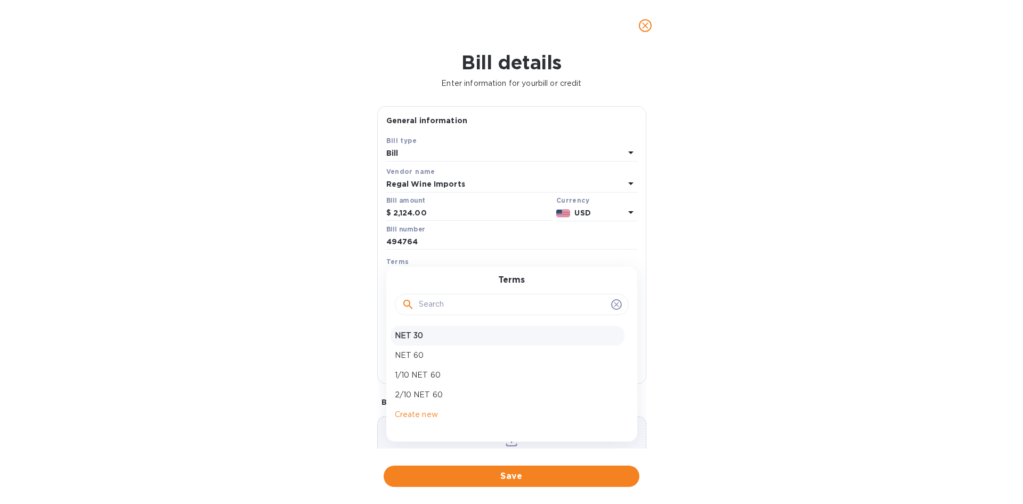
click at [417, 330] on p "NET 30" at bounding box center [507, 335] width 225 height 11
type input "[DATE]"
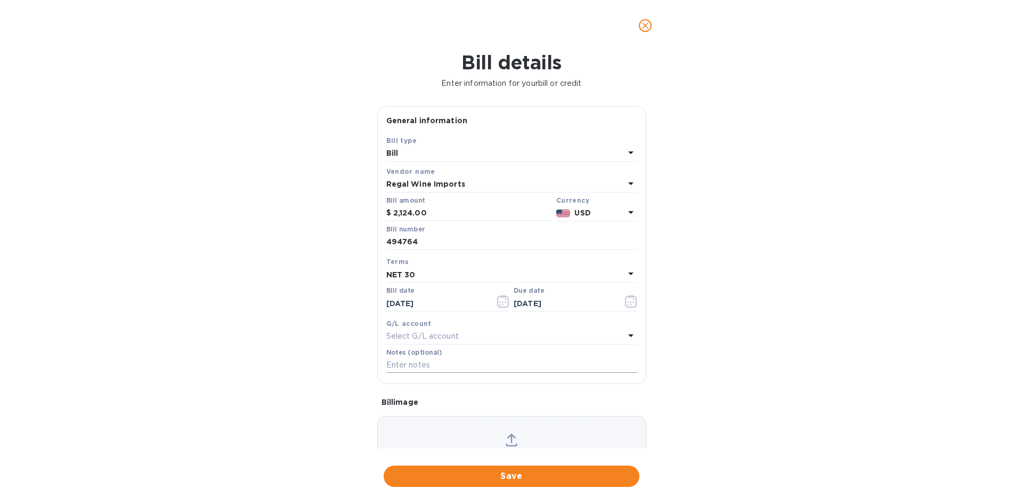
click at [421, 367] on input "text" at bounding box center [511, 365] width 251 height 16
type input "2-11112"
click at [540, 473] on span "Save" at bounding box center [511, 476] width 239 height 13
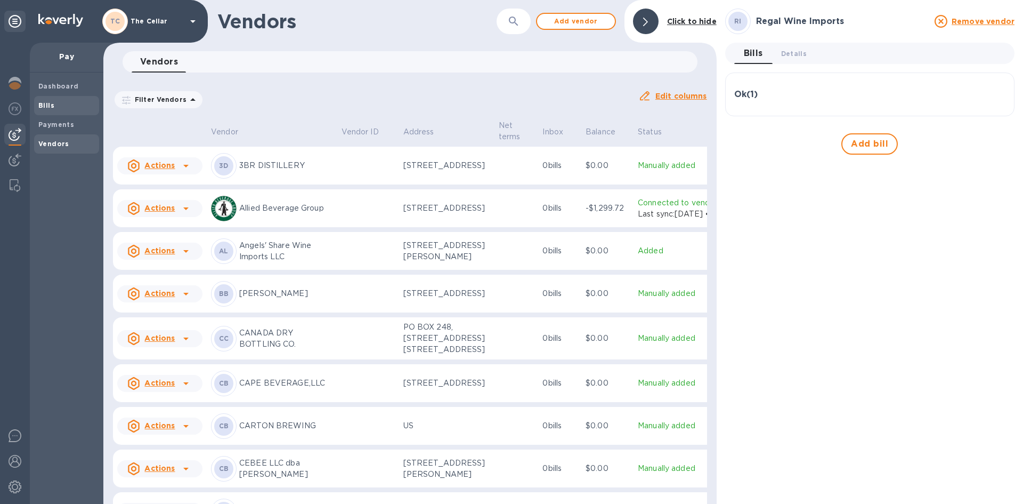
click at [62, 104] on span "Bills" at bounding box center [66, 105] width 56 height 11
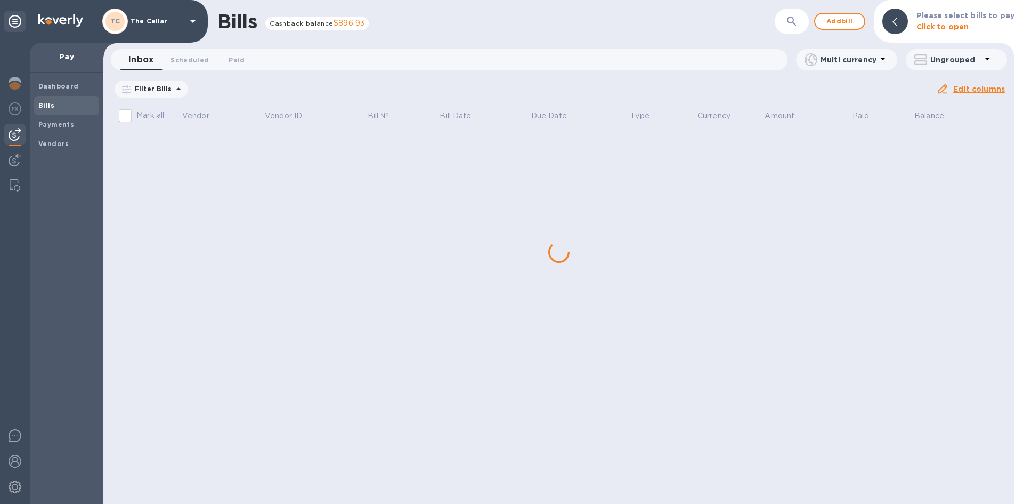
click at [176, 144] on div "Bills Cashback balance $896.93 ​ Add bill Please select bills to pay Click to o…" at bounding box center [558, 252] width 911 height 504
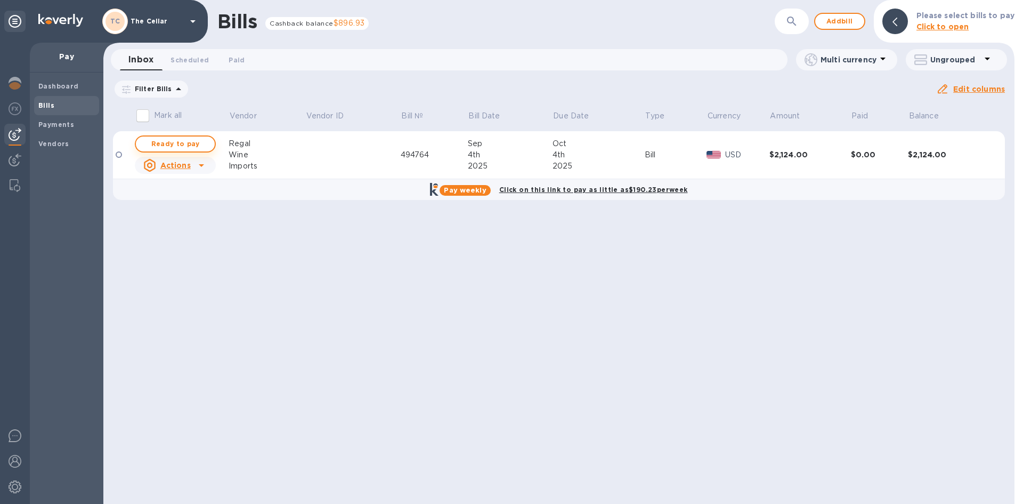
click at [164, 141] on span "Ready to pay" at bounding box center [175, 143] width 62 height 13
checkbox input "true"
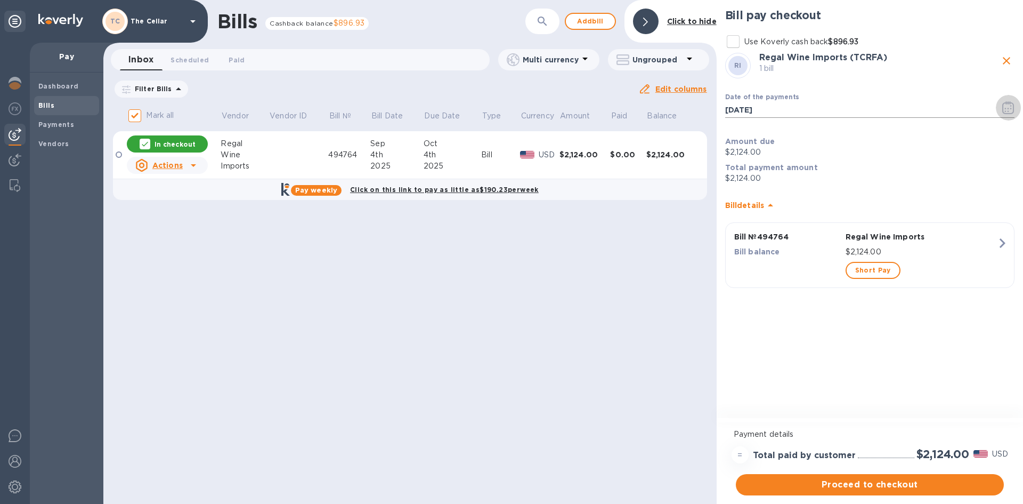
click at [1011, 109] on icon "button" at bounding box center [1008, 107] width 12 height 13
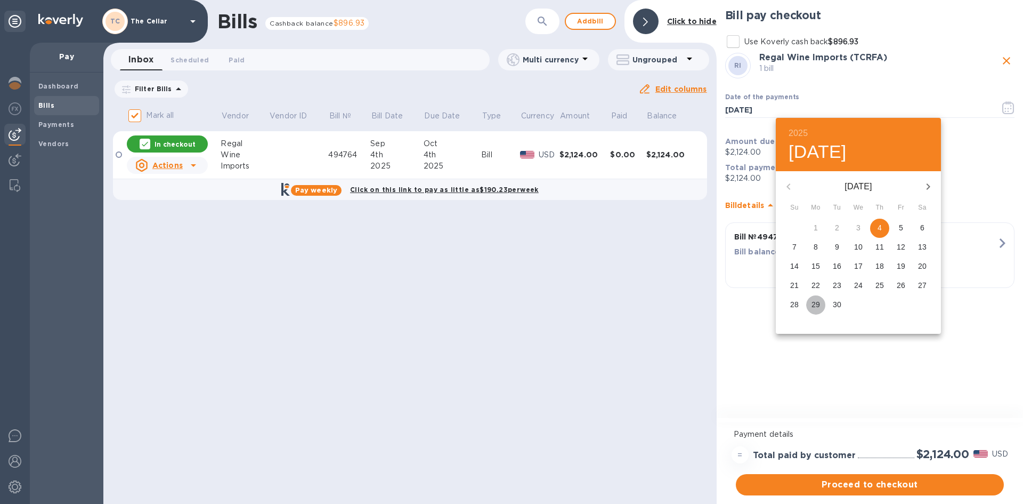
click at [816, 302] on p "29" at bounding box center [816, 304] width 9 height 11
type input "[DATE]"
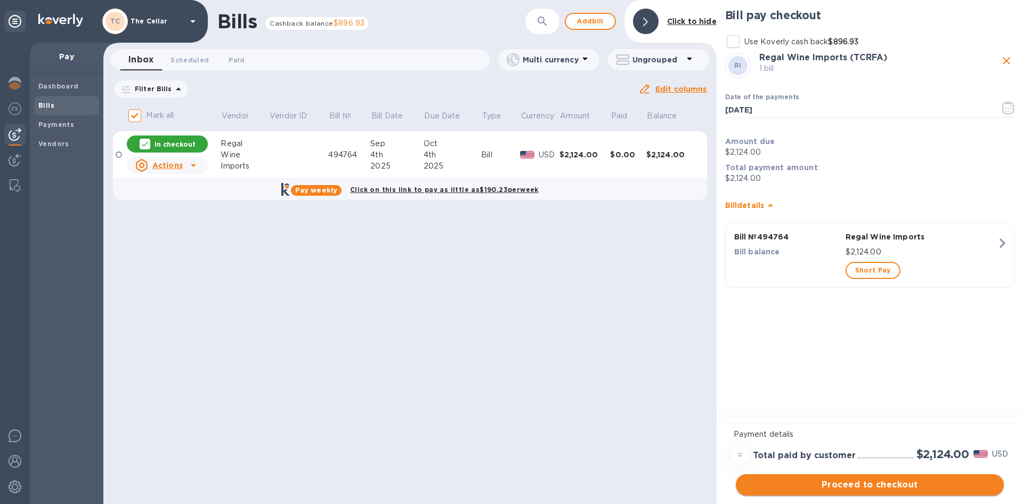
click at [879, 483] on span "Proceed to checkout" at bounding box center [869, 484] width 251 height 13
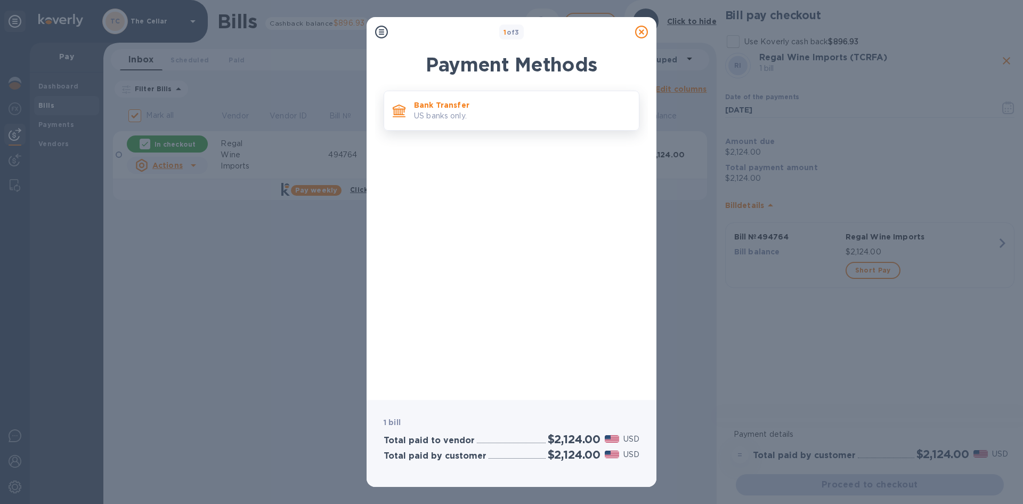
click at [562, 112] on p "US banks only." at bounding box center [522, 115] width 216 height 11
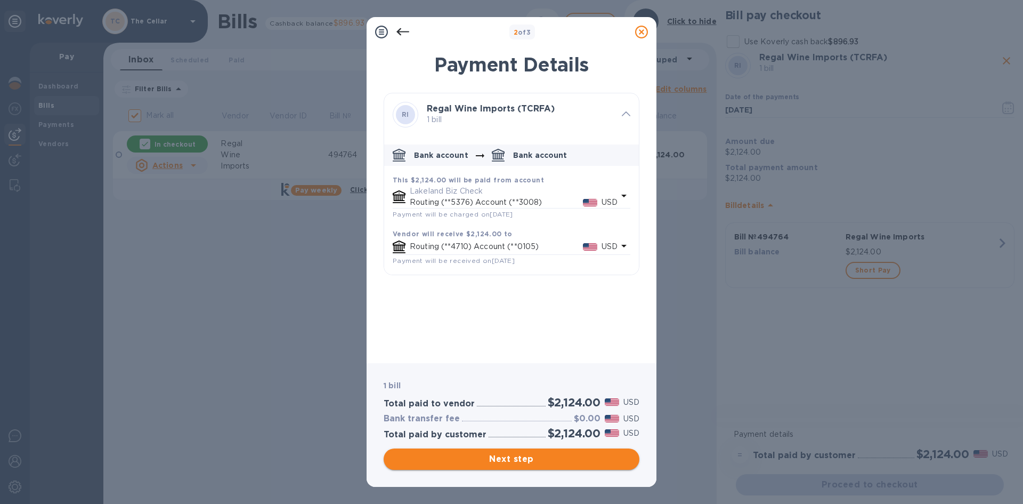
click at [590, 465] on span "Next step" at bounding box center [511, 458] width 239 height 13
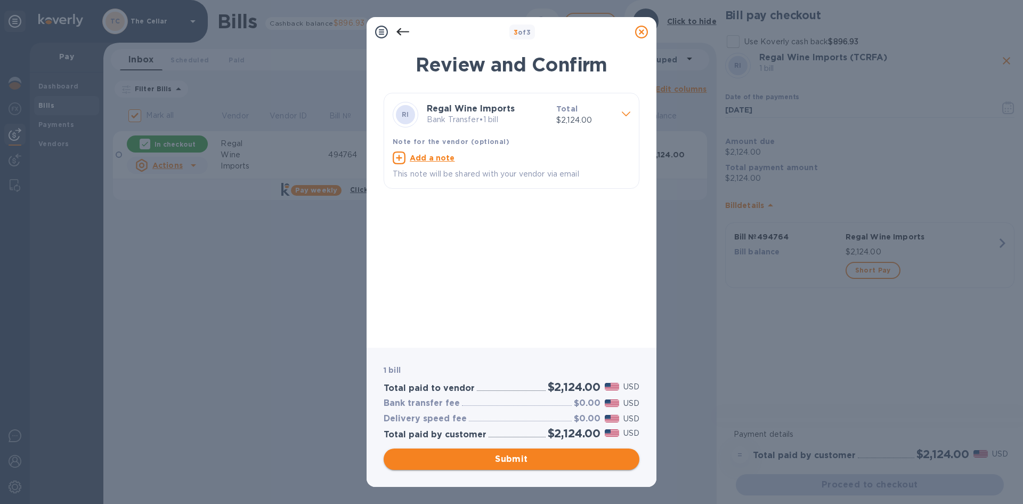
click at [568, 457] on span "Submit" at bounding box center [511, 458] width 239 height 13
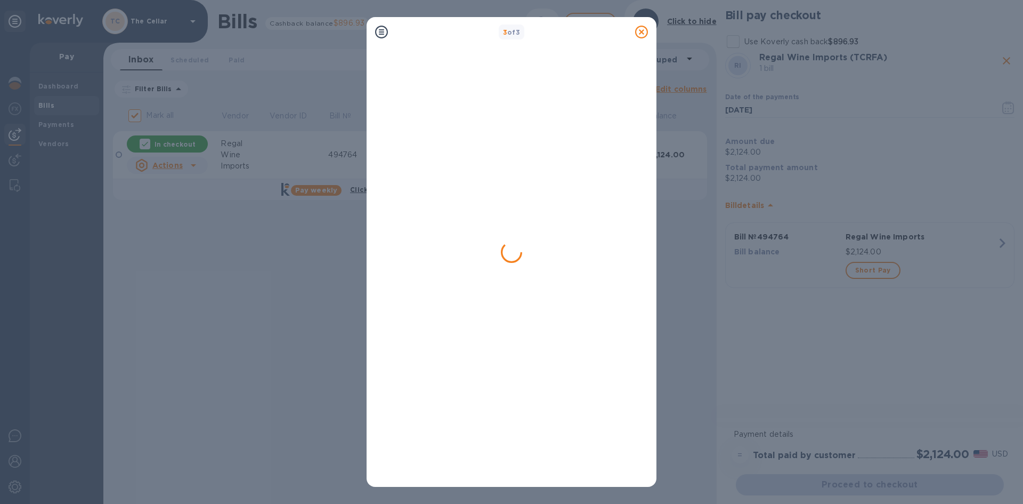
checkbox input "false"
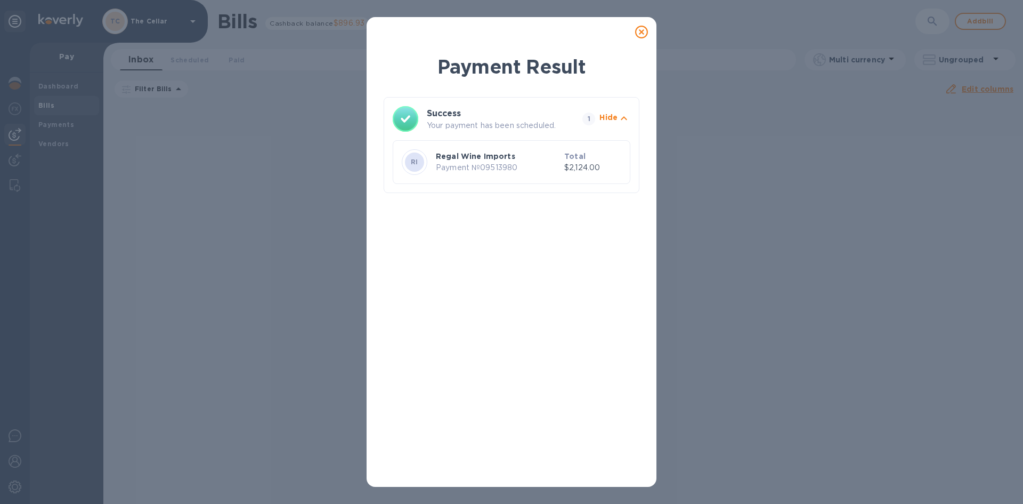
click at [642, 34] on icon at bounding box center [641, 32] width 13 height 13
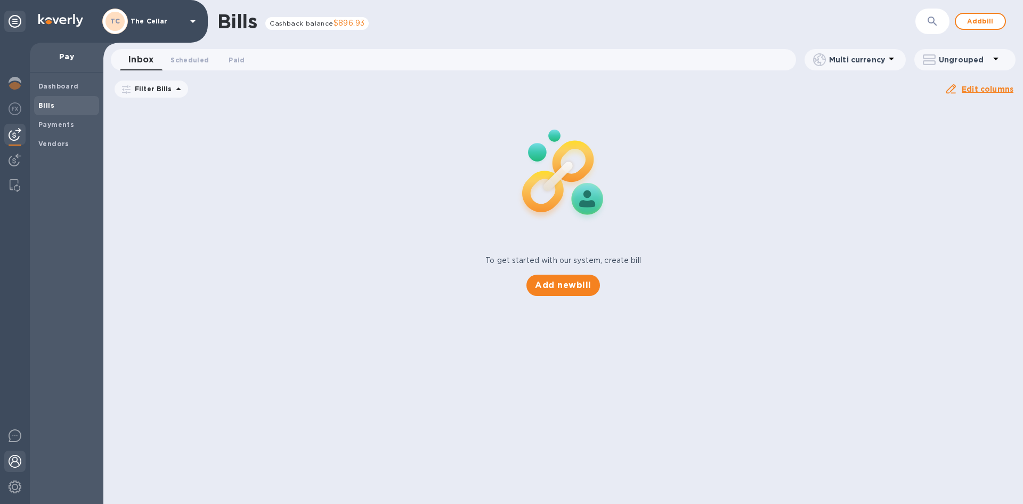
click at [19, 463] on img at bounding box center [15, 461] width 13 height 13
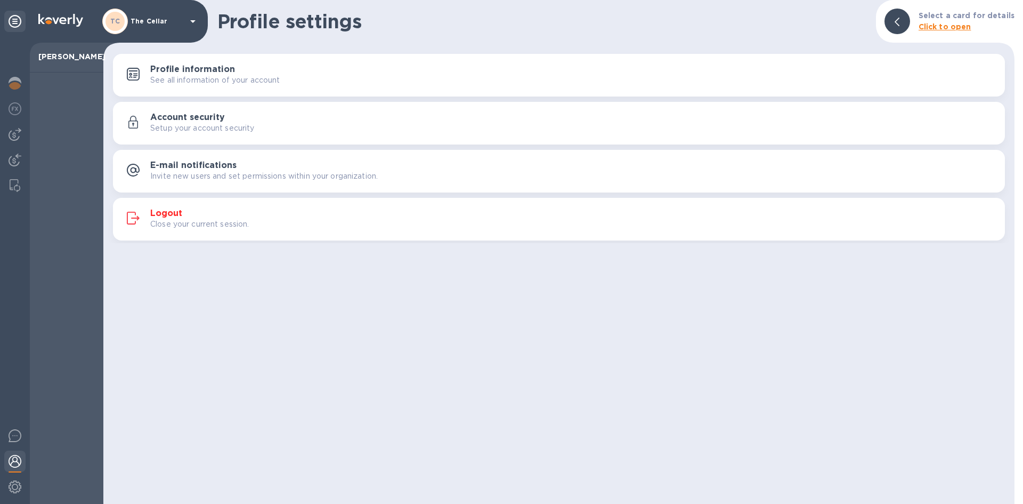
click at [172, 208] on h3 "Logout" at bounding box center [166, 213] width 32 height 10
